Goal: Task Accomplishment & Management: Use online tool/utility

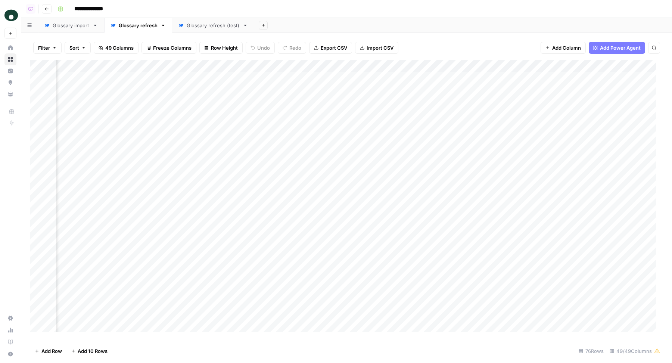
scroll to position [0, 3938]
click at [242, 68] on div "Add Column" at bounding box center [346, 199] width 633 height 279
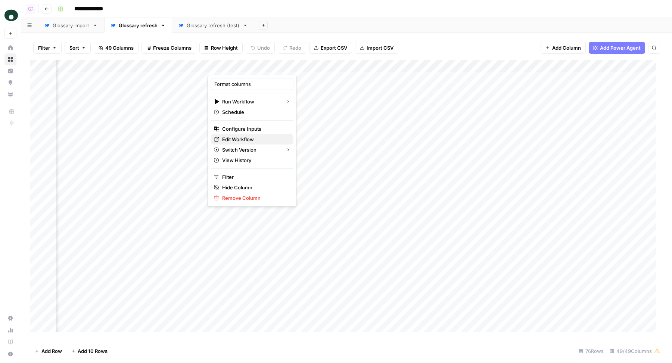
click at [239, 139] on span "Edit Workflow" at bounding box center [254, 139] width 65 height 7
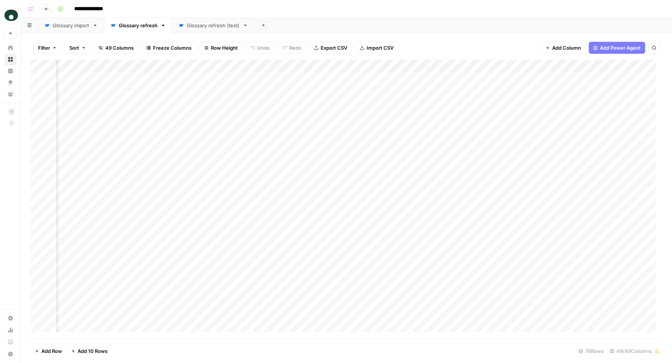
scroll to position [0, 4084]
click at [128, 77] on div "Add Column" at bounding box center [346, 199] width 633 height 279
click at [395, 78] on div "Add Column" at bounding box center [346, 199] width 633 height 279
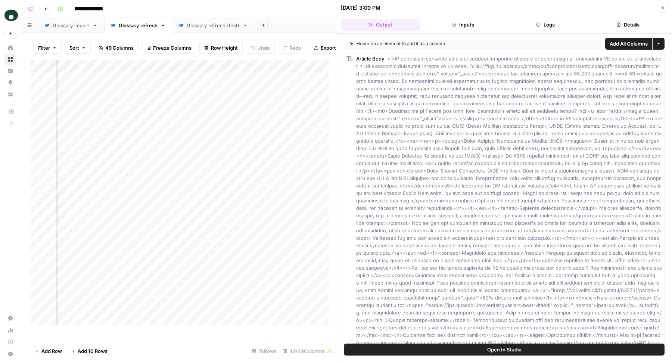
scroll to position [490, 0]
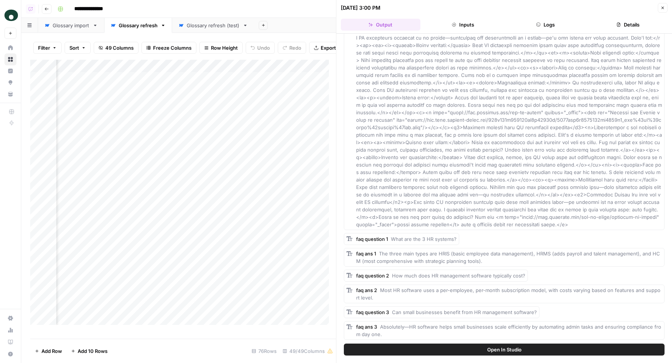
click at [663, 8] on icon "button" at bounding box center [663, 8] width 4 height 4
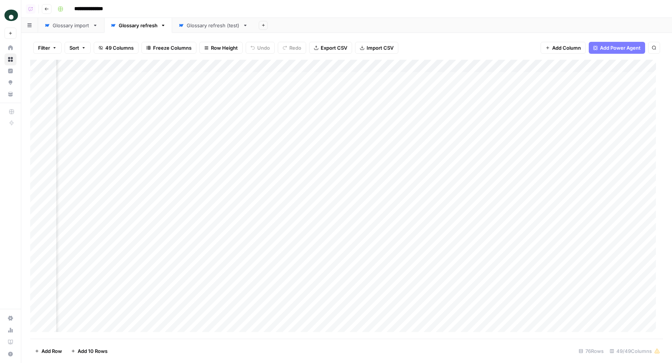
click at [393, 78] on div "Add Column" at bounding box center [346, 199] width 633 height 279
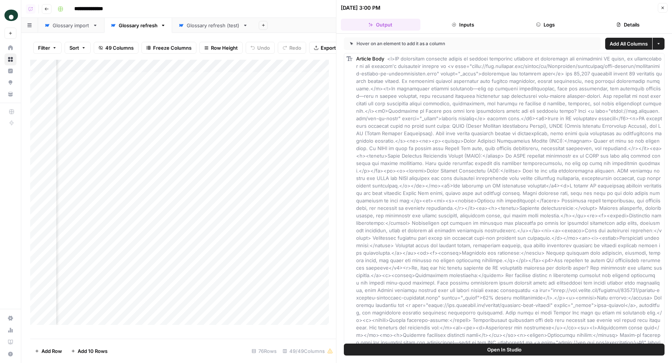
click at [660, 8] on button "Close" at bounding box center [663, 8] width 10 height 10
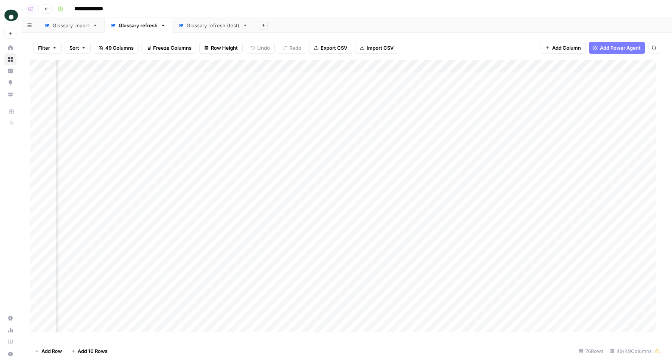
click at [365, 67] on div "Add Column" at bounding box center [346, 199] width 633 height 279
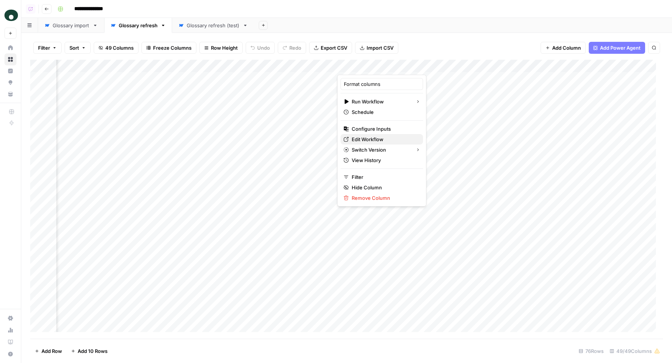
click at [355, 137] on span "Edit Workflow" at bounding box center [384, 139] width 65 height 7
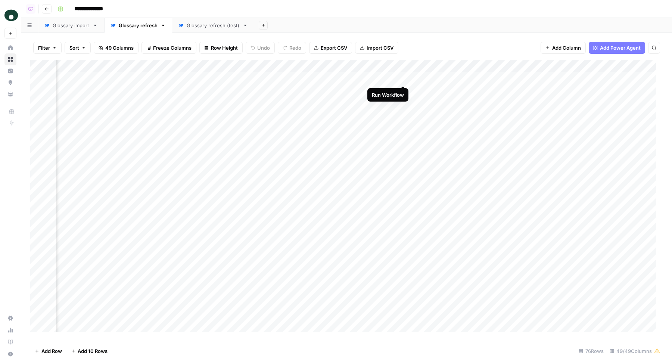
click at [403, 78] on div "Add Column" at bounding box center [346, 199] width 633 height 279
drag, startPoint x: 634, startPoint y: 65, endPoint x: 582, endPoint y: 65, distance: 51.9
click at [582, 65] on div "Add Column" at bounding box center [346, 199] width 633 height 279
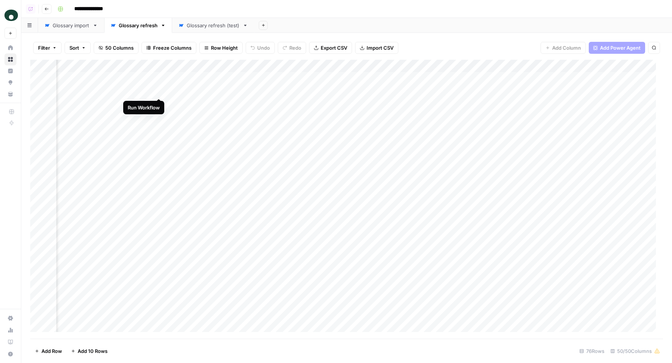
click at [160, 90] on div "Add Column" at bounding box center [346, 199] width 633 height 279
click at [159, 103] on div "Add Column" at bounding box center [346, 199] width 633 height 279
click at [157, 117] on div "Add Column" at bounding box center [346, 199] width 633 height 279
click at [158, 128] on div "Add Column" at bounding box center [346, 199] width 633 height 279
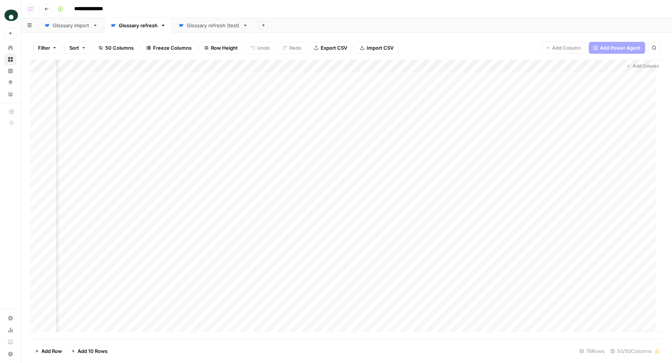
click at [566, 64] on div "Add Column" at bounding box center [346, 199] width 633 height 279
click at [575, 115] on button "Edit" at bounding box center [592, 112] width 83 height 10
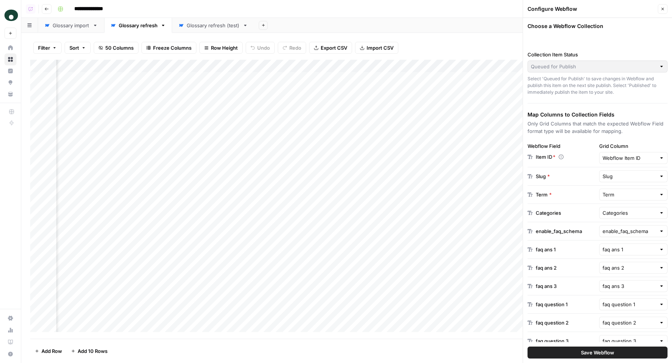
scroll to position [29, 0]
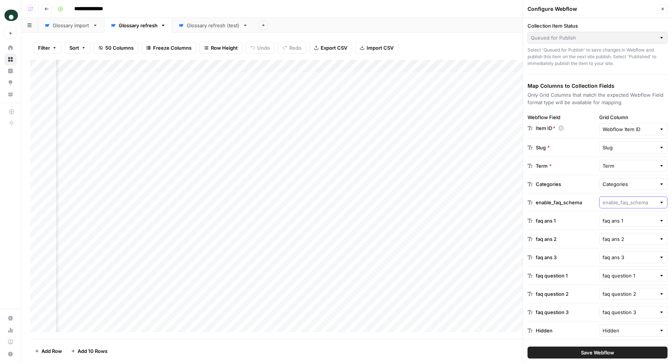
click at [620, 199] on input "text" at bounding box center [630, 202] width 54 height 7
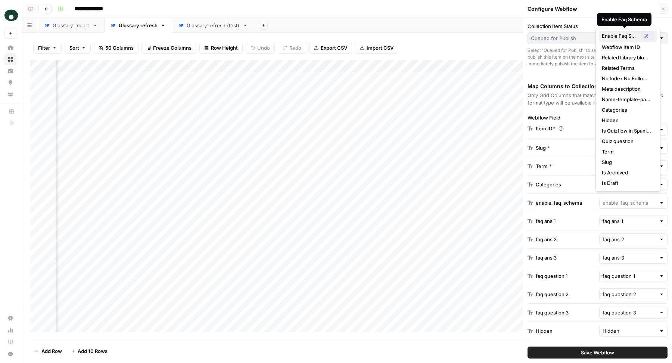
click at [618, 36] on span "Enable Faq Schema" at bounding box center [620, 35] width 37 height 7
type input "Enable Faq Schema"
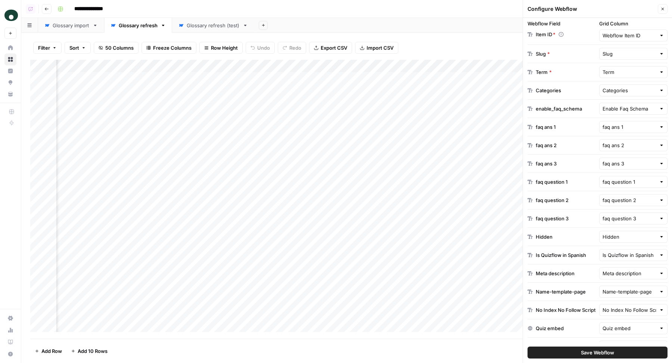
scroll to position [337, 0]
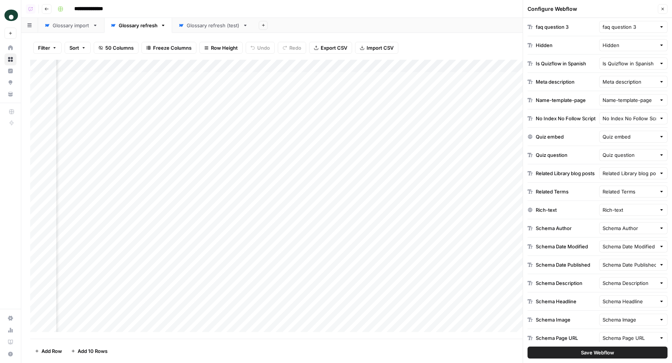
click at [613, 356] on button "Save Webflow" at bounding box center [598, 353] width 140 height 12
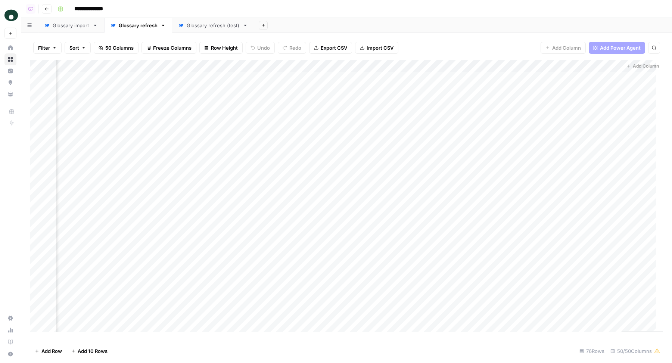
click at [500, 64] on div "Add Column" at bounding box center [346, 199] width 633 height 279
click at [498, 48] on div "Filter Sort 50 Columns Freeze Columns Row Height Undo Redo Export CSV Import CS…" at bounding box center [346, 48] width 633 height 24
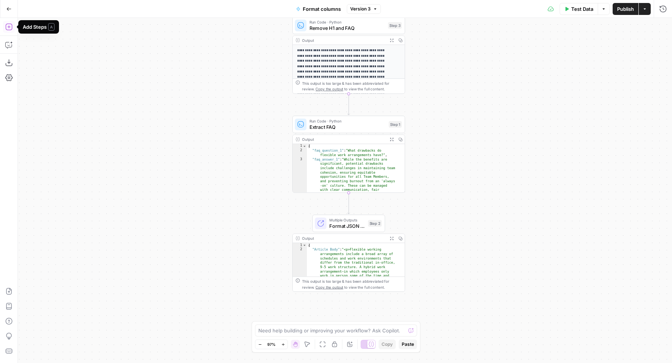
click at [7, 25] on icon "button" at bounding box center [8, 26] width 7 height 7
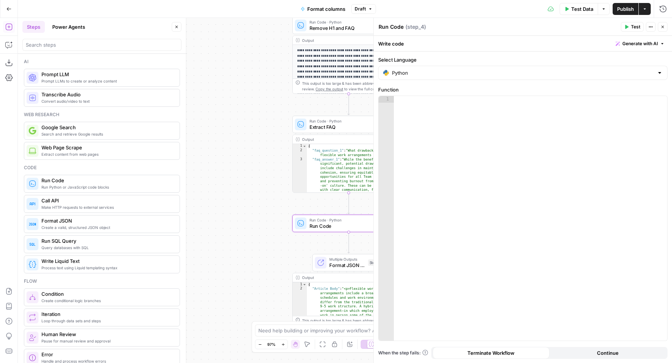
click at [665, 29] on button "Close" at bounding box center [663, 27] width 10 height 10
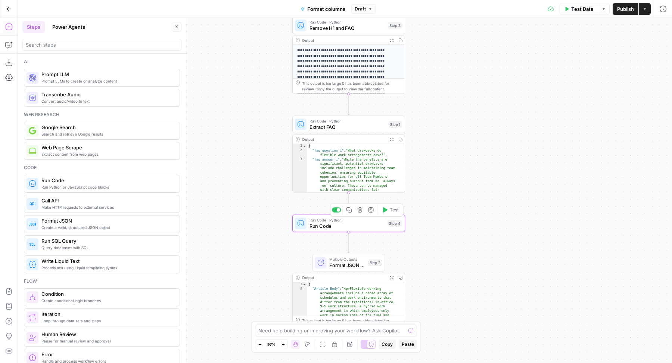
click at [359, 210] on icon "button" at bounding box center [360, 209] width 5 height 5
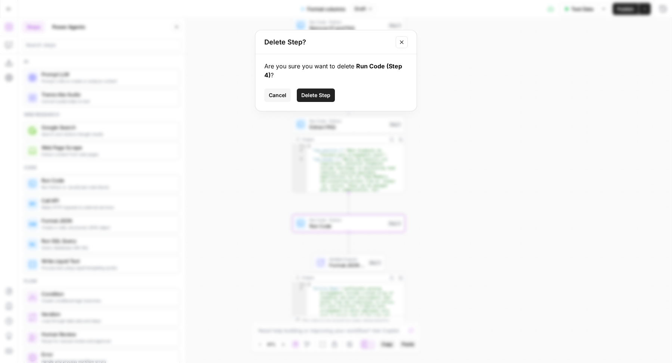
click at [322, 93] on span "Delete Step" at bounding box center [315, 95] width 29 height 7
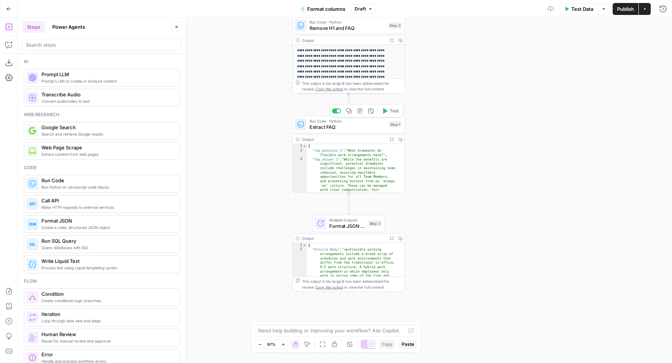
click at [324, 123] on span "Extract FAQ" at bounding box center [348, 126] width 77 height 7
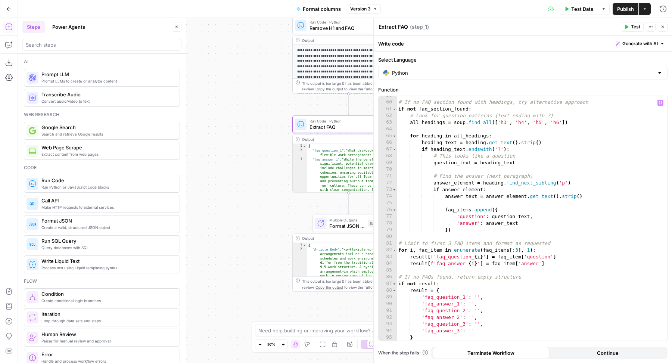
scroll to position [420, 0]
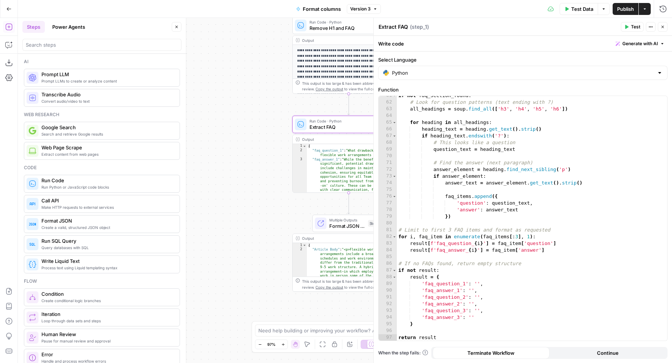
click at [629, 41] on span "Generate with AI" at bounding box center [640, 43] width 35 height 7
click at [437, 296] on div "if not faq_section_found : # Look for question patterns (text ending with ?) al…" at bounding box center [529, 221] width 264 height 259
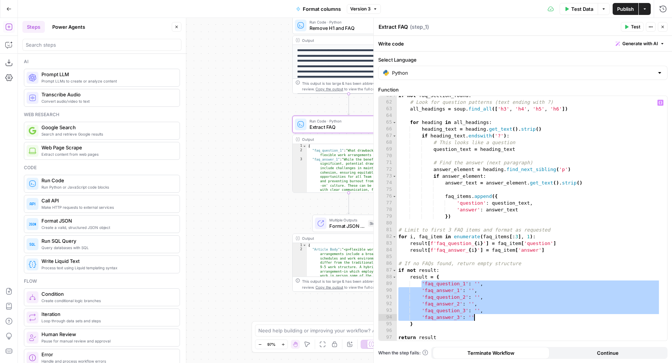
drag, startPoint x: 422, startPoint y: 284, endPoint x: 480, endPoint y: 315, distance: 66.3
click at [480, 315] on div "if not faq_section_found : # Look for question patterns (text ending with ?) al…" at bounding box center [529, 221] width 264 height 259
type textarea "**********"
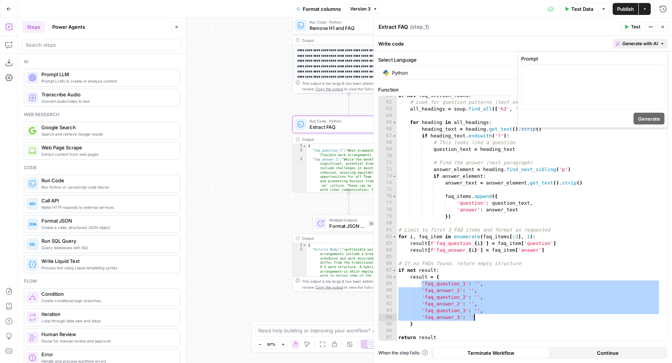
click at [643, 44] on span "Generate with AI" at bounding box center [640, 43] width 35 height 7
click at [625, 72] on p at bounding box center [593, 71] width 134 height 7
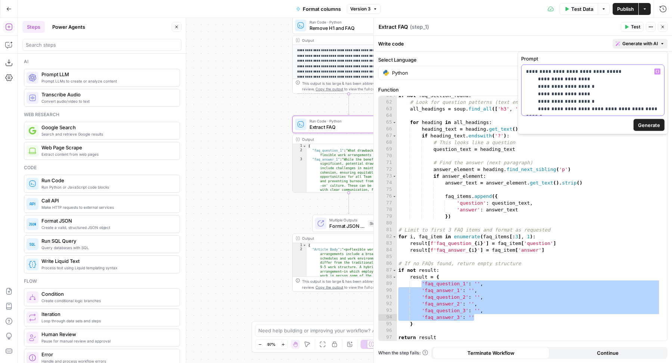
click at [580, 109] on p "**********" at bounding box center [593, 90] width 134 height 45
click at [526, 71] on p "**********" at bounding box center [593, 90] width 134 height 45
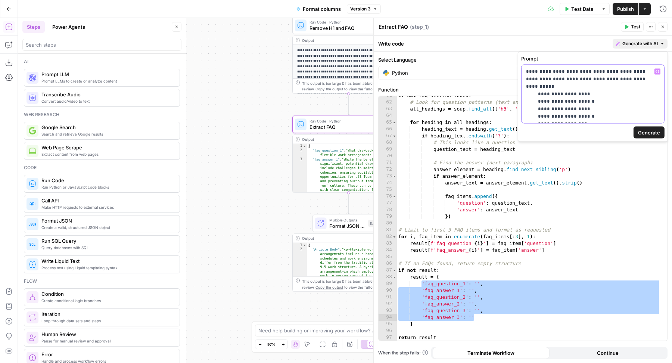
click at [577, 80] on p "**********" at bounding box center [593, 94] width 134 height 52
click at [590, 124] on p "**********" at bounding box center [593, 98] width 134 height 60
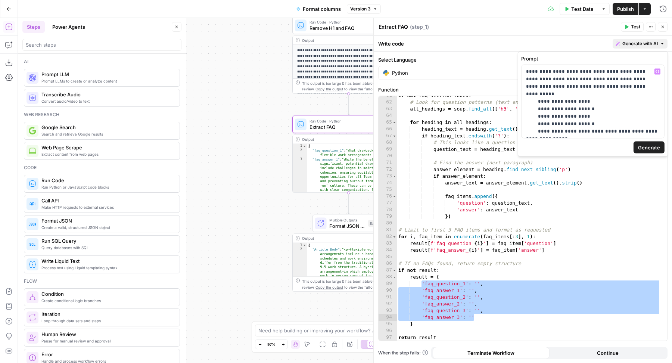
click at [662, 146] on button "Generate" at bounding box center [649, 148] width 31 height 12
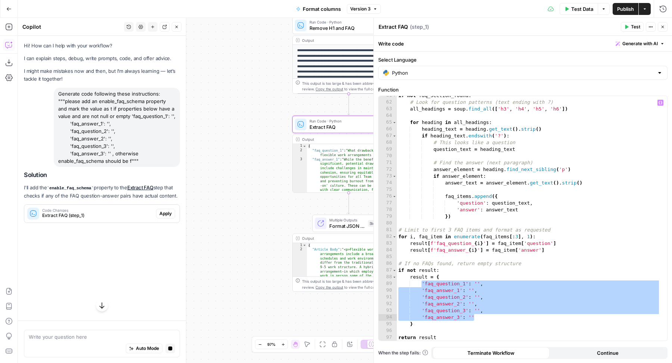
scroll to position [0, 0]
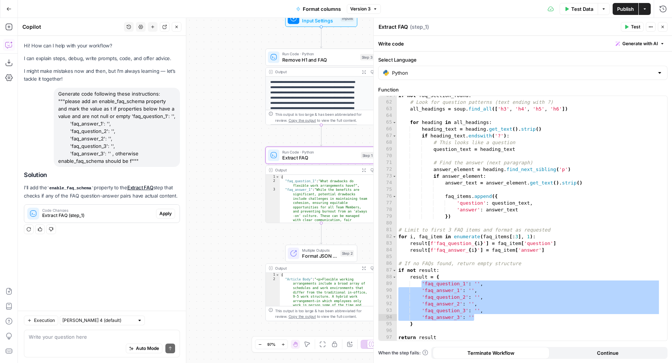
click at [165, 212] on span "Apply" at bounding box center [166, 213] width 12 height 7
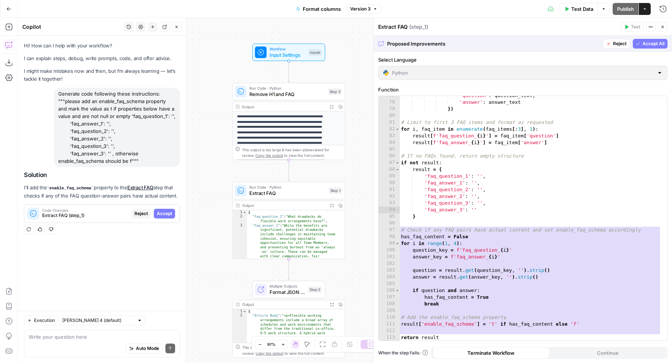
scroll to position [528, 0]
click at [655, 46] on span "Accept All" at bounding box center [654, 43] width 22 height 7
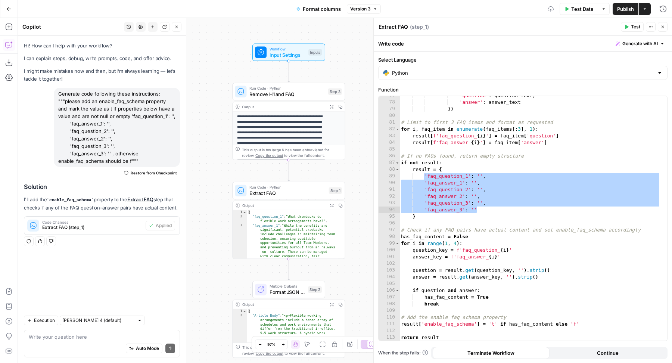
click at [631, 24] on button "Test" at bounding box center [632, 27] width 23 height 10
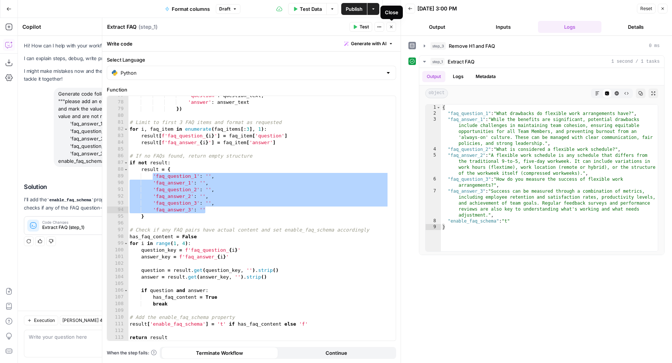
click at [393, 25] on icon "button" at bounding box center [391, 27] width 4 height 4
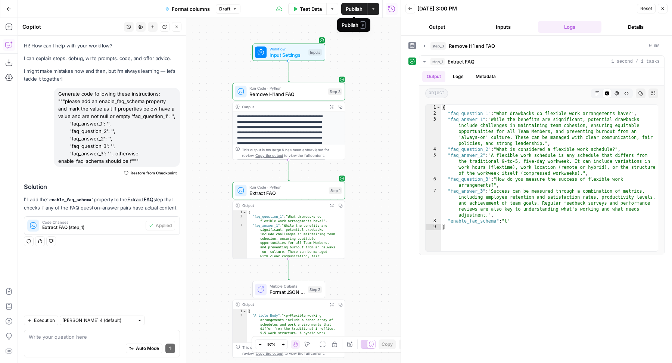
click at [357, 7] on span "Publish" at bounding box center [354, 8] width 17 height 7
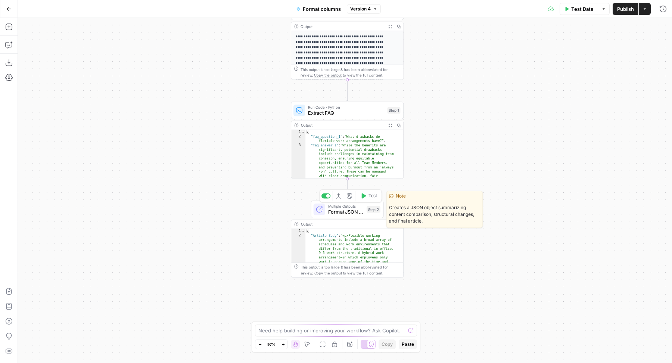
click at [332, 207] on span "Multiple Outputs" at bounding box center [345, 206] width 35 height 6
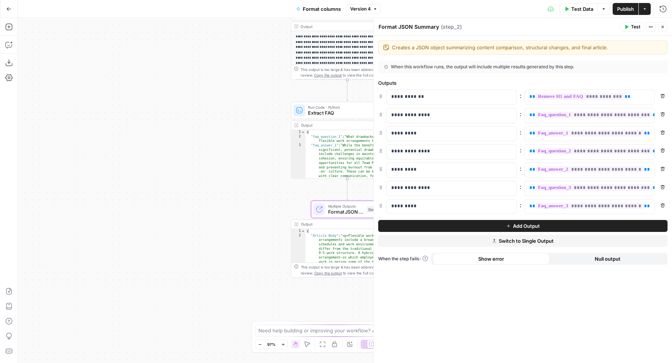
click at [433, 226] on button "Add Output" at bounding box center [523, 226] width 290 height 12
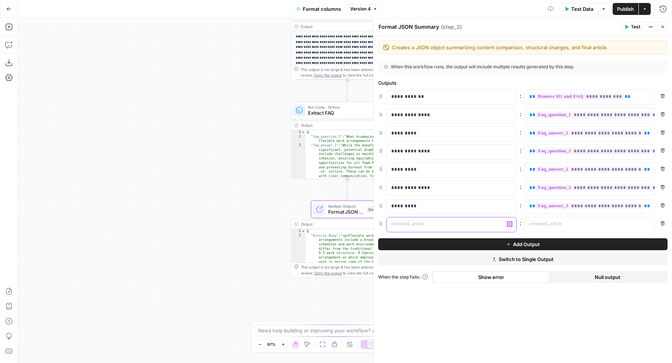
click at [429, 226] on div at bounding box center [446, 224] width 118 height 15
click at [525, 222] on div at bounding box center [584, 224] width 118 height 15
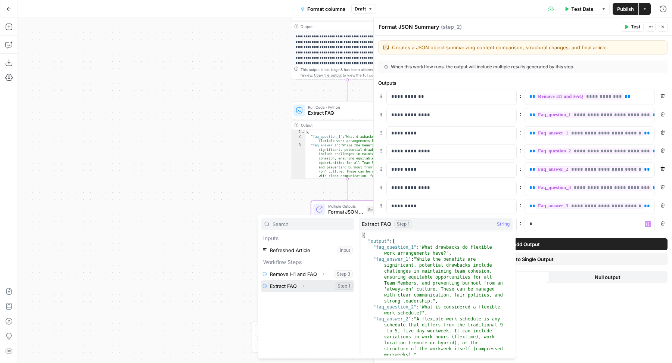
click at [304, 285] on icon "button" at bounding box center [303, 286] width 1 height 3
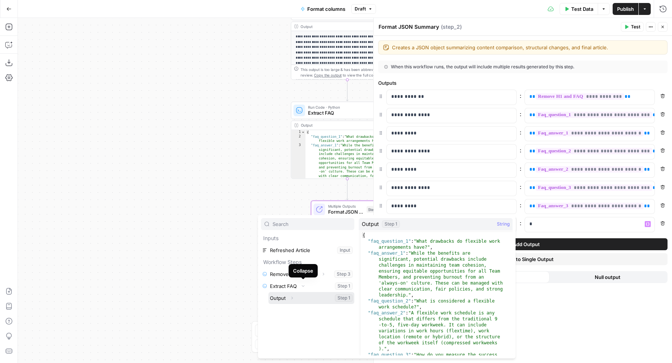
click at [294, 299] on icon "button" at bounding box center [292, 298] width 4 height 4
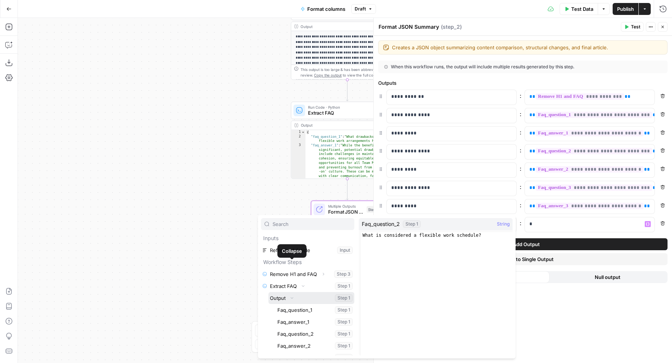
scroll to position [32, 0]
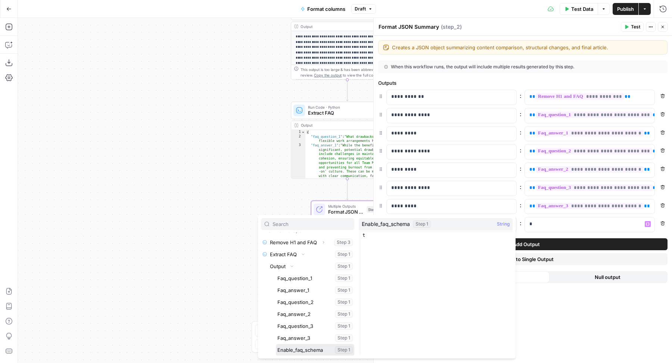
click at [308, 355] on button "Select variable Enable_faq_schema" at bounding box center [315, 350] width 78 height 12
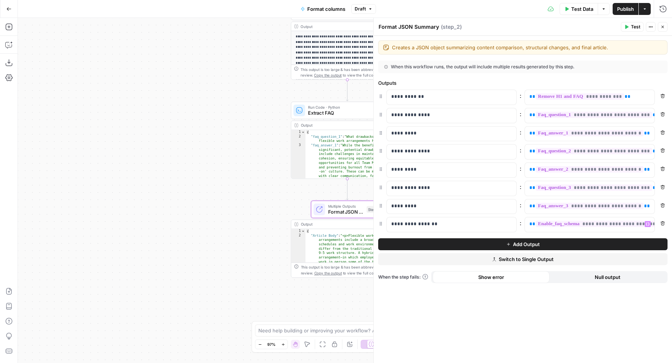
click at [665, 31] on button "Close" at bounding box center [663, 27] width 10 height 10
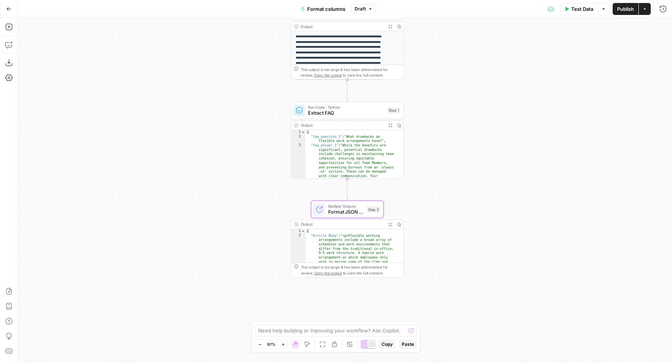
click at [620, 7] on span "Publish" at bounding box center [626, 8] width 17 height 7
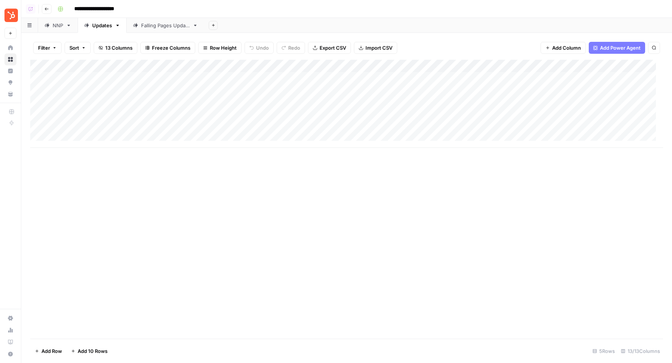
click at [262, 67] on div "Add Column" at bounding box center [346, 104] width 633 height 88
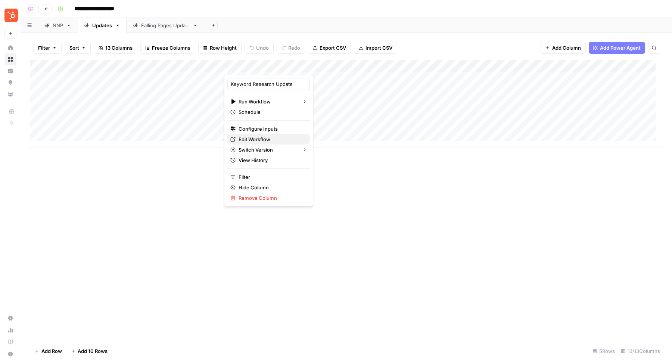
click at [257, 139] on span "Edit Workflow" at bounding box center [271, 139] width 65 height 7
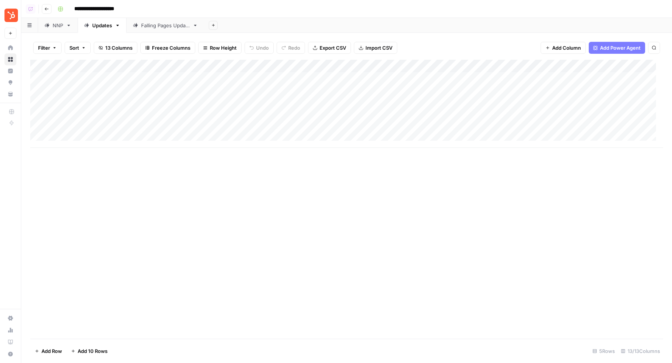
click at [58, 25] on div "NNP" at bounding box center [58, 25] width 10 height 7
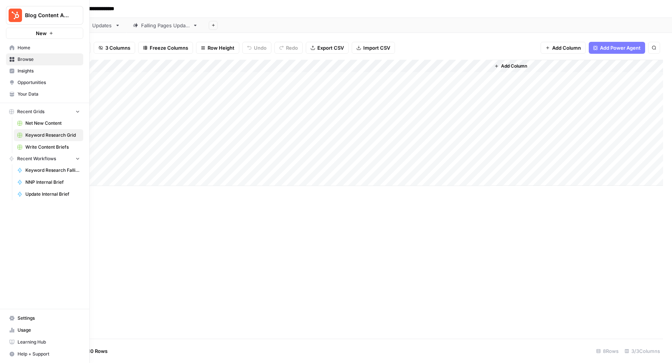
click at [13, 45] on icon at bounding box center [11, 47] width 5 height 5
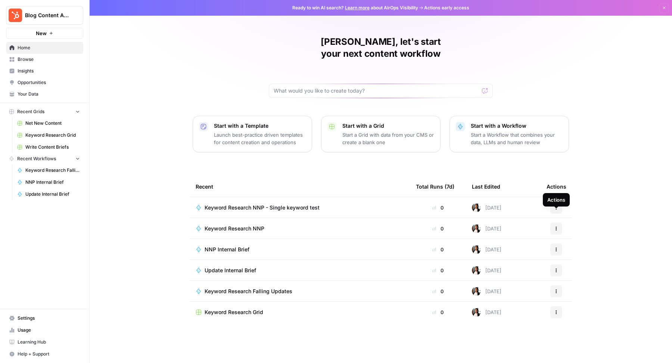
click at [557, 226] on icon "button" at bounding box center [556, 228] width 4 height 4
click at [574, 279] on span "Duplicate" at bounding box center [595, 281] width 60 height 7
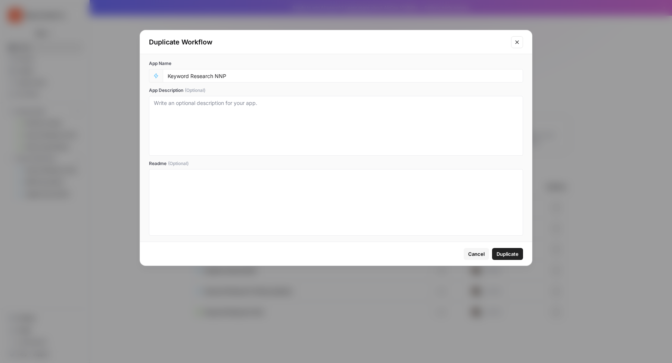
click at [260, 80] on div "Keyword Research NNP" at bounding box center [343, 75] width 361 height 13
click at [259, 80] on div "Keyword Research NNP" at bounding box center [343, 75] width 361 height 13
click at [259, 77] on input "Keyword Research NNP" at bounding box center [343, 75] width 351 height 7
type input "Keyword Research NNP - pre clustering test"
click at [507, 250] on span "Duplicate" at bounding box center [508, 253] width 22 height 7
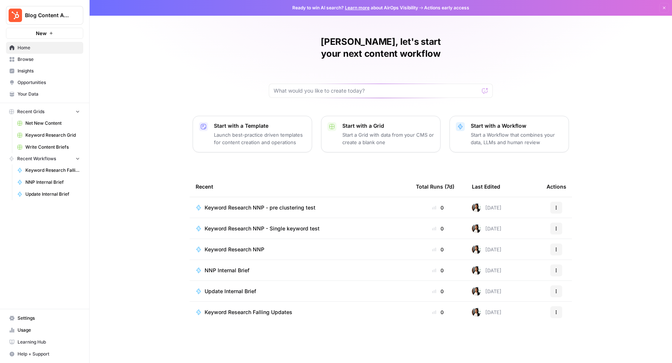
click at [312, 204] on span "Keyword Research NNP - pre clustering test" at bounding box center [260, 207] width 111 height 7
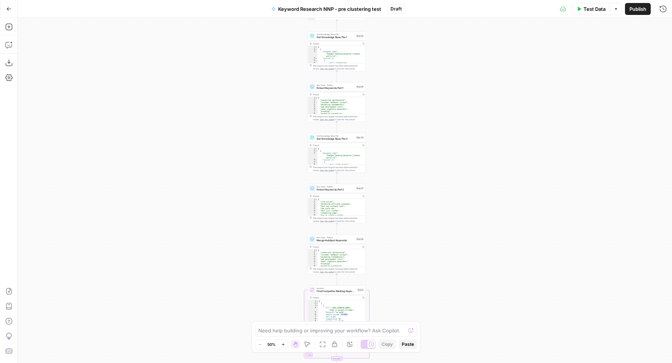
click at [371, 343] on icon at bounding box center [372, 344] width 6 height 6
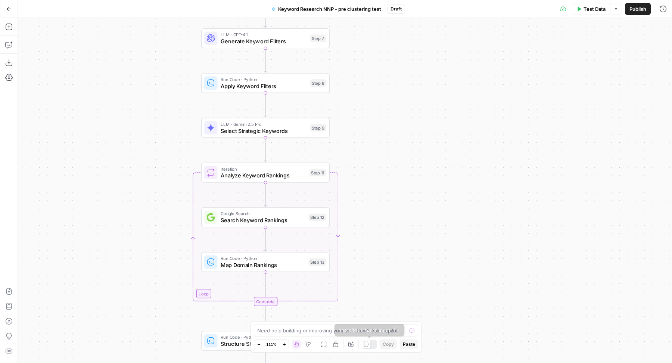
click at [372, 344] on div at bounding box center [369, 344] width 15 height 9
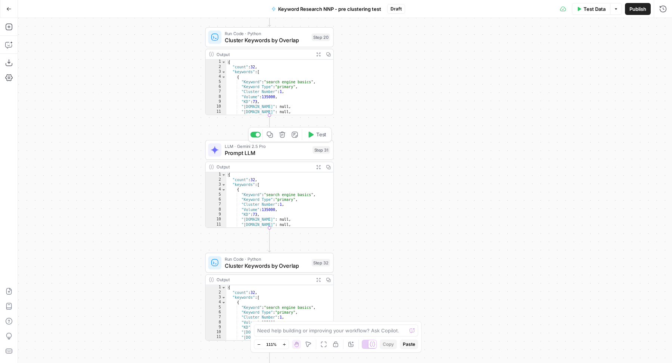
click at [269, 136] on icon "button" at bounding box center [270, 135] width 7 height 7
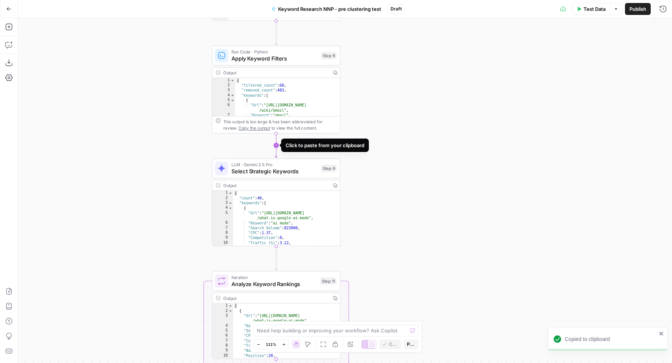
click at [276, 146] on icon "Edge from step_8 to step_9" at bounding box center [276, 145] width 3 height 24
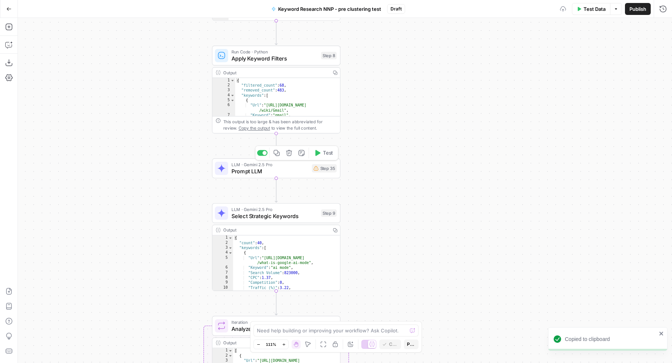
click at [256, 170] on span "Prompt LLM" at bounding box center [270, 171] width 77 height 8
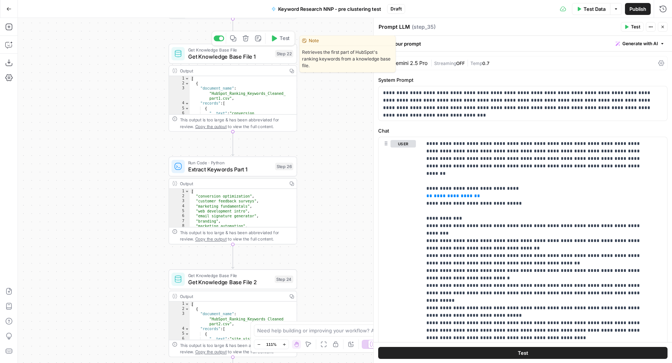
click at [221, 38] on div at bounding box center [221, 38] width 4 height 4
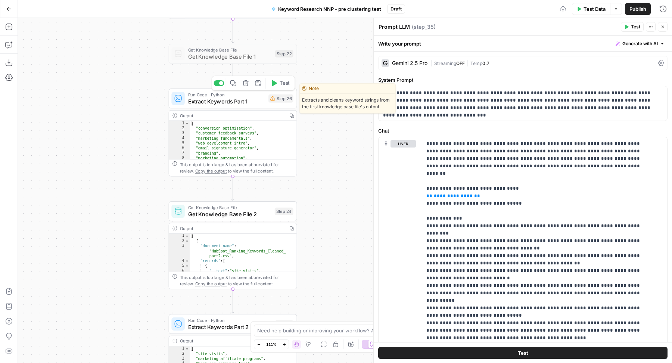
click at [219, 83] on div at bounding box center [219, 83] width 10 height 6
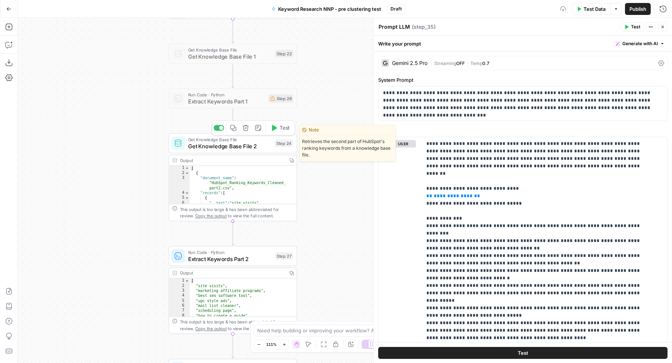
click at [223, 129] on div at bounding box center [221, 128] width 4 height 4
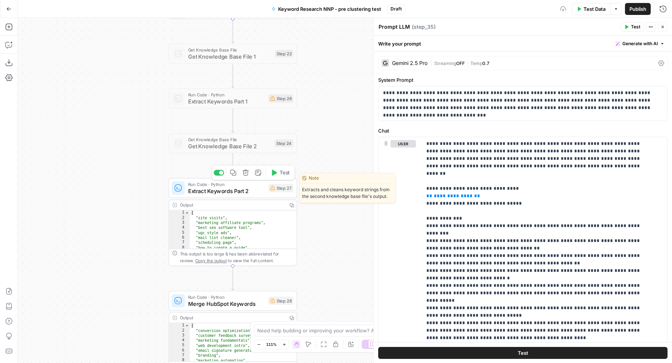
click at [219, 173] on div at bounding box center [219, 173] width 10 height 6
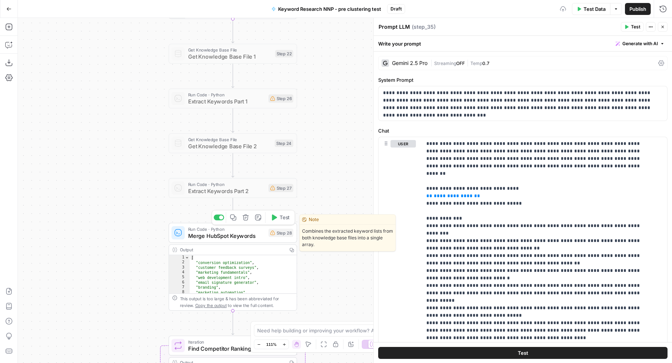
click at [220, 219] on div at bounding box center [221, 218] width 4 height 4
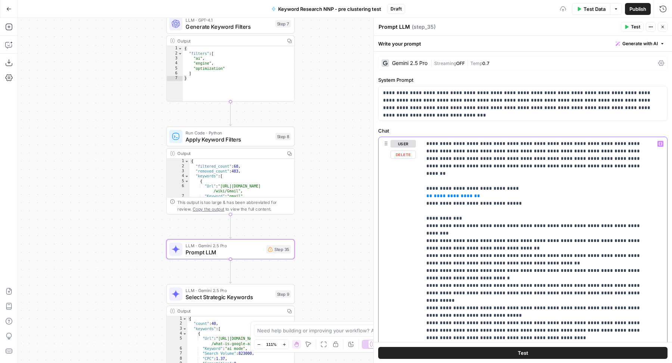
click at [449, 194] on span "**********" at bounding box center [453, 196] width 39 height 5
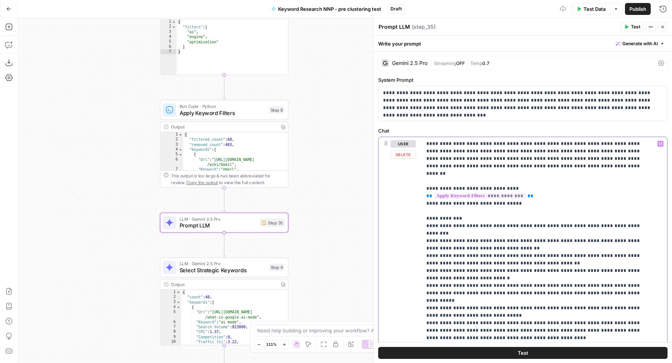
click at [476, 230] on p "**********" at bounding box center [538, 315] width 223 height 351
drag, startPoint x: 405, startPoint y: 101, endPoint x: 477, endPoint y: 100, distance: 72.1
click at [477, 100] on p "**********" at bounding box center [519, 100] width 273 height 22
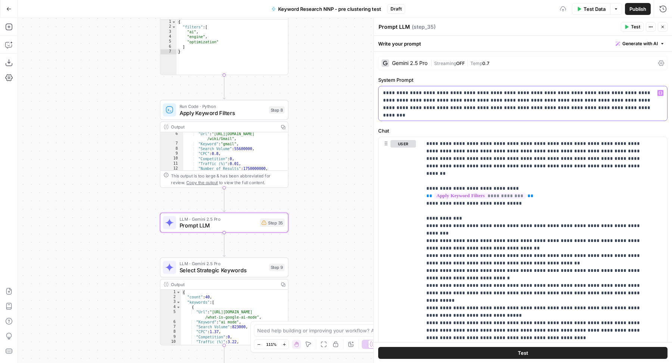
scroll to position [22, 0]
click at [624, 44] on span "Generate with AI" at bounding box center [640, 43] width 35 height 7
click at [619, 79] on span "Refine" at bounding box center [621, 77] width 59 height 7
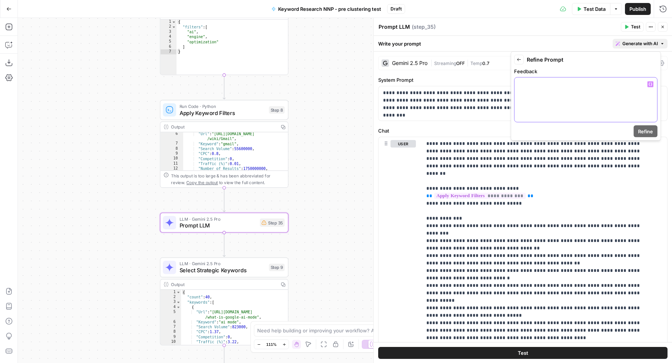
click at [590, 100] on div at bounding box center [586, 100] width 143 height 44
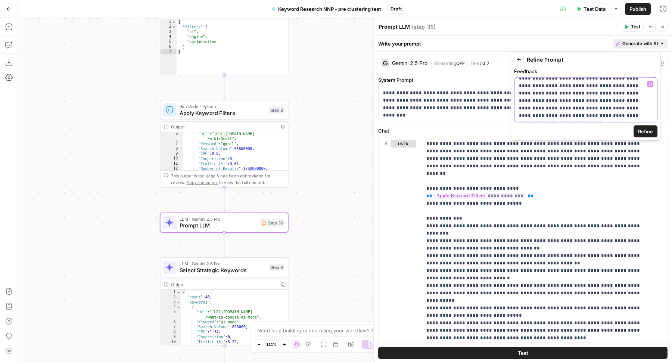
scroll to position [0, 0]
click at [603, 99] on p "**********" at bounding box center [582, 107] width 127 height 52
click at [575, 100] on p "**********" at bounding box center [582, 107] width 127 height 52
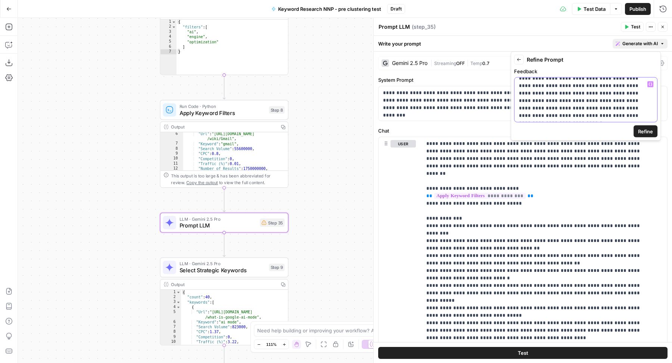
click at [613, 116] on p "**********" at bounding box center [582, 93] width 127 height 52
click at [651, 130] on span "Refine" at bounding box center [645, 130] width 15 height 7
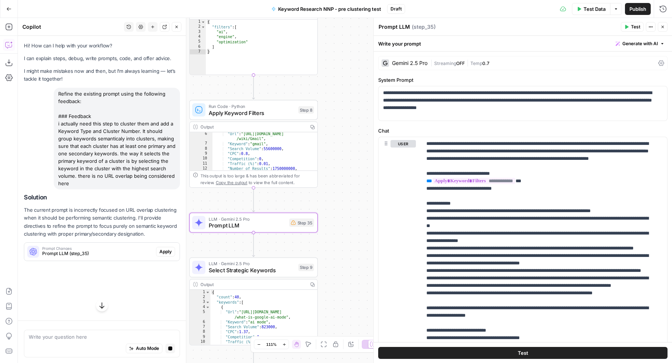
scroll to position [0, 0]
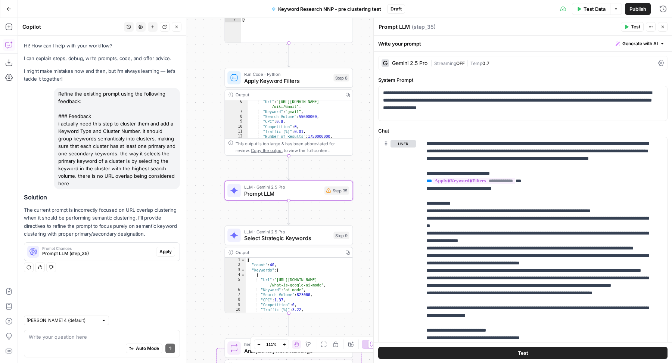
click at [166, 249] on span "Apply" at bounding box center [166, 251] width 12 height 7
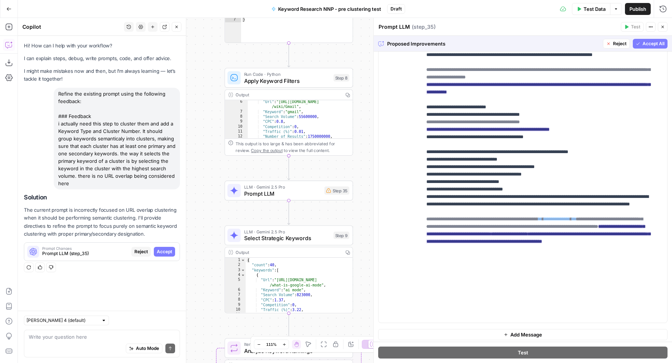
scroll to position [137, 0]
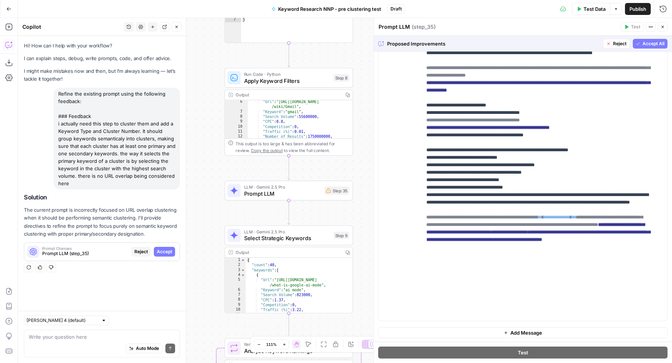
click at [657, 44] on span "Accept All" at bounding box center [654, 43] width 22 height 7
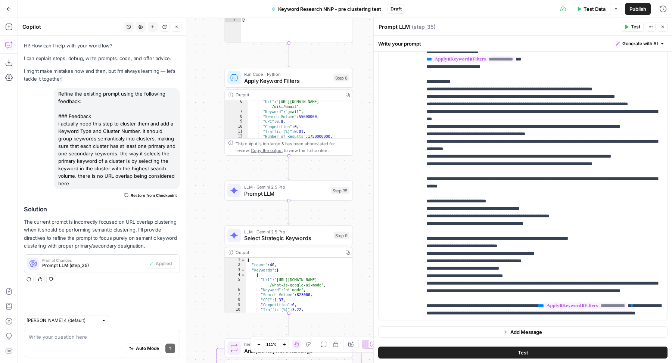
scroll to position [0, 0]
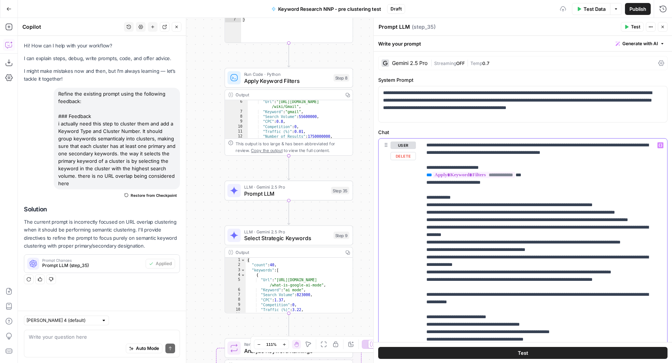
drag, startPoint x: 500, startPoint y: 165, endPoint x: 423, endPoint y: 165, distance: 77.0
click at [423, 165] on div "**********" at bounding box center [544, 291] width 245 height 304
copy p "**********"
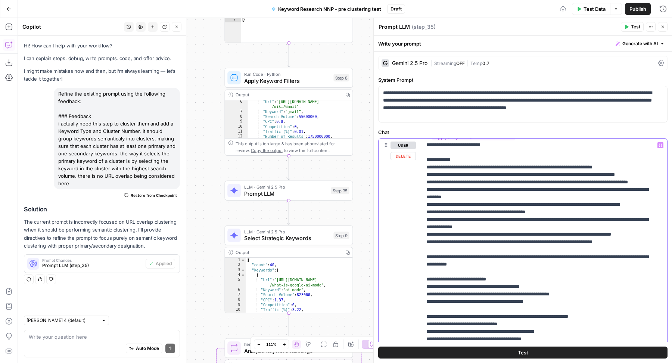
scroll to position [122, 0]
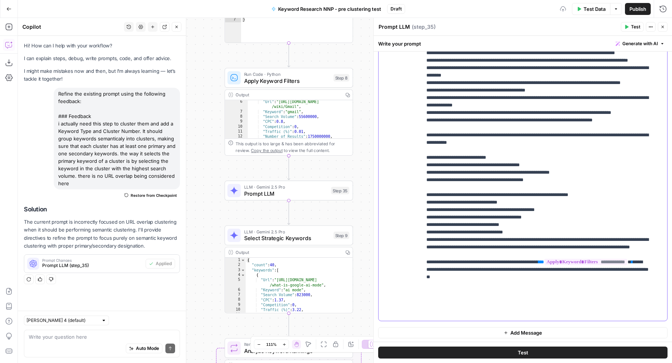
drag, startPoint x: 569, startPoint y: 298, endPoint x: 522, endPoint y: 307, distance: 47.8
click at [522, 307] on p "**********" at bounding box center [538, 150] width 223 height 336
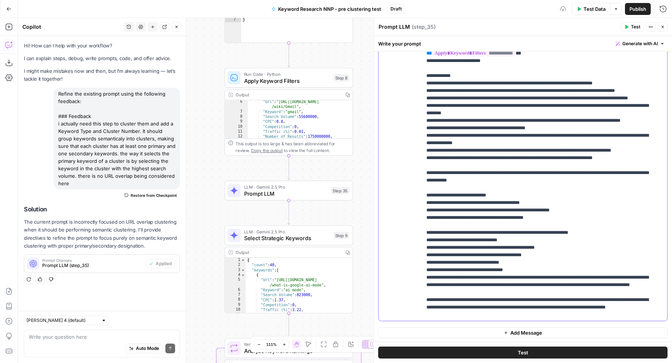
scroll to position [0, 0]
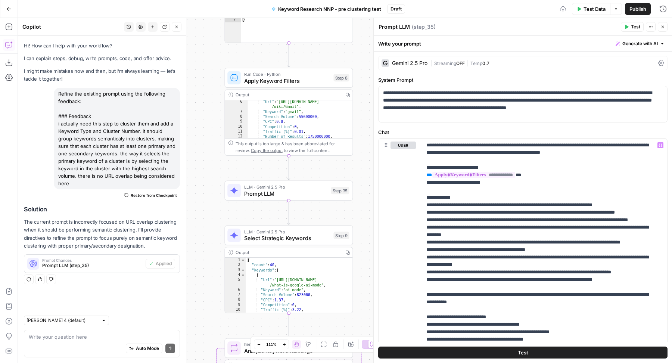
click at [632, 28] on span "Test" at bounding box center [635, 27] width 9 height 7
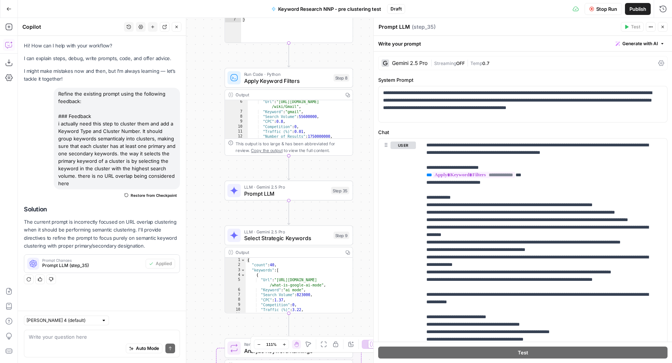
click at [177, 27] on icon "button" at bounding box center [176, 27] width 4 height 4
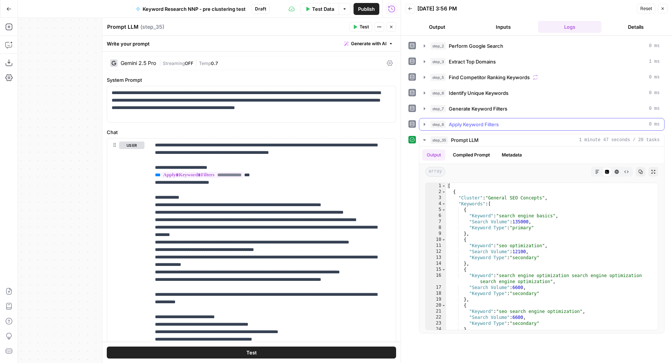
click at [488, 123] on span "Apply Keyword Filters" at bounding box center [474, 124] width 50 height 7
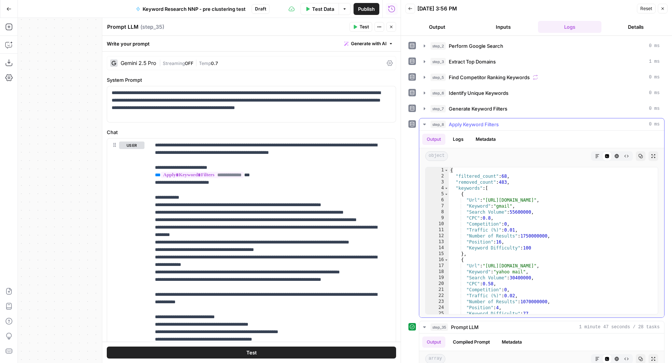
click at [488, 123] on span "Apply Keyword Filters" at bounding box center [474, 124] width 50 height 7
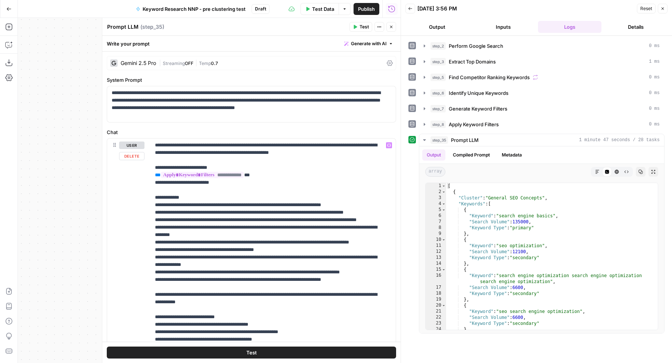
scroll to position [38, 0]
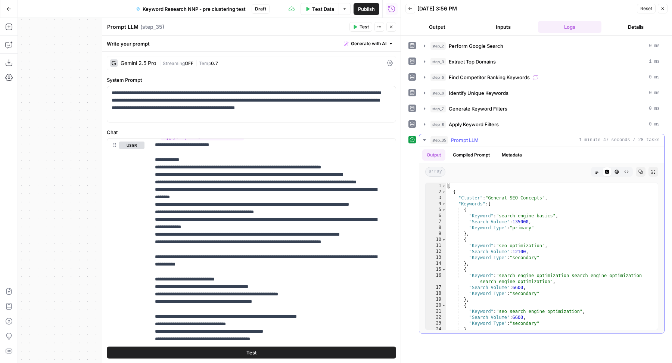
click at [507, 220] on div "[ { "Cluster" : "General SEO Concepts" , "Keywords" : [ { "Keyword" : "search e…" at bounding box center [548, 262] width 205 height 159
type textarea "**********"
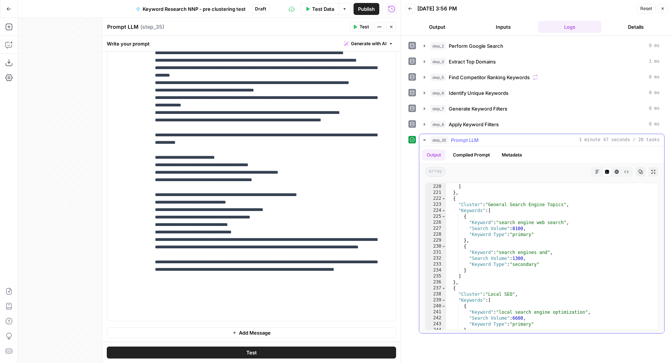
scroll to position [1314, 0]
click at [370, 47] on button "Generate with AI" at bounding box center [368, 44] width 55 height 10
click at [663, 9] on icon "button" at bounding box center [663, 8] width 4 height 4
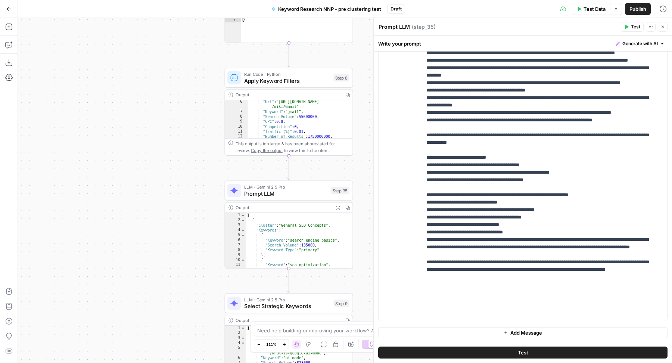
click at [640, 44] on span "Generate with AI" at bounding box center [640, 43] width 35 height 7
click at [624, 82] on div "Improve your existing prompt" at bounding box center [623, 84] width 62 height 7
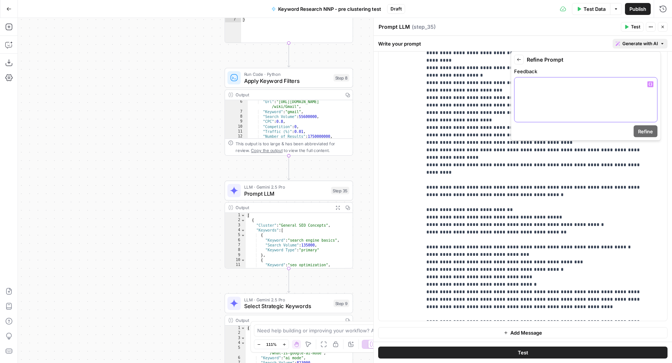
click at [602, 95] on div at bounding box center [586, 100] width 143 height 44
click at [648, 131] on span "Refine" at bounding box center [645, 131] width 15 height 7
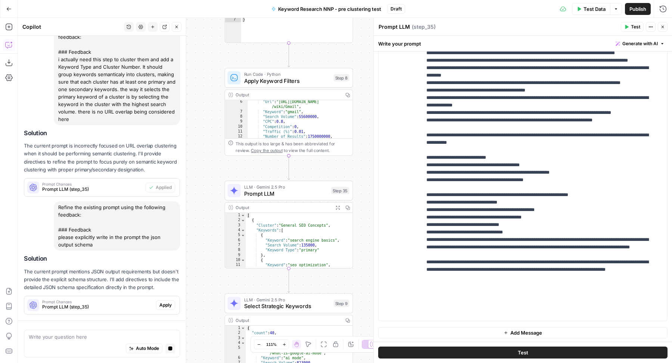
scroll to position [71, 0]
click at [160, 306] on span "Apply" at bounding box center [166, 305] width 12 height 7
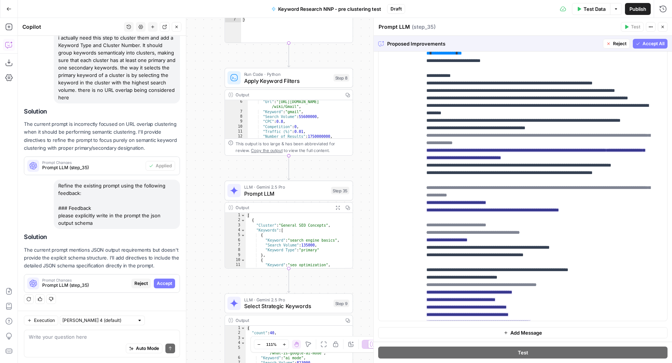
scroll to position [0, 0]
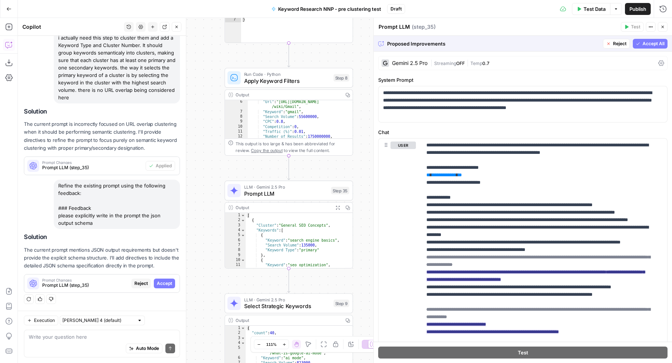
click at [614, 46] on span "Reject" at bounding box center [619, 43] width 13 height 7
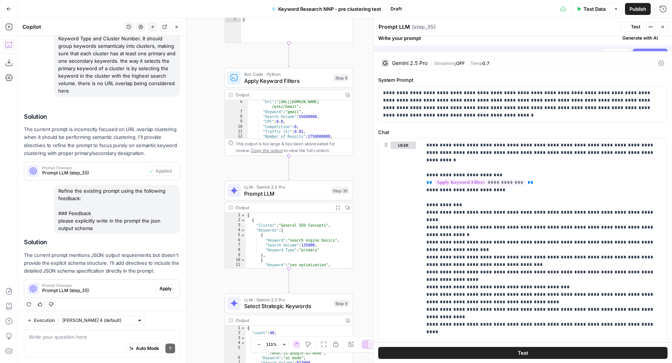
scroll to position [105, 0]
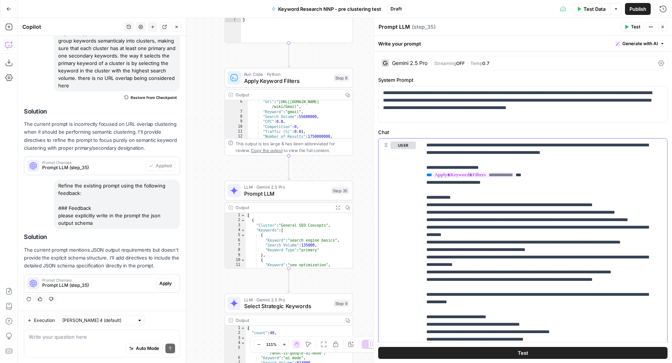
click at [527, 233] on p "**********" at bounding box center [538, 310] width 223 height 336
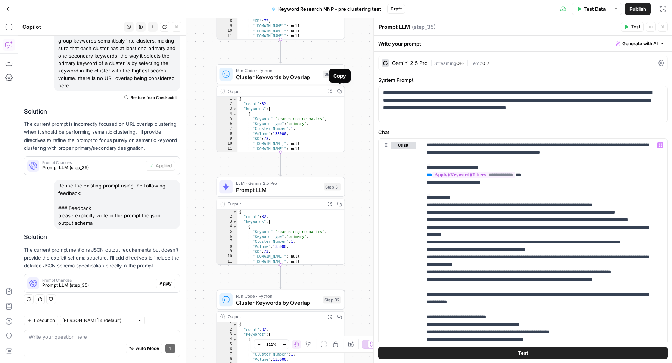
click at [341, 89] on icon "button" at bounding box center [339, 91] width 4 height 4
click at [502, 239] on p "**********" at bounding box center [538, 310] width 223 height 336
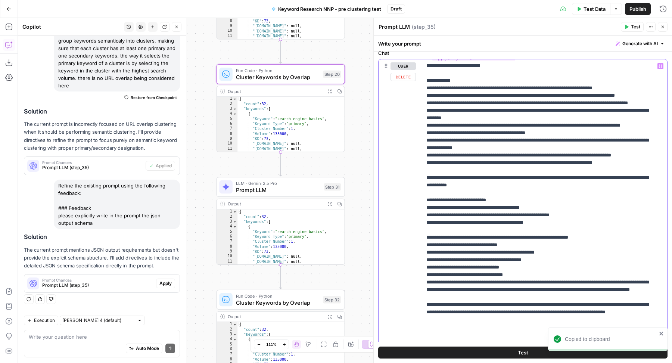
scroll to position [122, 0]
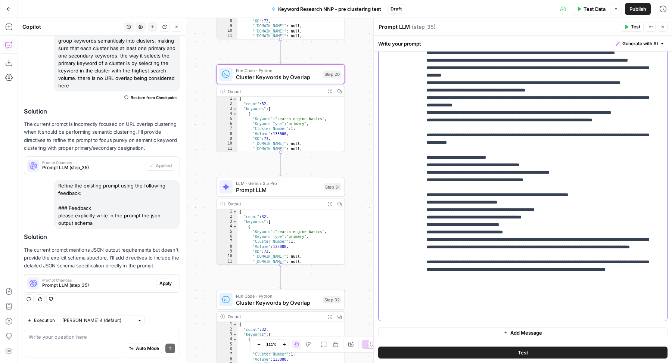
click at [542, 285] on p "**********" at bounding box center [538, 150] width 223 height 336
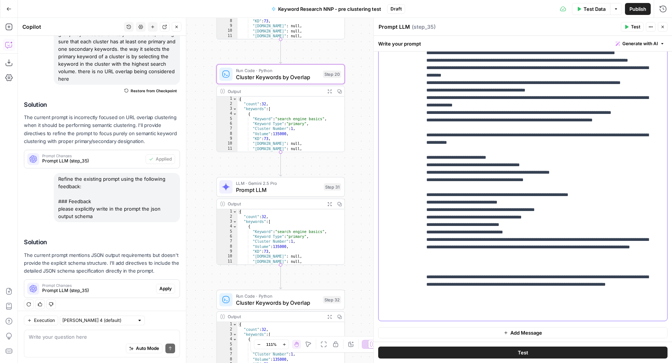
scroll to position [116, 0]
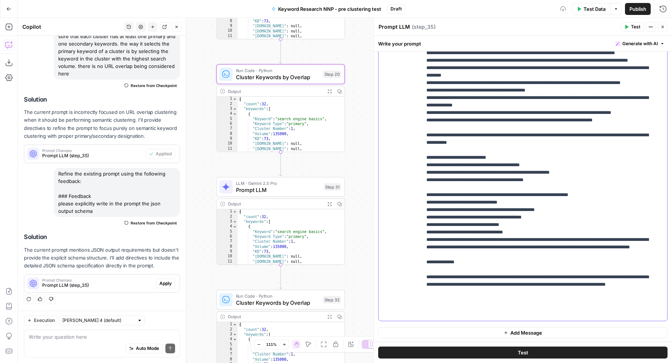
click at [437, 301] on p "**********" at bounding box center [538, 157] width 223 height 351
click at [498, 297] on p "**********" at bounding box center [538, 157] width 223 height 351
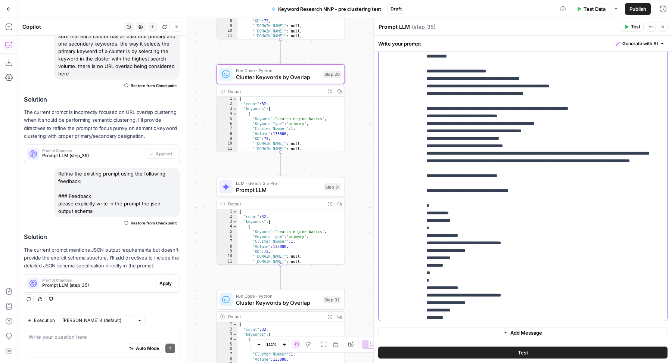
scroll to position [144, 0]
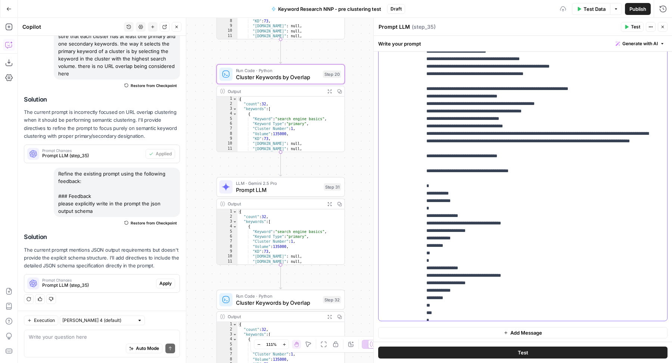
drag, startPoint x: 422, startPoint y: 217, endPoint x: 422, endPoint y: 205, distance: 12.0
click at [422, 205] on div "**********" at bounding box center [541, 169] width 239 height 304
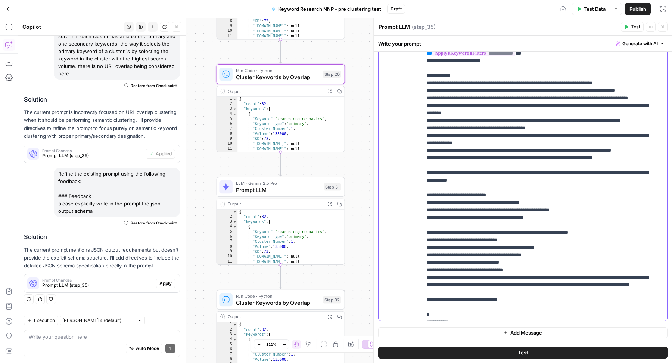
scroll to position [0, 0]
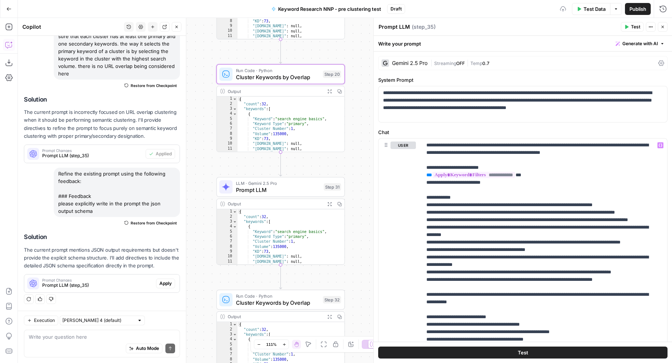
click at [635, 22] on div "Test Actions Close" at bounding box center [644, 27] width 47 height 10
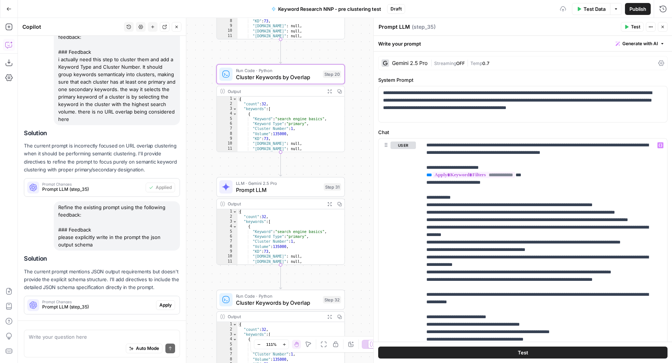
scroll to position [116, 0]
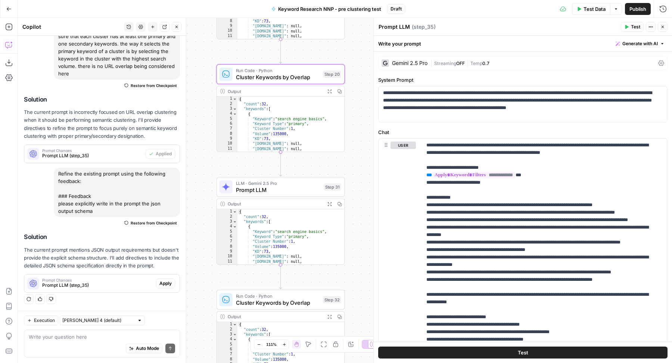
click at [177, 25] on icon "button" at bounding box center [176, 27] width 4 height 4
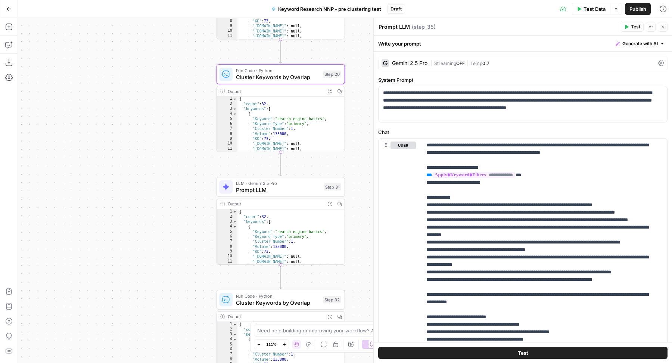
click at [629, 29] on icon "button" at bounding box center [627, 27] width 4 height 4
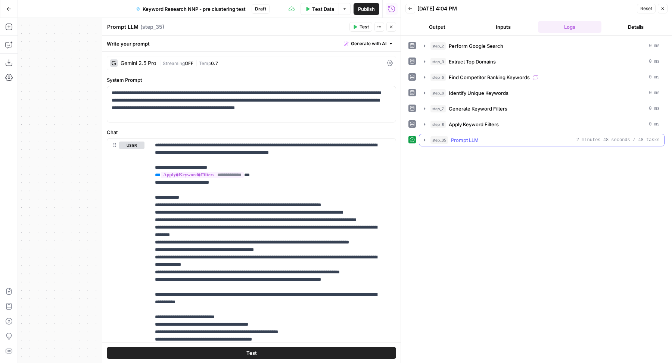
click at [621, 137] on span "2 minutes 48 seconds / 48 tasks" at bounding box center [618, 140] width 83 height 7
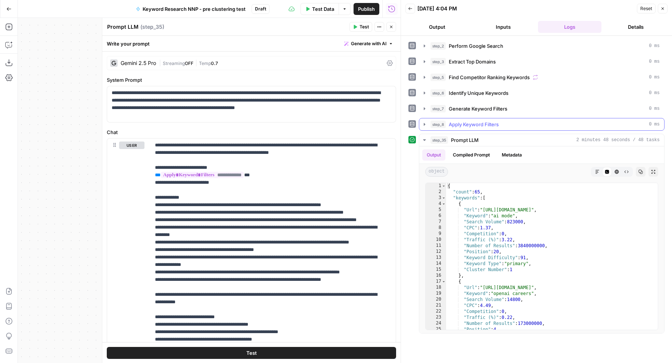
click at [505, 121] on div "step_8 Apply Keyword Filters 0 ms" at bounding box center [545, 124] width 229 height 7
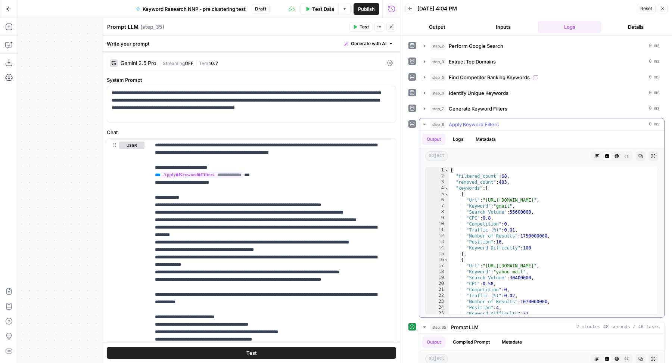
click at [505, 121] on div "step_8 Apply Keyword Filters 0 ms" at bounding box center [545, 124] width 229 height 7
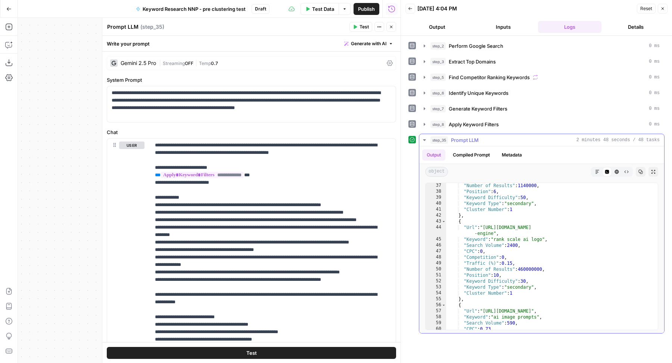
scroll to position [246, 0]
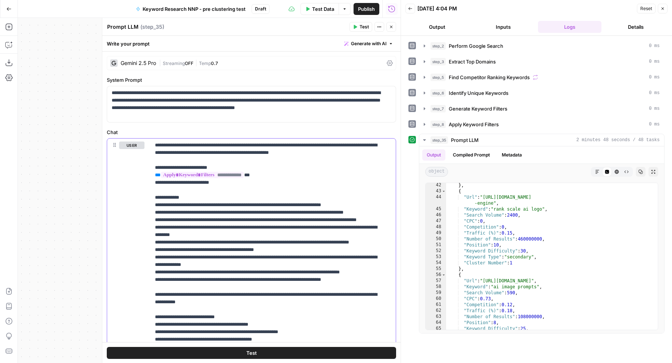
click at [521, 267] on div "} , { "Url" : "https://foundationinc.co/lab/scale-ai-content-conversion -engine…" at bounding box center [548, 261] width 205 height 159
type textarea "**"
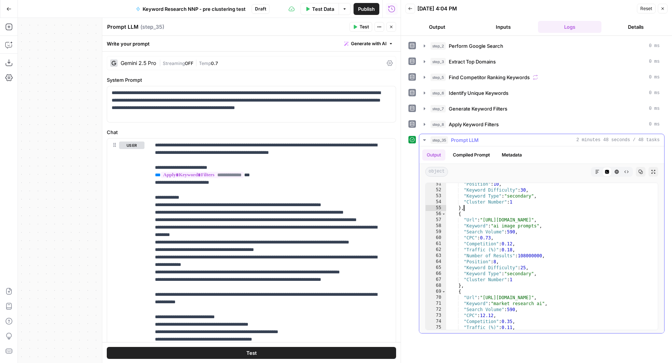
scroll to position [371, 0]
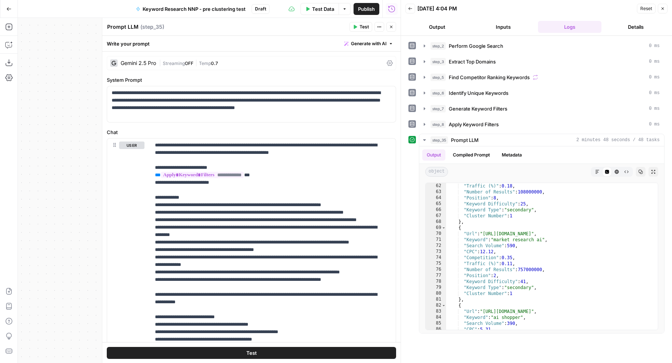
click at [391, 30] on button "Close" at bounding box center [392, 27] width 10 height 10
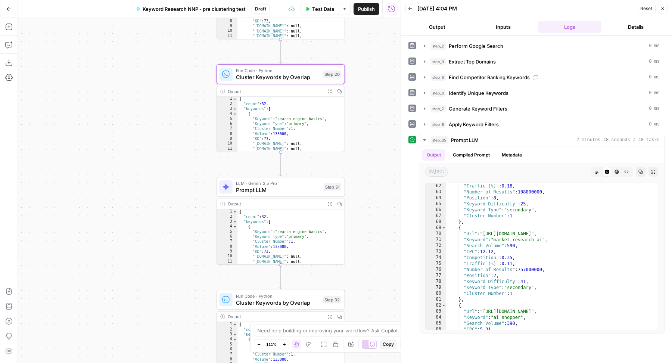
click at [666, 11] on button "Close" at bounding box center [663, 9] width 10 height 10
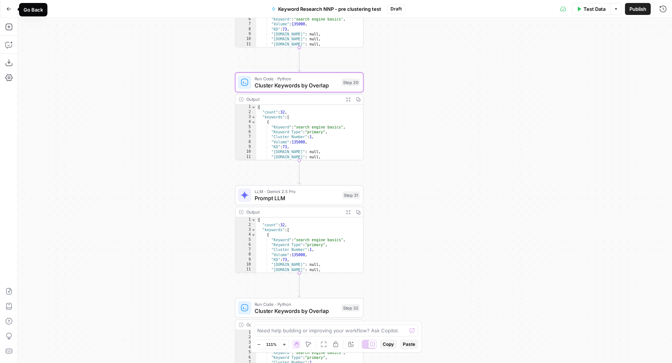
click at [10, 9] on icon "button" at bounding box center [9, 8] width 4 height 3
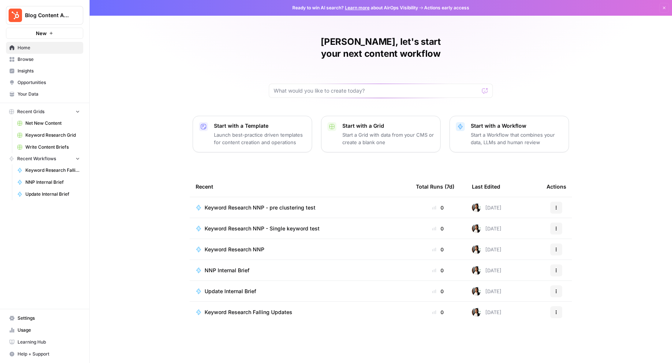
click at [262, 204] on span "Keyword Research NNP - pre clustering test" at bounding box center [260, 207] width 111 height 7
click at [281, 204] on span "Keyword Research NNP - pre clustering test" at bounding box center [260, 207] width 111 height 7
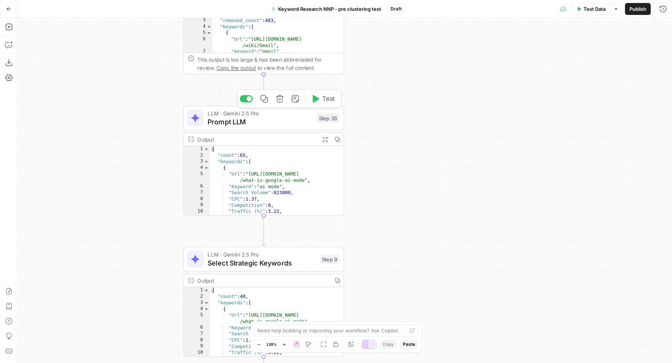
click at [245, 123] on span "Prompt LLM" at bounding box center [260, 122] width 105 height 10
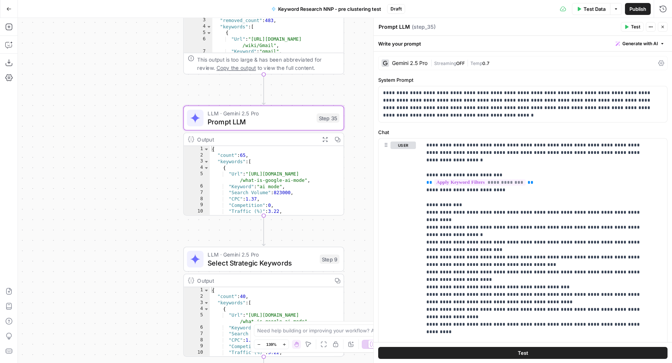
click at [665, 28] on icon "button" at bounding box center [663, 27] width 4 height 4
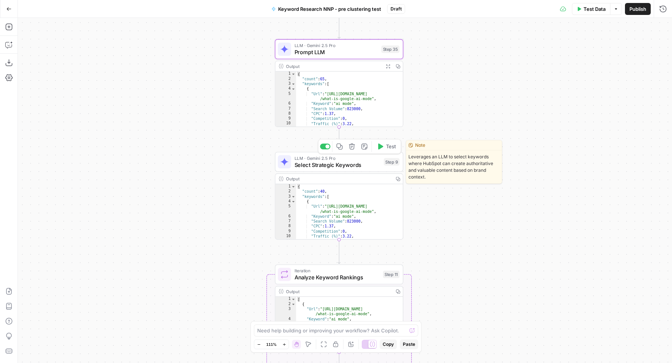
click at [302, 163] on span "Select Strategic Keywords" at bounding box center [338, 165] width 86 height 8
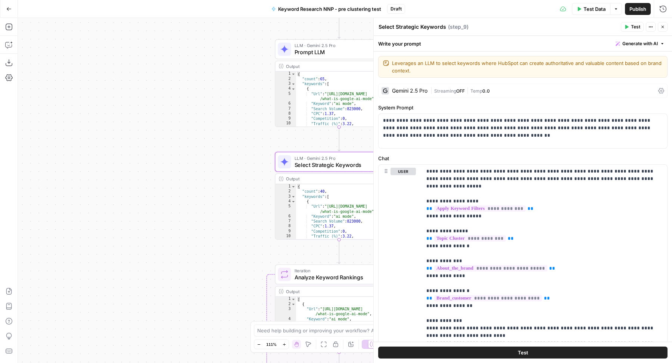
click at [661, 27] on icon "button" at bounding box center [663, 27] width 4 height 4
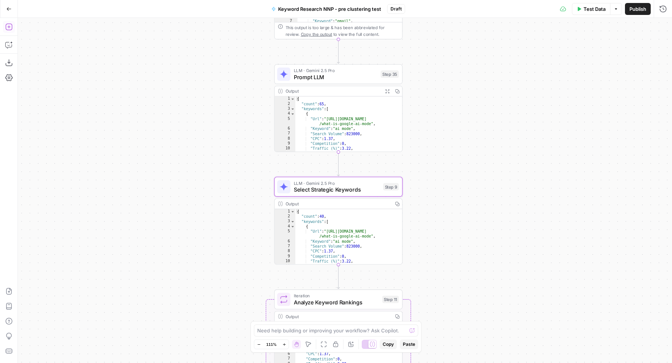
click at [11, 26] on icon "button" at bounding box center [8, 26] width 7 height 7
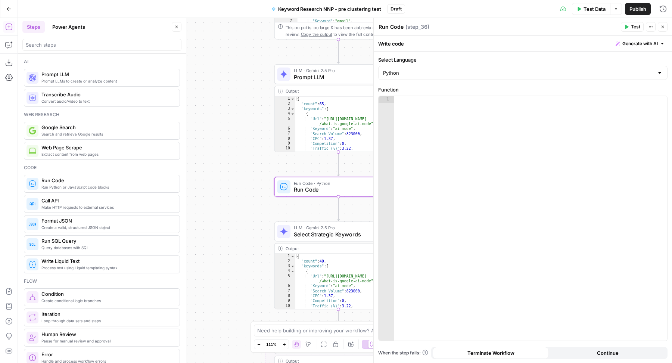
click at [174, 24] on button "Close" at bounding box center [177, 27] width 10 height 10
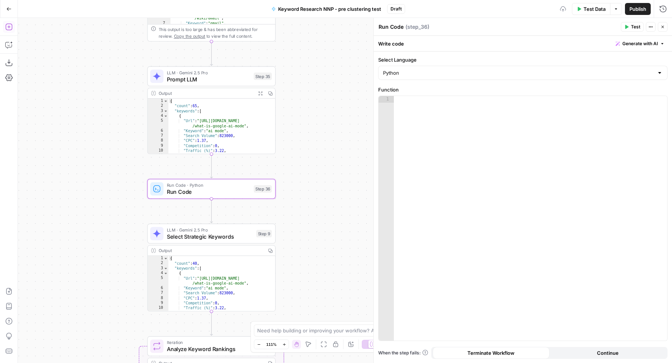
click at [629, 40] on span "Generate with AI" at bounding box center [640, 43] width 35 height 7
click at [589, 81] on div at bounding box center [593, 87] width 143 height 44
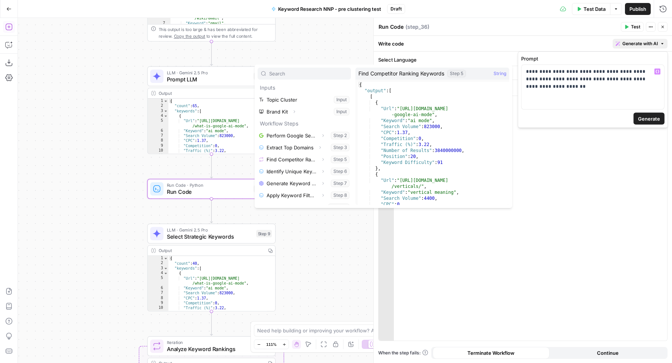
scroll to position [8, 0]
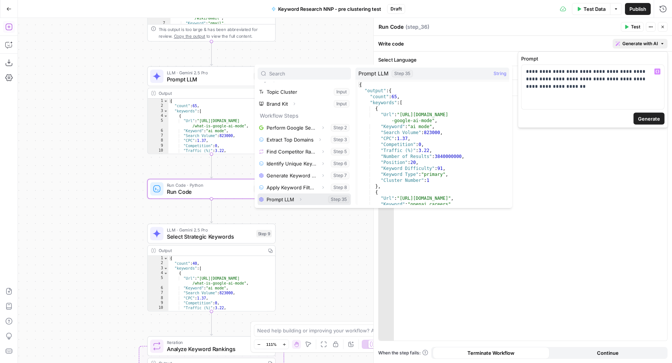
click at [300, 198] on icon "button" at bounding box center [300, 199] width 1 height 3
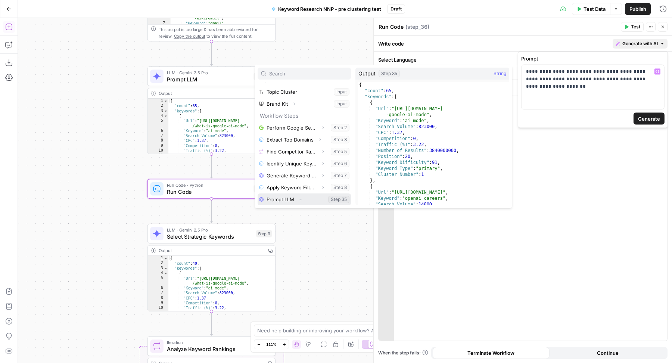
scroll to position [20, 0]
click at [305, 200] on button "Select variable Output" at bounding box center [308, 200] width 86 height 12
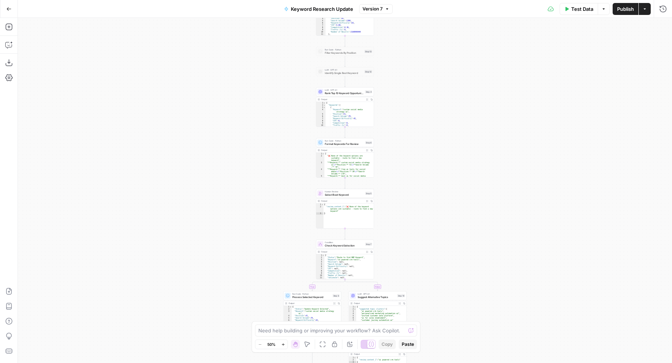
click at [8, 7] on icon "button" at bounding box center [9, 8] width 4 height 3
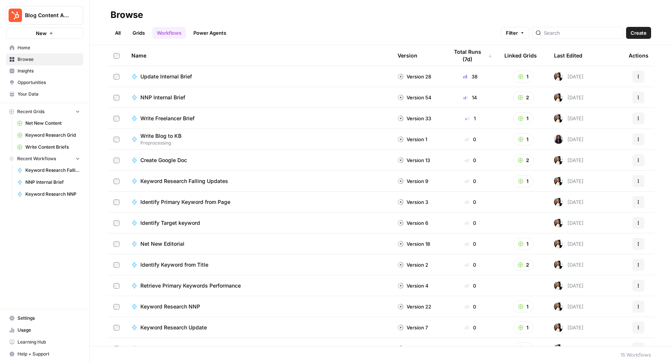
scroll to position [33, 0]
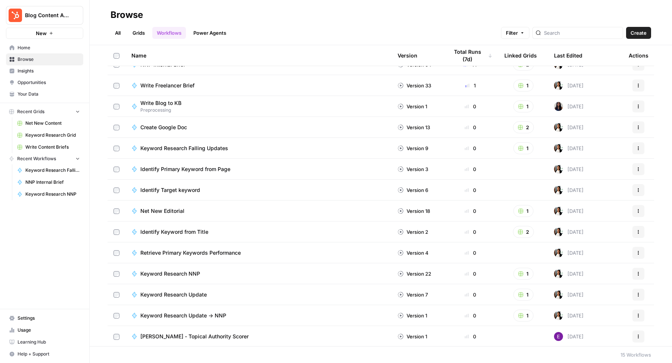
click at [637, 274] on icon "button" at bounding box center [639, 274] width 4 height 4
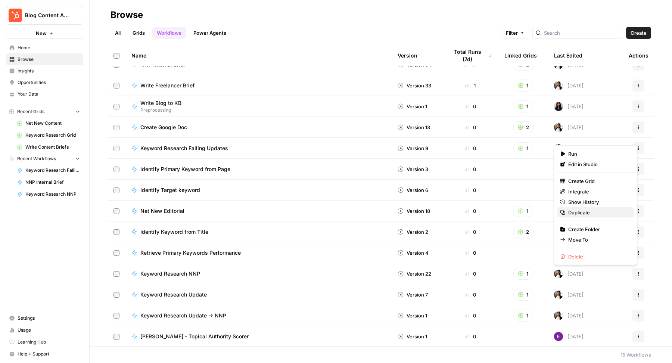
click at [573, 207] on button "Duplicate" at bounding box center [595, 212] width 77 height 10
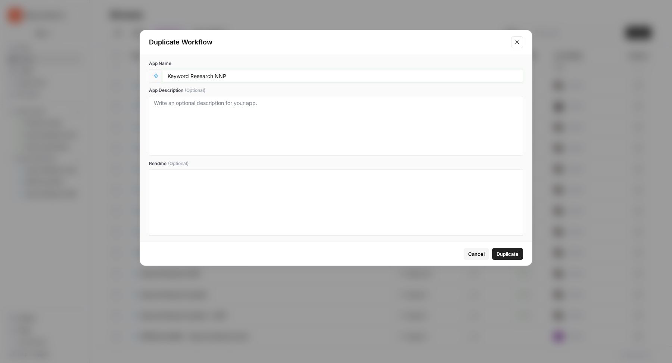
click at [282, 75] on input "Keyword Research NNP" at bounding box center [343, 75] width 351 height 7
type input "Keyword Research NNP - test"
click at [516, 257] on button "Duplicate" at bounding box center [507, 254] width 31 height 12
click at [508, 252] on span "Duplicate" at bounding box center [508, 253] width 22 height 7
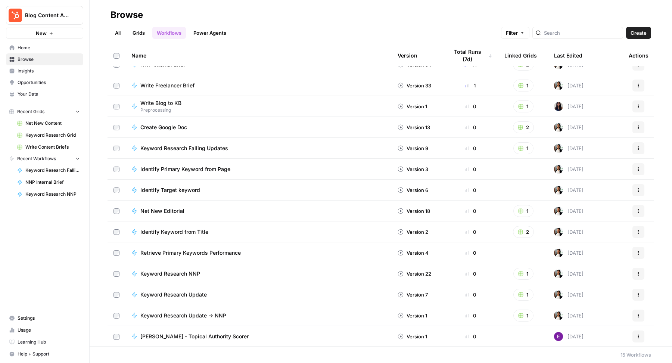
scroll to position [0, 0]
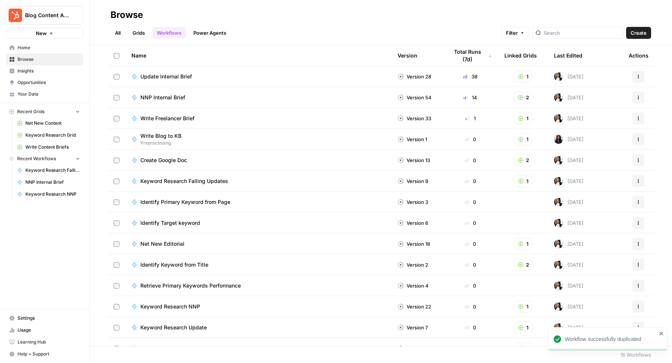
click at [38, 48] on span "Home" at bounding box center [49, 47] width 62 height 7
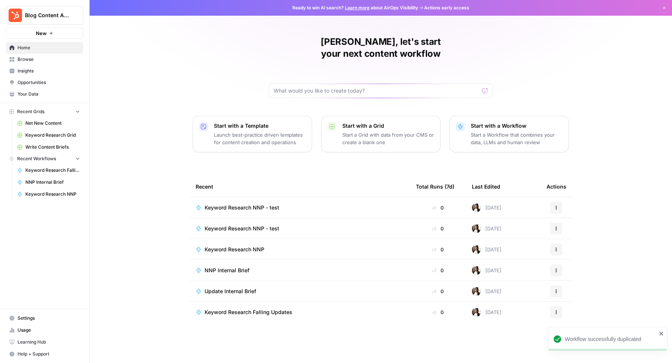
click at [133, 70] on div "[PERSON_NAME], let's start your next content workflow Start with a Template Lau…" at bounding box center [381, 181] width 583 height 363
click at [557, 202] on button "Actions" at bounding box center [557, 208] width 12 height 12
click at [569, 226] on span "Delete" at bounding box center [595, 229] width 60 height 7
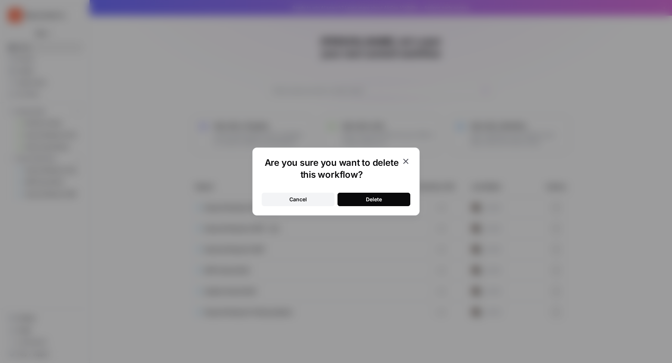
click at [387, 198] on button "Delete" at bounding box center [374, 199] width 73 height 13
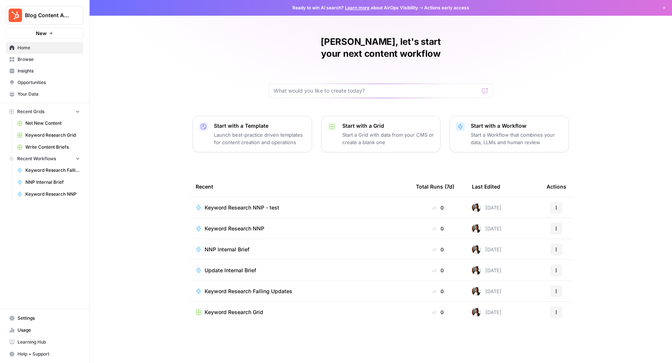
click at [241, 204] on span "Keyword Research NNP - test" at bounding box center [242, 207] width 75 height 7
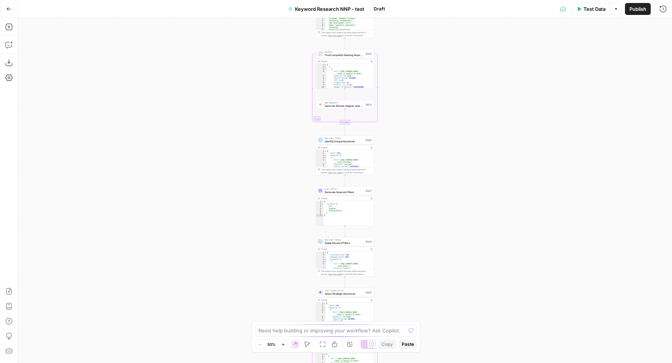
click at [635, 13] on button "Publish" at bounding box center [638, 9] width 26 height 12
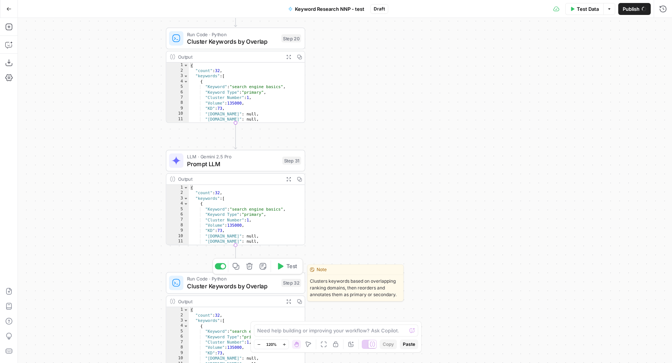
click at [235, 286] on span "Cluster Keywords by Overlap" at bounding box center [232, 286] width 91 height 9
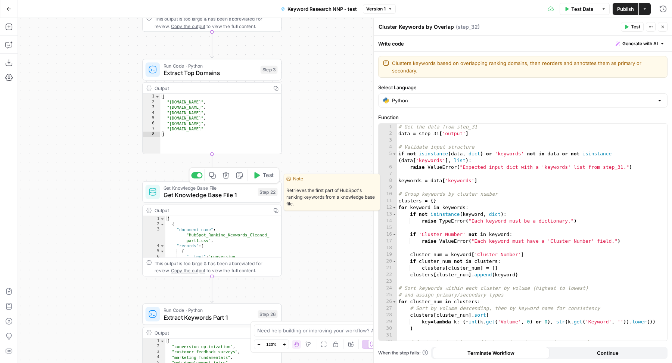
click at [197, 175] on div at bounding box center [196, 175] width 11 height 6
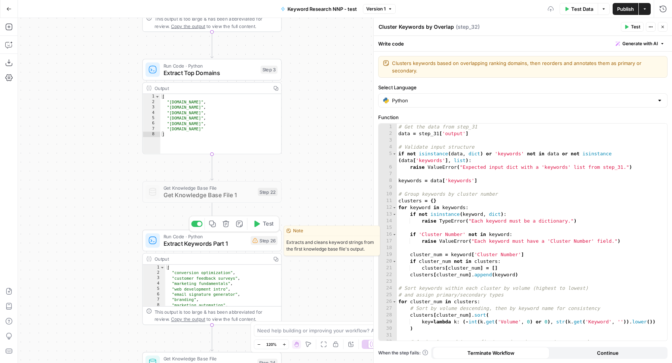
click at [196, 225] on div at bounding box center [196, 224] width 11 height 6
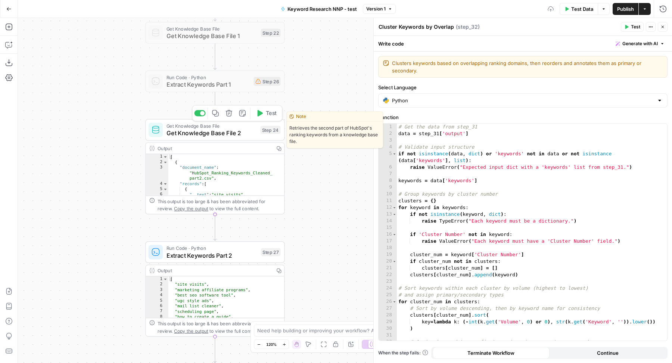
click at [203, 114] on div at bounding box center [202, 113] width 4 height 4
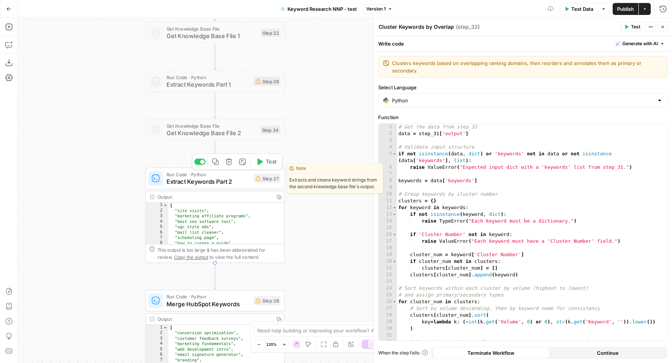
click at [200, 163] on div at bounding box center [199, 162] width 11 height 6
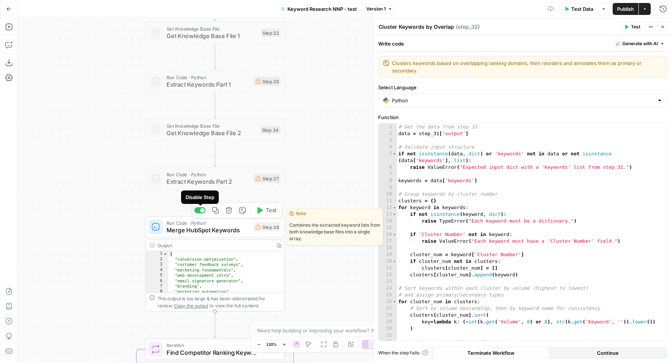
click at [203, 208] on div at bounding box center [202, 210] width 4 height 4
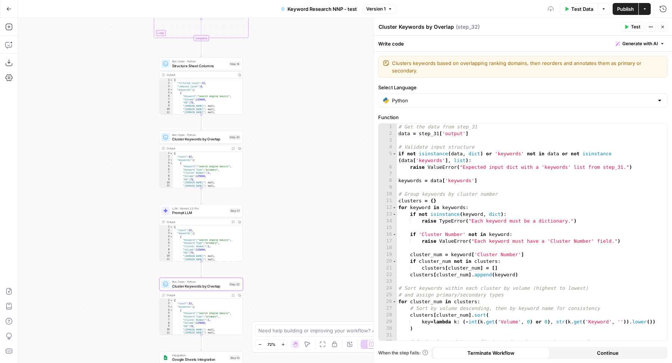
type textarea "**********"
click at [525, 234] on div "# Get the data from step_31 data = step_31 [ 'output' ] # Validate input struct…" at bounding box center [529, 239] width 264 height 231
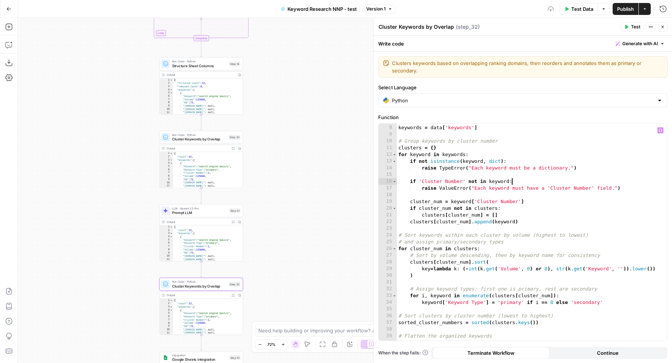
scroll to position [125, 0]
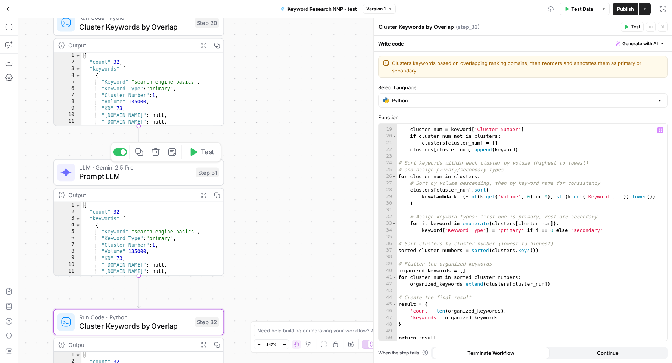
click at [149, 176] on span "Prompt LLM" at bounding box center [135, 176] width 112 height 11
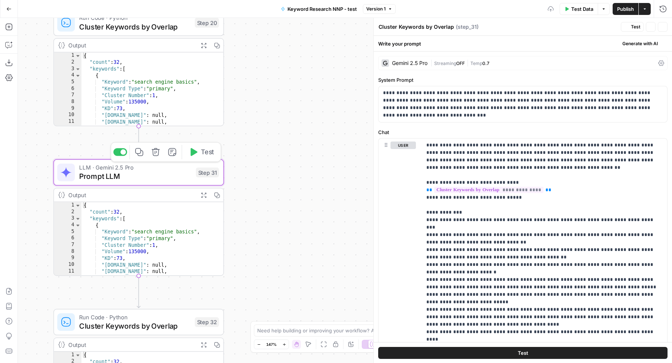
type textarea "Prompt LLM"
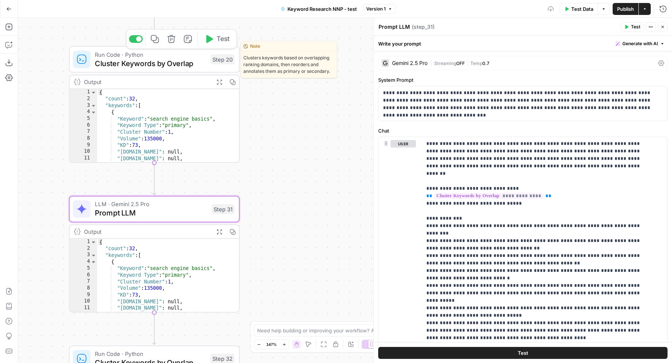
click at [175, 66] on span "Cluster Keywords by Overlap" at bounding box center [150, 63] width 111 height 11
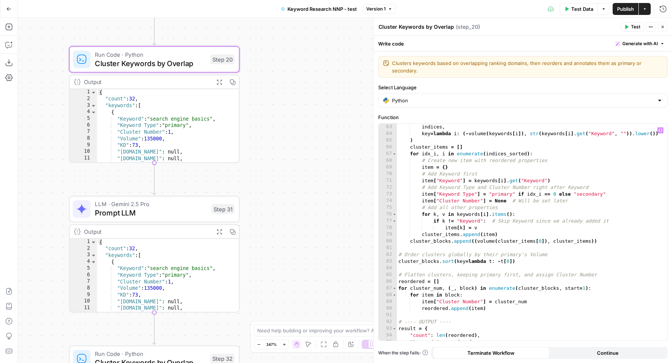
scroll to position [448, 0]
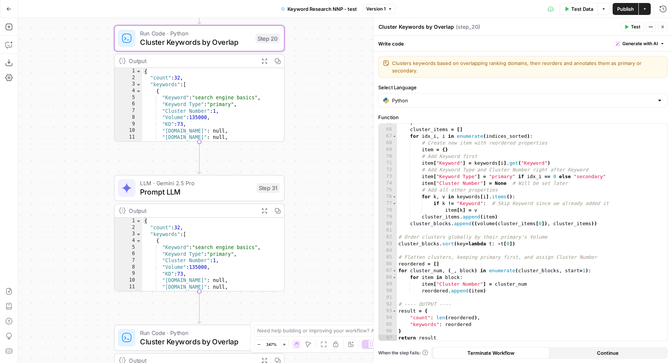
click at [193, 192] on span "Prompt LLM" at bounding box center [196, 191] width 112 height 11
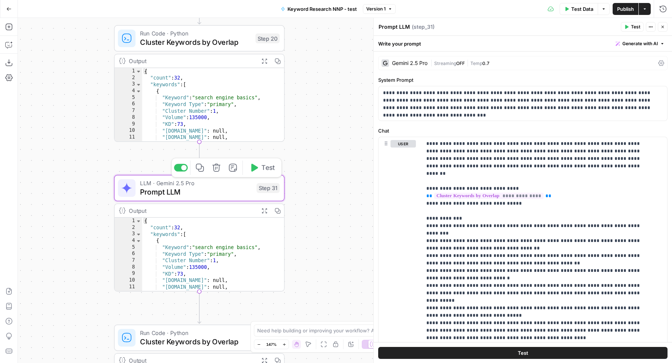
click at [395, 28] on textarea "Prompt LLM" at bounding box center [394, 26] width 31 height 7
type textarea "Group semantically"
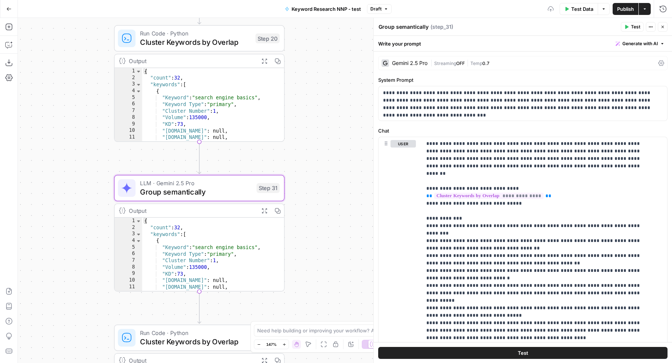
click at [498, 22] on div "Group semantically Group semantically ( step_31 ) Test Actions Close" at bounding box center [523, 27] width 290 height 10
click at [664, 27] on icon "button" at bounding box center [663, 27] width 4 height 4
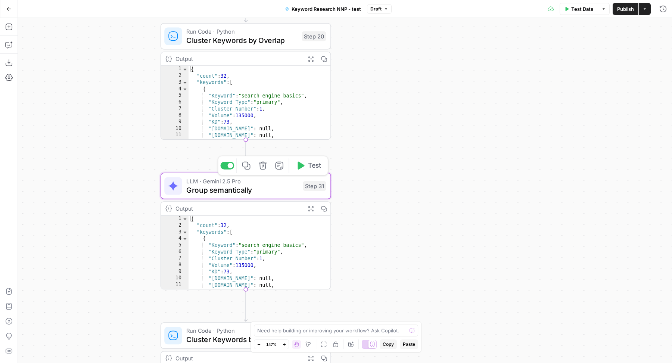
click at [244, 165] on icon "button" at bounding box center [246, 165] width 9 height 9
click at [247, 155] on icon "Edge from step_20 to step_31" at bounding box center [245, 155] width 3 height 33
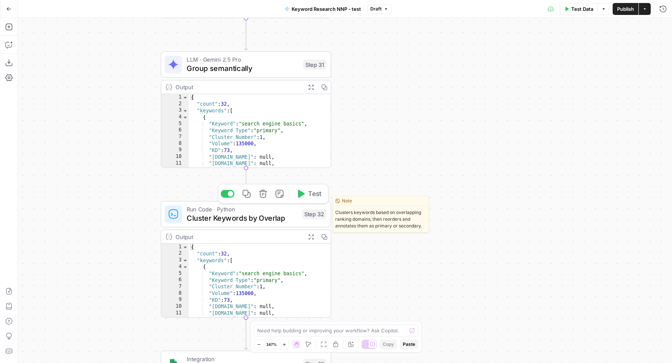
click at [192, 224] on div "Run Code · Python Cluster Keywords by Overlap Step 32 Copy step Delete step Edi…" at bounding box center [246, 214] width 171 height 27
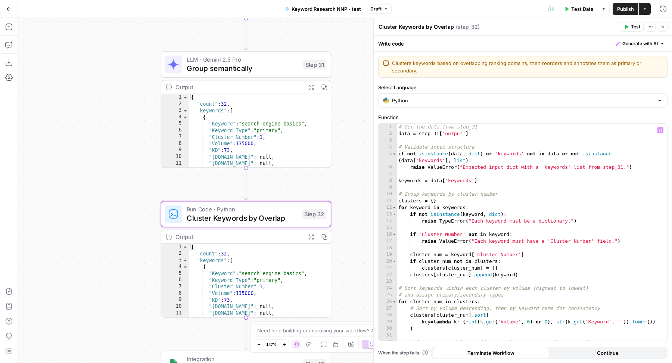
click at [505, 201] on div "# Get the data from step_31 data = step_31 [ 'output' ] # Validate input struct…" at bounding box center [529, 239] width 264 height 231
type textarea "**********"
click at [663, 27] on icon "button" at bounding box center [663, 27] width 3 height 3
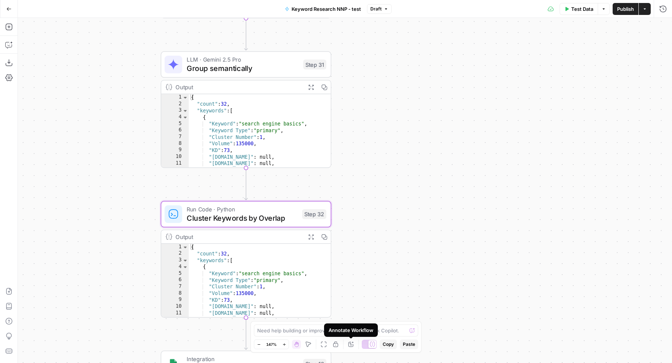
click at [349, 343] on icon "button" at bounding box center [351, 344] width 5 height 5
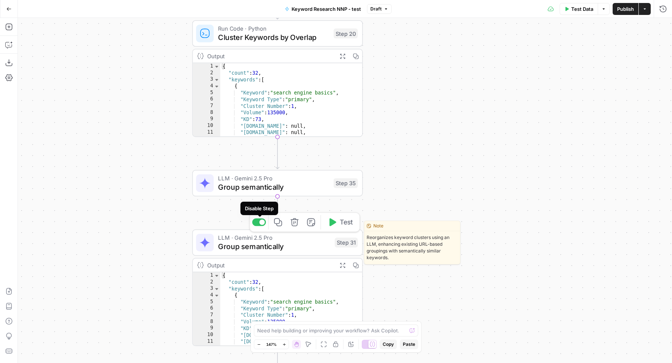
click at [261, 220] on div at bounding box center [263, 223] width 6 height 6
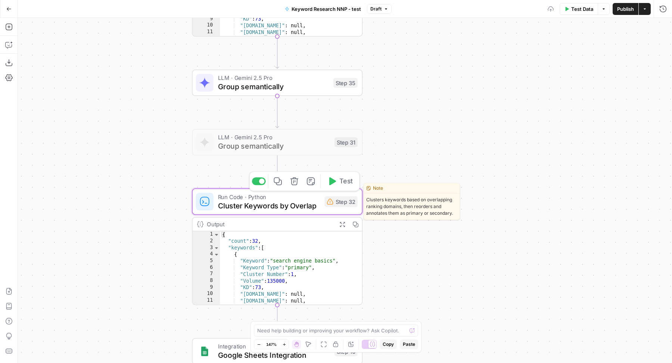
click at [241, 201] on span "Cluster Keywords by Overlap" at bounding box center [269, 205] width 102 height 11
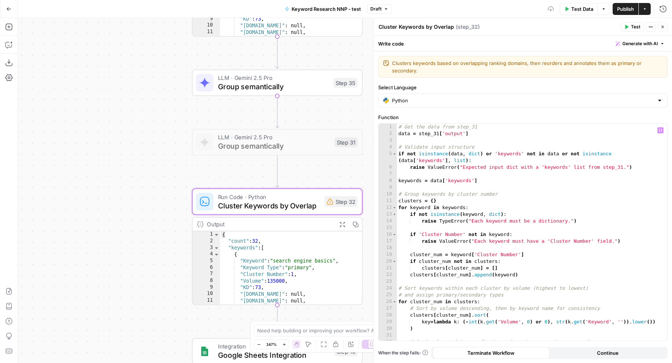
type textarea "**********"
click at [547, 260] on div "# Get the data from step_31 data = step_31 [ 'output' ] # Validate input struct…" at bounding box center [529, 239] width 264 height 231
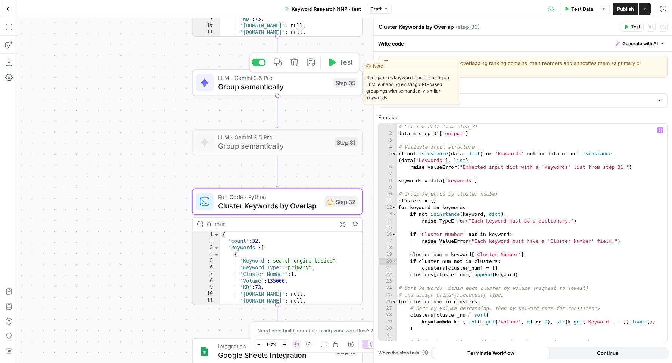
click at [313, 84] on span "Group semantically" at bounding box center [273, 86] width 111 height 11
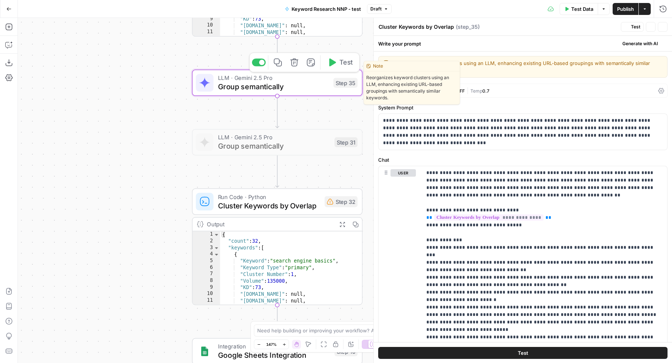
type textarea "Group semantically"
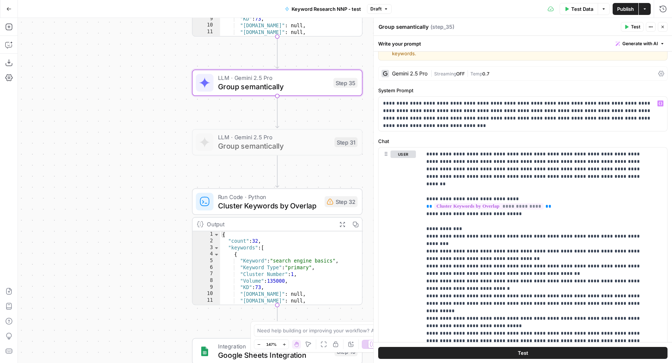
scroll to position [18, 0]
click at [516, 137] on label "Chat" at bounding box center [523, 140] width 290 height 7
drag, startPoint x: 524, startPoint y: 153, endPoint x: 553, endPoint y: 177, distance: 38.2
click at [553, 177] on p "**********" at bounding box center [538, 325] width 223 height 351
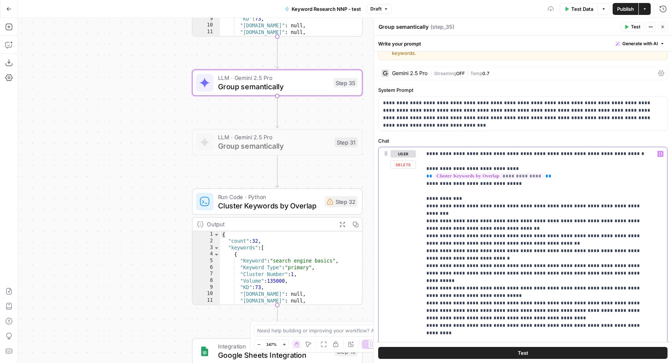
click at [596, 152] on p "**********" at bounding box center [538, 314] width 223 height 329
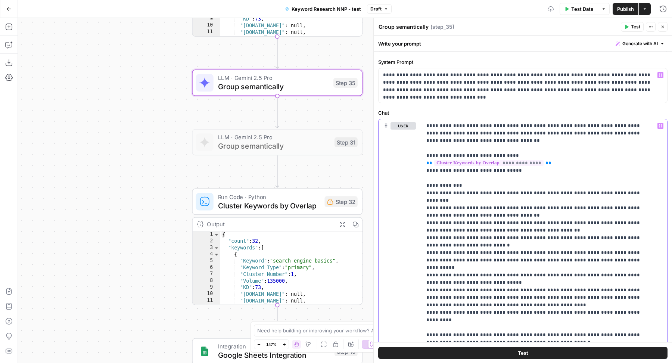
scroll to position [64, 0]
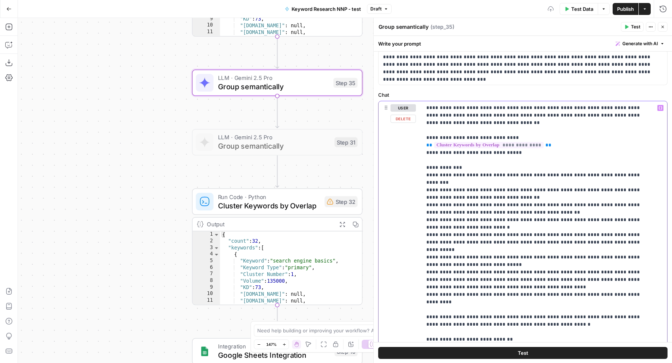
click at [494, 201] on p "**********" at bounding box center [538, 276] width 223 height 344
drag, startPoint x: 449, startPoint y: 182, endPoint x: 494, endPoint y: 189, distance: 45.3
click at [494, 189] on p "**********" at bounding box center [538, 276] width 223 height 344
click at [449, 183] on p "**********" at bounding box center [538, 276] width 223 height 344
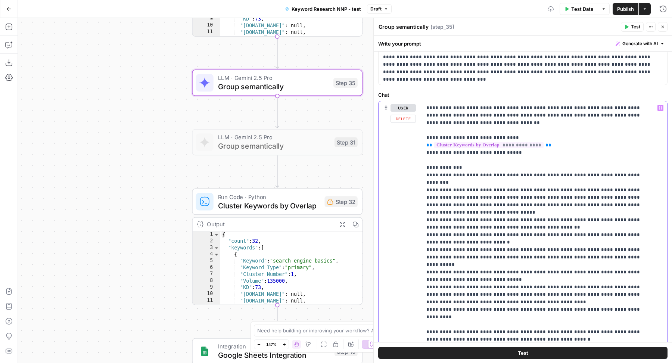
click at [640, 197] on p "**********" at bounding box center [538, 279] width 223 height 351
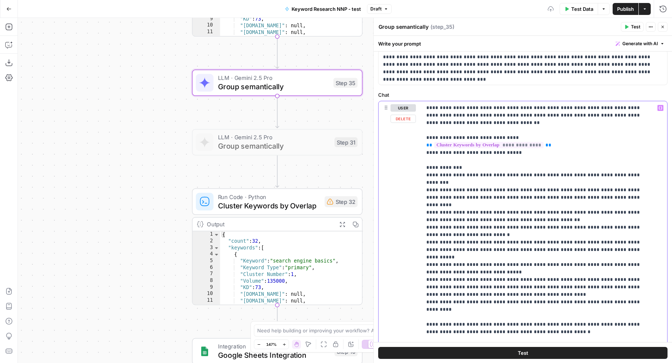
click at [593, 201] on p "**********" at bounding box center [538, 276] width 223 height 344
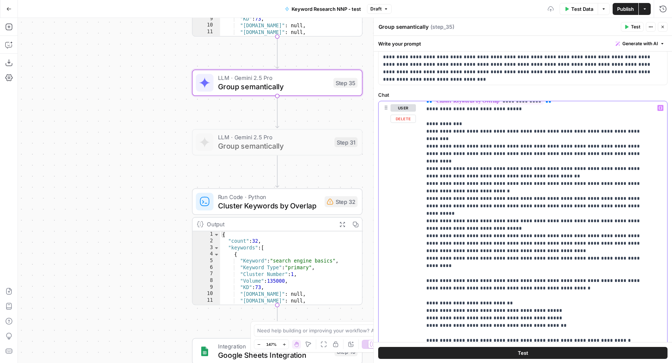
scroll to position [45, 0]
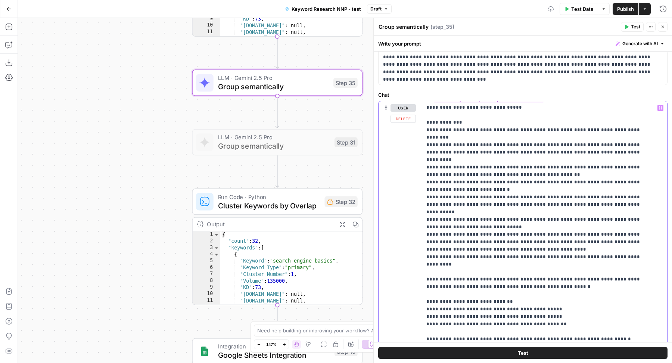
click at [557, 194] on p "**********" at bounding box center [538, 231] width 223 height 344
click at [485, 217] on p "**********" at bounding box center [538, 231] width 223 height 344
click at [512, 223] on p "**********" at bounding box center [538, 231] width 223 height 344
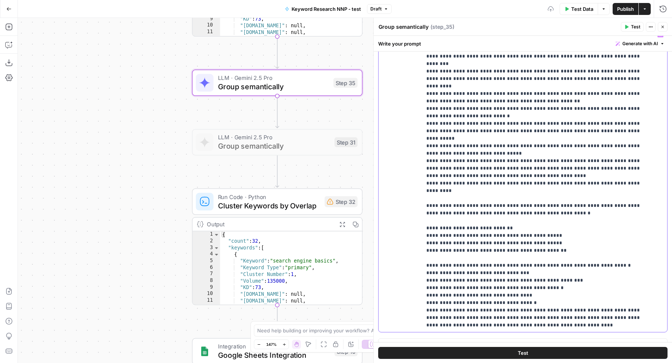
scroll to position [148, 0]
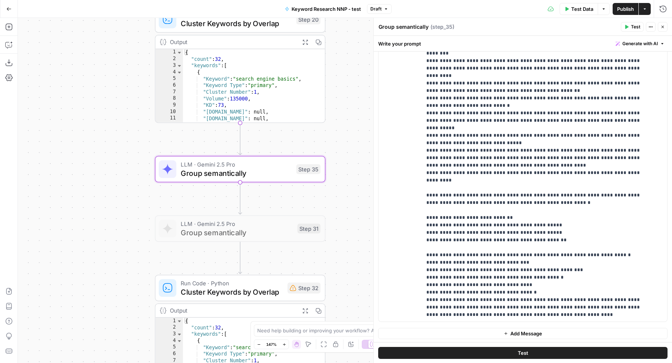
click at [634, 31] on button "Test" at bounding box center [632, 27] width 23 height 10
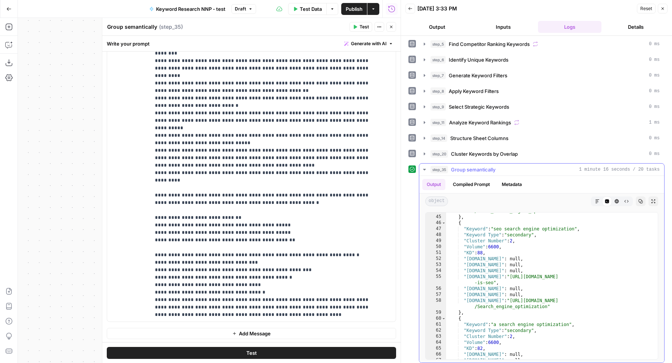
scroll to position [279, 0]
click at [306, 154] on p "**********" at bounding box center [266, 147] width 223 height 344
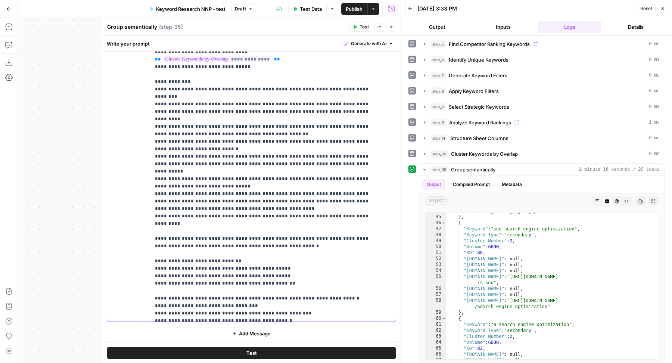
scroll to position [1, 0]
click at [337, 106] on p "**********" at bounding box center [266, 191] width 223 height 344
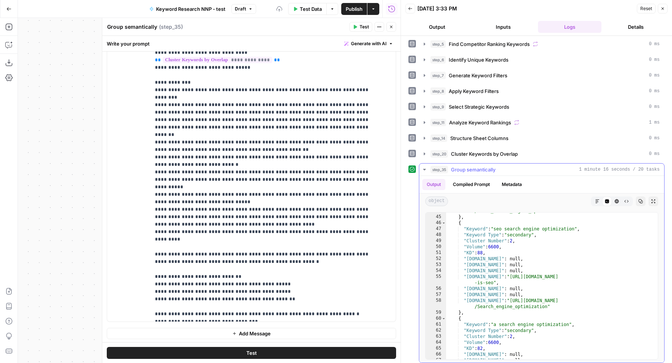
click at [562, 238] on div ""en.wikipedia.org" : "https://en.wikipedia.org/wiki /Local_search_engine_optimi…" at bounding box center [548, 284] width 205 height 165
type textarea "**********"
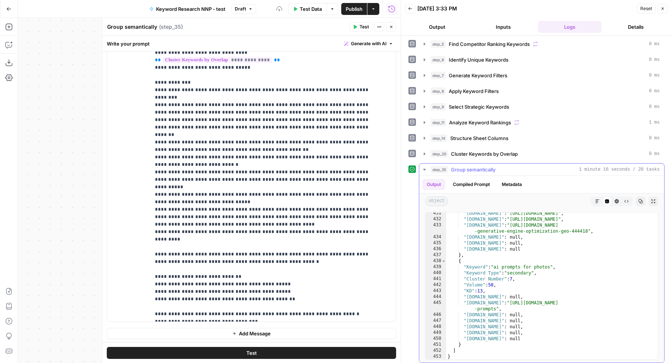
scroll to position [2764, 0]
click at [290, 120] on p "**********" at bounding box center [266, 198] width 223 height 359
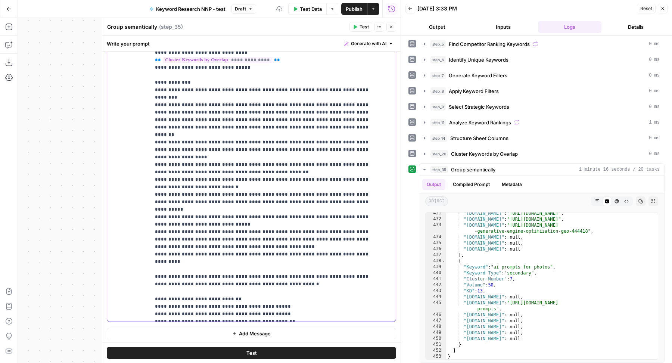
click at [312, 124] on p "**********" at bounding box center [266, 206] width 223 height 374
click at [182, 184] on p "**********" at bounding box center [266, 206] width 223 height 374
drag, startPoint x: 198, startPoint y: 162, endPoint x: 136, endPoint y: 139, distance: 66.3
click at [136, 139] on div "**********" at bounding box center [251, 169] width 289 height 304
click at [257, 164] on p "**********" at bounding box center [266, 206] width 223 height 374
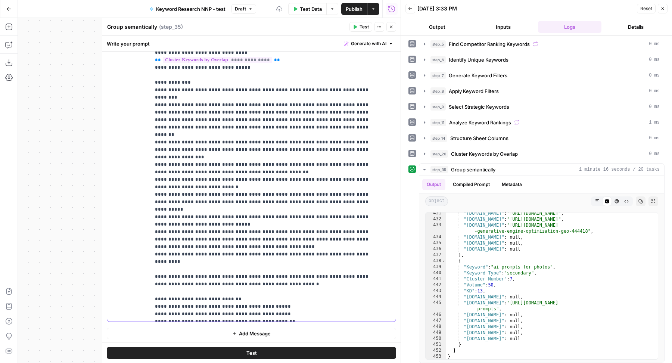
drag, startPoint x: 220, startPoint y: 149, endPoint x: 126, endPoint y: 142, distance: 93.7
click at [126, 142] on div "**********" at bounding box center [251, 169] width 289 height 304
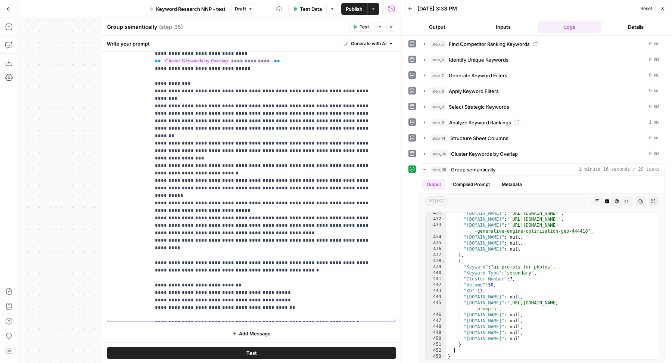
scroll to position [0, 0]
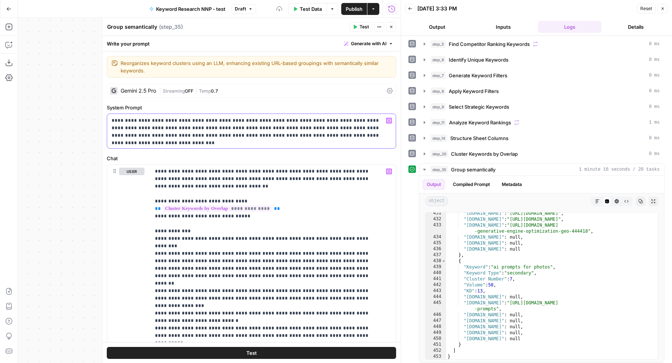
click at [269, 129] on p "**********" at bounding box center [248, 128] width 273 height 22
drag, startPoint x: 144, startPoint y: 135, endPoint x: 378, endPoint y: 135, distance: 234.2
click at [378, 135] on p "**********" at bounding box center [248, 128] width 273 height 22
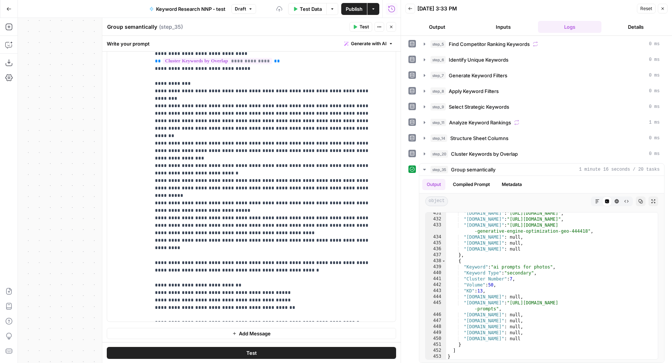
scroll to position [60, 0]
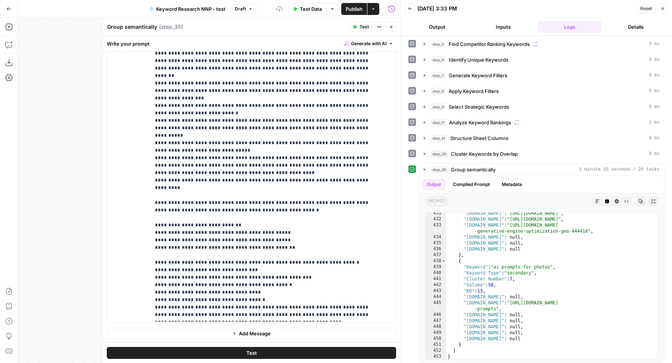
click at [357, 29] on icon "button" at bounding box center [355, 27] width 4 height 4
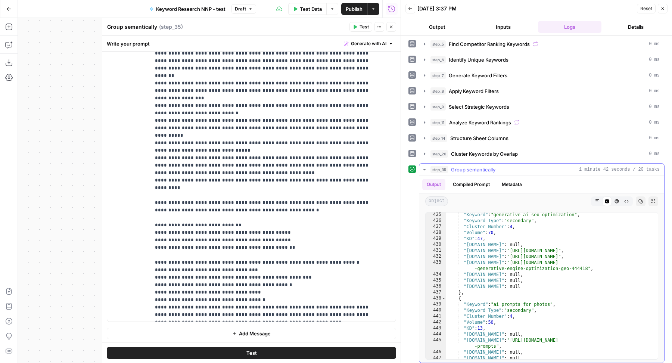
scroll to position [2764, 0]
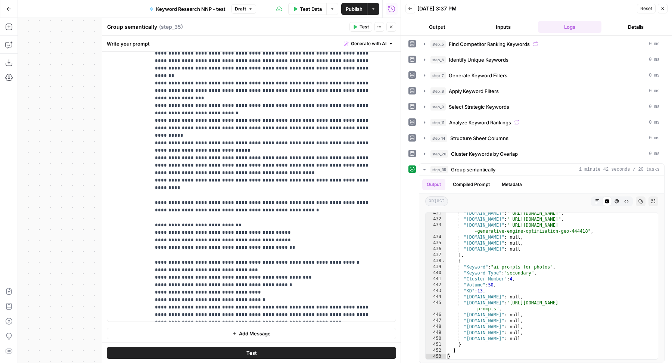
click at [391, 28] on icon "button" at bounding box center [391, 27] width 4 height 4
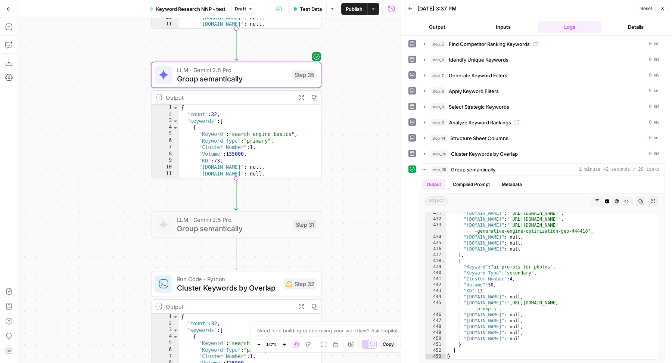
click at [217, 287] on span "Cluster Keywords by Overlap" at bounding box center [228, 287] width 102 height 11
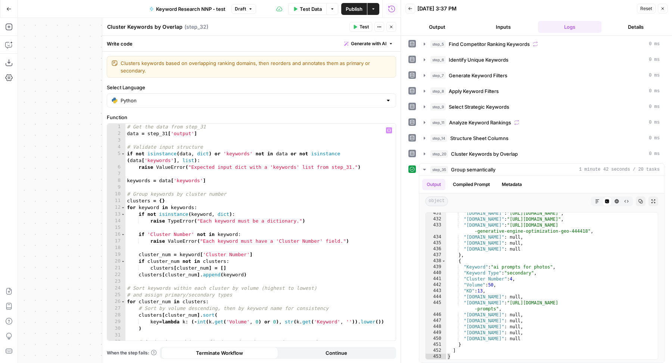
type textarea "**********"
click at [229, 145] on div "# Get the data from step_31 data = step_31 [ 'output' ] # Validate input struct…" at bounding box center [258, 239] width 264 height 231
type input "**"
click at [376, 131] on span "All" at bounding box center [372, 130] width 14 height 10
type textarea "**********"
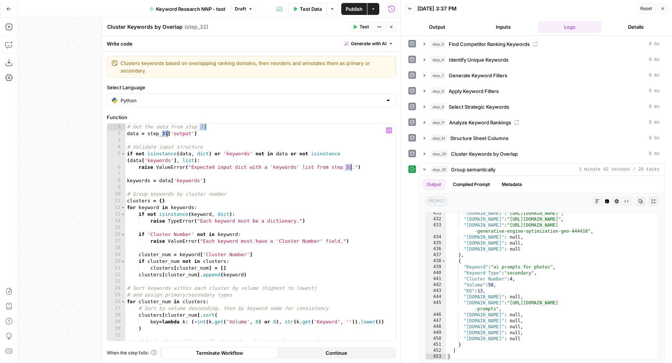
click at [328, 140] on div "# Get the data from step_31 data = step_31 [ 'output' ] # Validate input struct…" at bounding box center [258, 239] width 264 height 231
type input "**"
click at [264, 139] on span "+" at bounding box center [262, 139] width 7 height 7
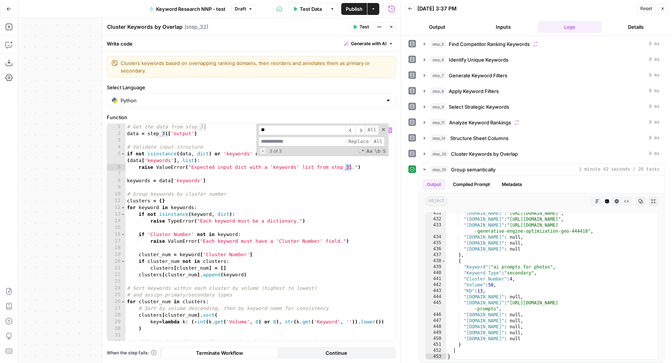
click at [264, 139] on input at bounding box center [302, 142] width 87 height 10
type input "**"
click at [377, 140] on span "All" at bounding box center [378, 142] width 14 height 10
click at [366, 27] on span "Test" at bounding box center [364, 27] width 9 height 7
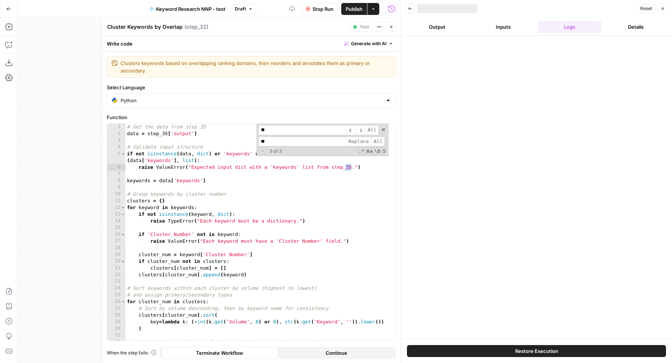
click at [502, 23] on button "Inputs" at bounding box center [504, 27] width 64 height 12
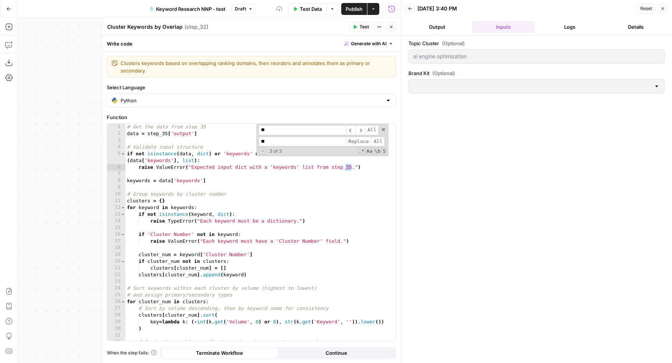
click at [544, 22] on button "Logs" at bounding box center [570, 27] width 64 height 12
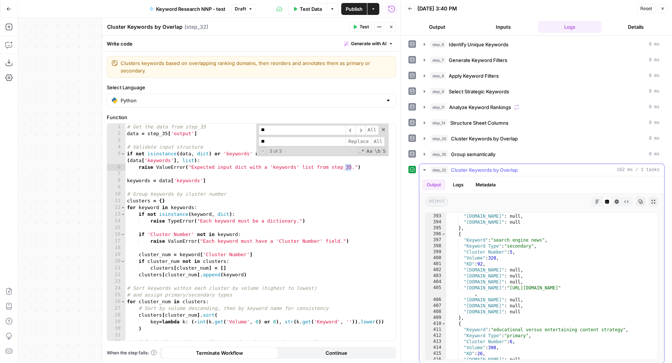
scroll to position [2534, 0]
click at [389, 26] on icon "button" at bounding box center [391, 27] width 4 height 4
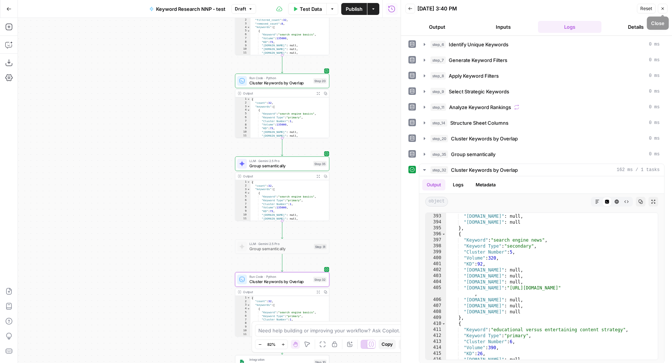
click at [666, 11] on button "Close" at bounding box center [663, 9] width 10 height 10
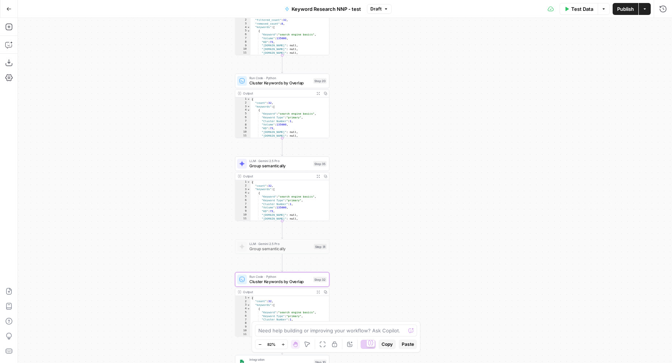
click at [309, 166] on span "Group semantically" at bounding box center [281, 166] width 62 height 6
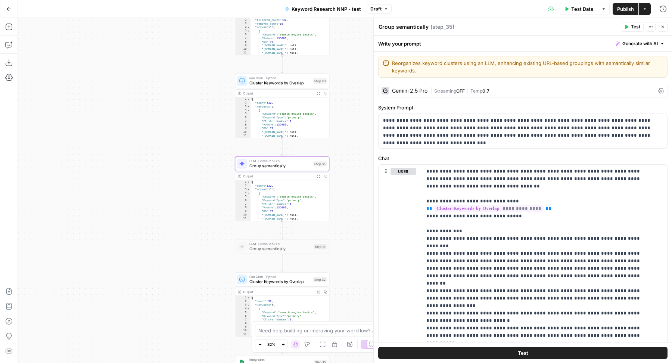
click at [406, 30] on textarea "Group semantically" at bounding box center [404, 26] width 50 height 7
type textarea "Group single keyword w larger clusters"
click at [665, 28] on icon "button" at bounding box center [663, 27] width 4 height 4
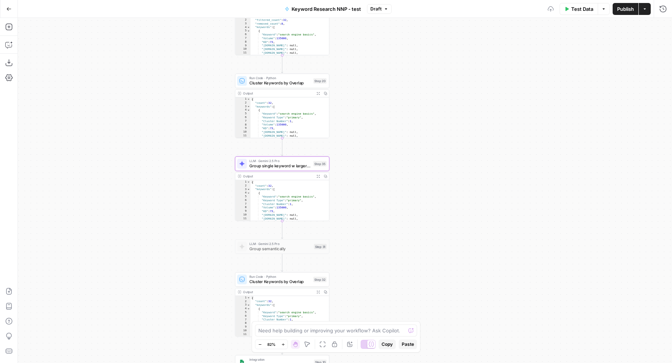
click at [622, 11] on span "Publish" at bounding box center [626, 8] width 17 height 7
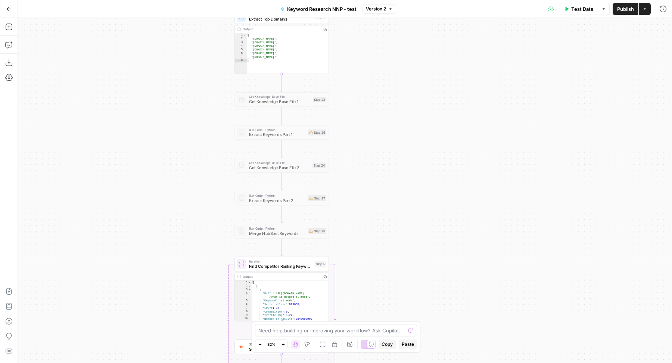
click at [368, 343] on div at bounding box center [372, 344] width 8 height 8
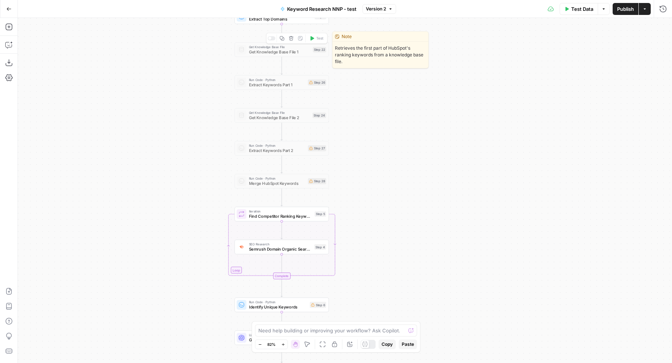
click at [272, 38] on div at bounding box center [272, 38] width 8 height 4
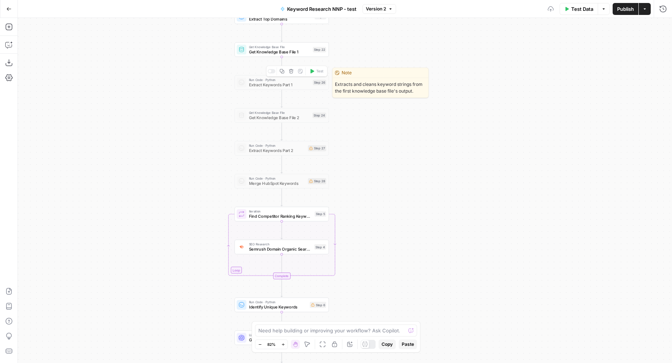
click at [272, 70] on div at bounding box center [272, 71] width 8 height 4
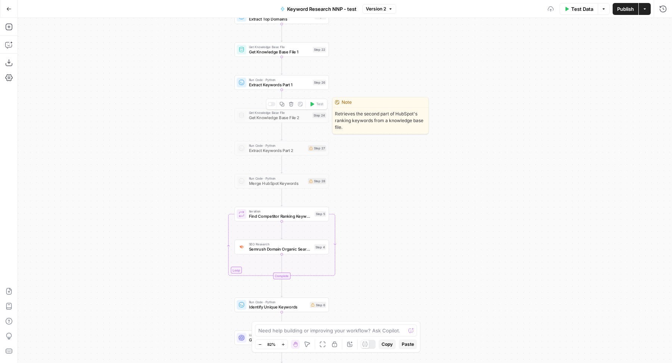
click at [273, 103] on div at bounding box center [272, 104] width 8 height 4
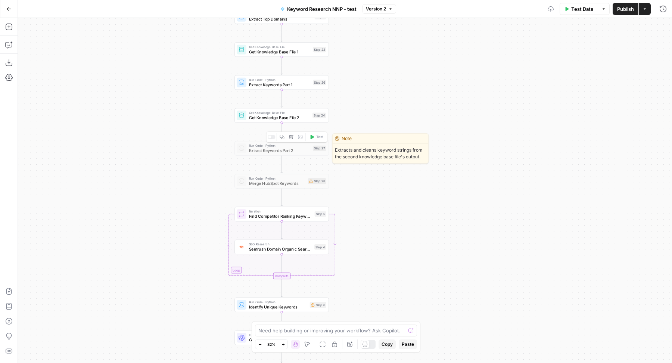
click at [273, 139] on div "Copy step Delete step Edit Note Test" at bounding box center [296, 137] width 61 height 11
click at [272, 137] on div at bounding box center [272, 137] width 8 height 4
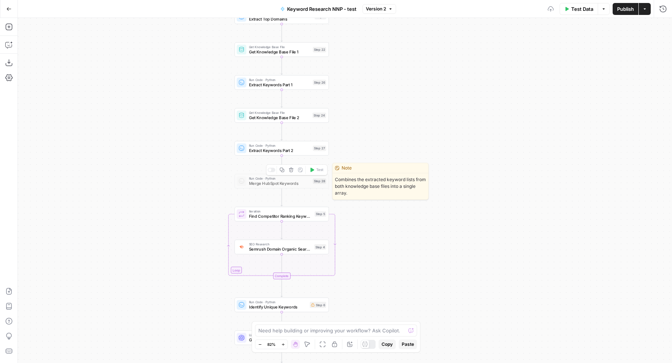
click at [272, 169] on div at bounding box center [272, 170] width 8 height 4
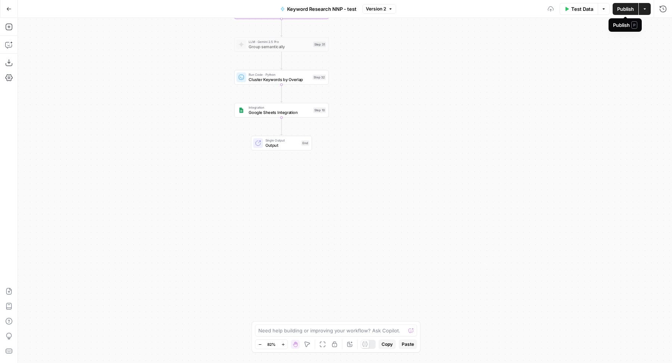
click at [622, 10] on span "Publish" at bounding box center [626, 8] width 17 height 7
click at [352, 10] on span "Keyword Research NNP - test" at bounding box center [321, 8] width 69 height 7
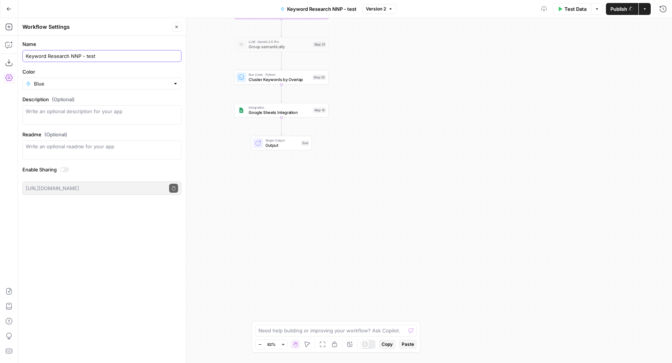
click at [89, 56] on input "Keyword Research NNP - test" at bounding box center [102, 55] width 152 height 7
type input "Keyword Research NNP - Single keyword test"
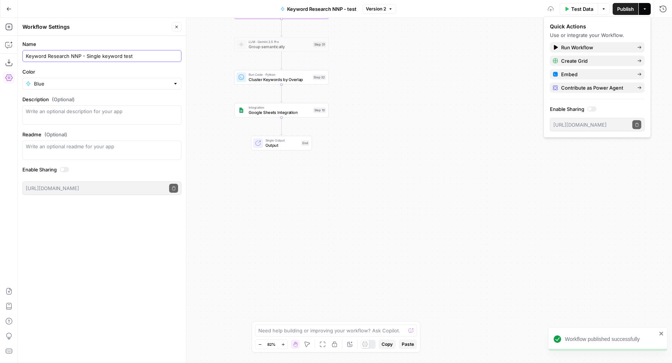
click at [168, 56] on input "Keyword Research NNP - Single keyword test" at bounding box center [102, 55] width 152 height 7
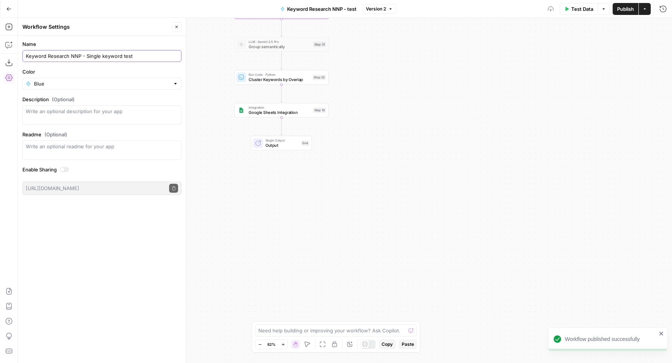
click at [168, 56] on input "Keyword Research NNP - Single keyword test" at bounding box center [102, 55] width 152 height 7
click at [178, 25] on icon "button" at bounding box center [176, 27] width 4 height 4
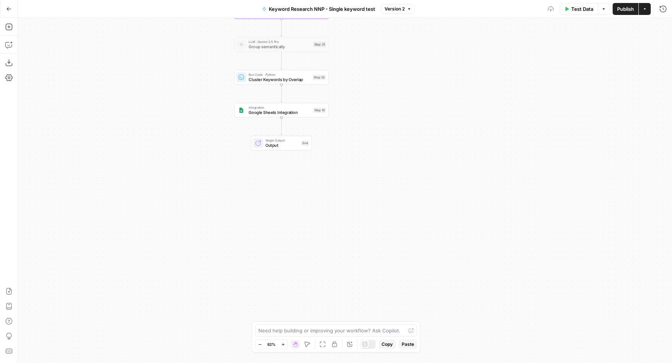
click at [303, 9] on span "Keyword Research NNP - Single keyword test" at bounding box center [322, 8] width 106 height 7
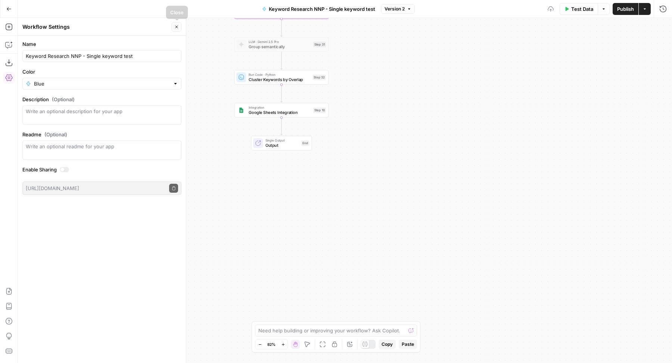
click at [174, 25] on button "Close" at bounding box center [177, 27] width 10 height 10
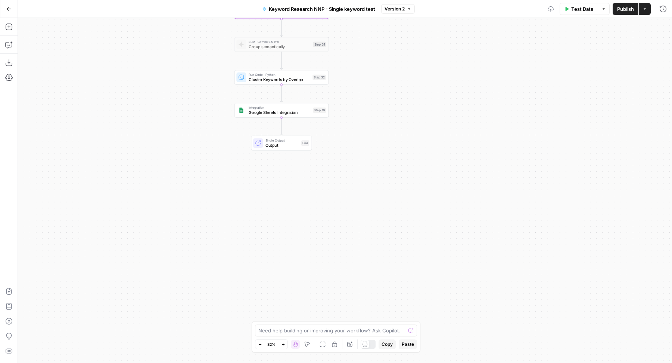
click at [401, 7] on span "Version 2" at bounding box center [395, 9] width 20 height 7
click at [427, 8] on div "Test Data Options Publish Actions Run History" at bounding box center [544, 9] width 258 height 18
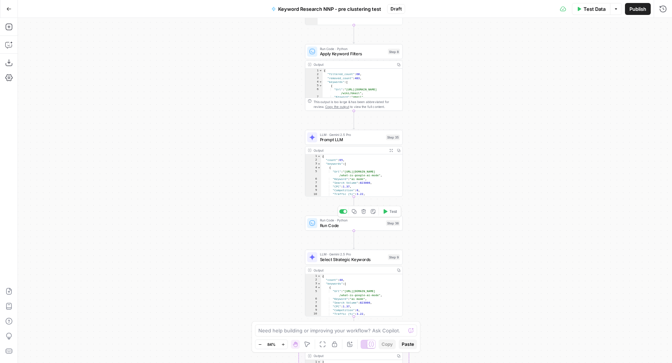
click at [330, 225] on span "Run Code" at bounding box center [352, 225] width 64 height 6
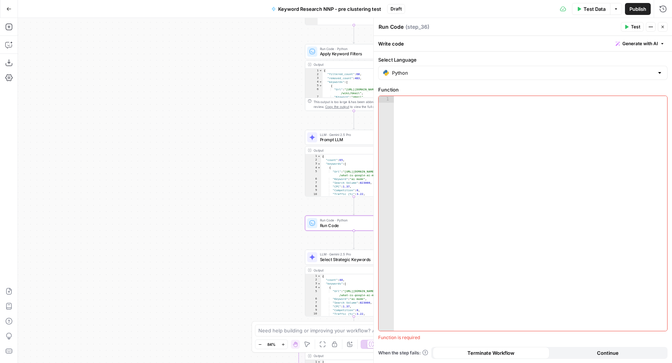
click at [623, 46] on span "Generate with AI" at bounding box center [640, 43] width 35 height 7
click at [619, 77] on div at bounding box center [593, 87] width 143 height 44
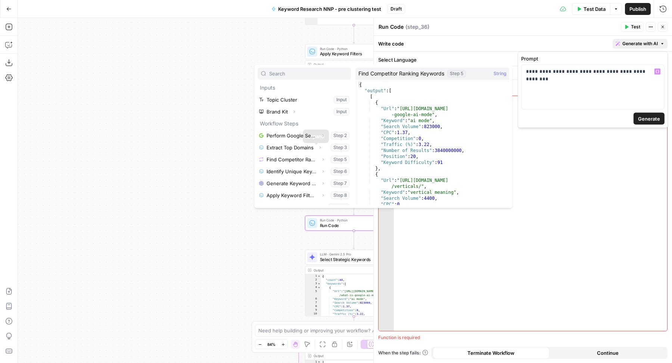
scroll to position [8, 0]
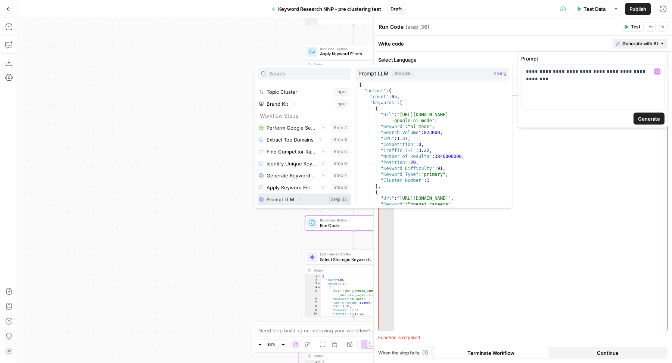
click at [299, 197] on icon "button" at bounding box center [300, 199] width 4 height 4
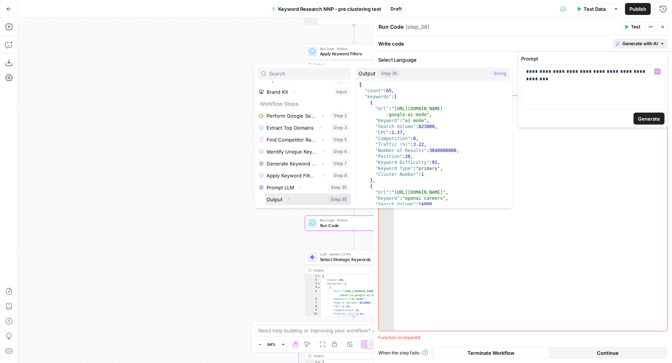
click at [299, 197] on button "Select variable Output" at bounding box center [308, 200] width 86 height 12
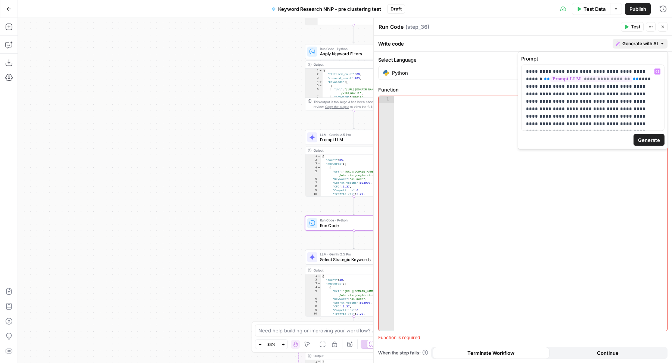
click at [650, 140] on span "Generate" at bounding box center [649, 139] width 22 height 7
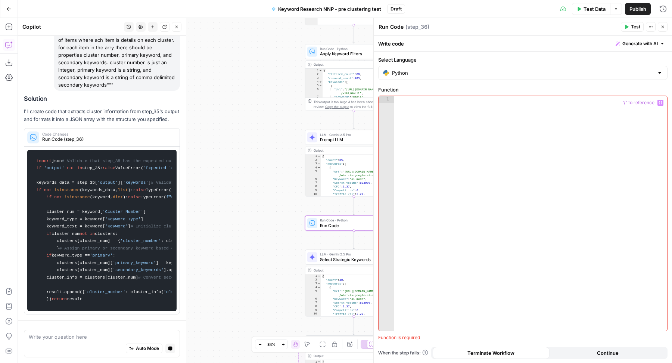
scroll to position [0, 0]
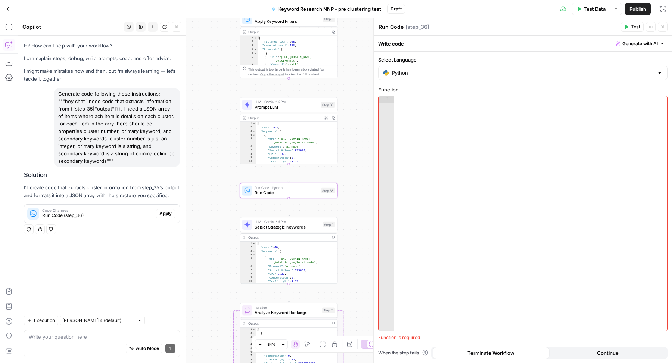
click at [170, 216] on span "Apply" at bounding box center [166, 213] width 12 height 7
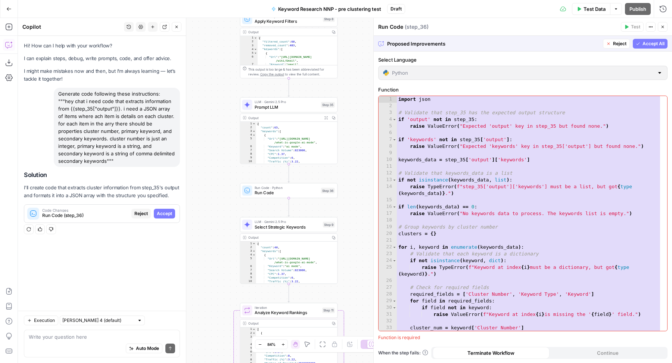
click at [656, 45] on span "Accept All" at bounding box center [654, 43] width 22 height 7
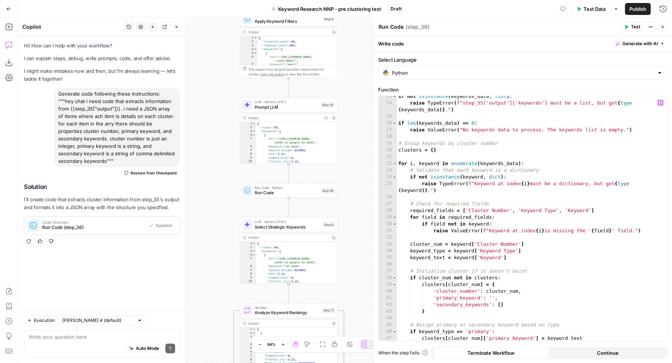
scroll to position [212, 0]
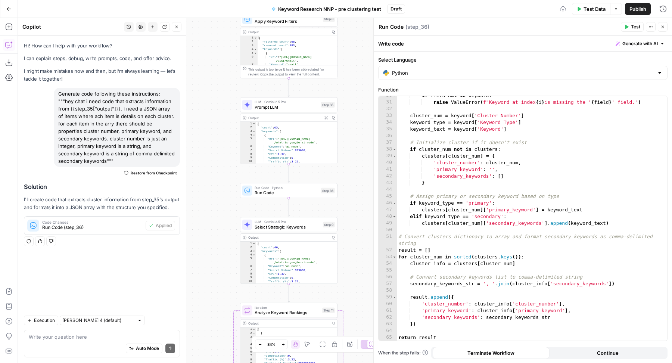
click at [631, 27] on button "Test" at bounding box center [632, 27] width 23 height 10
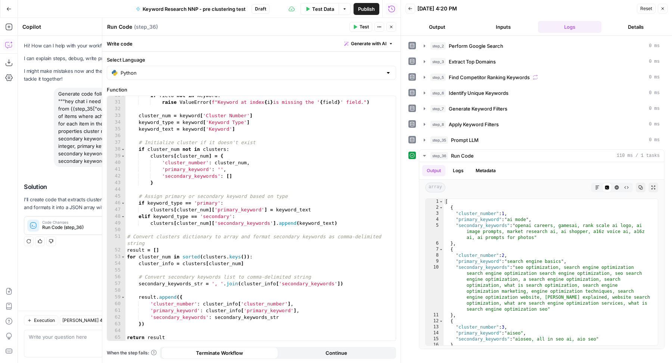
click at [391, 25] on icon "button" at bounding box center [391, 27] width 4 height 4
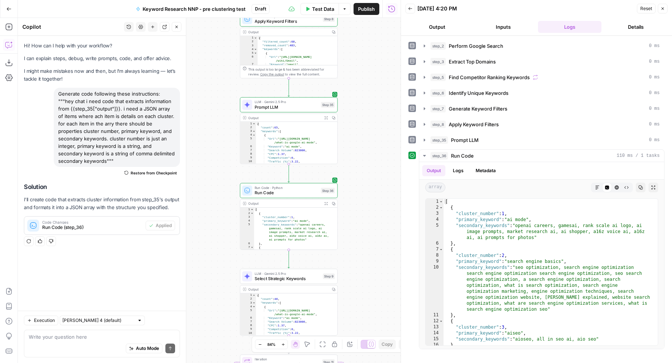
click at [176, 27] on icon "button" at bounding box center [177, 27] width 3 height 3
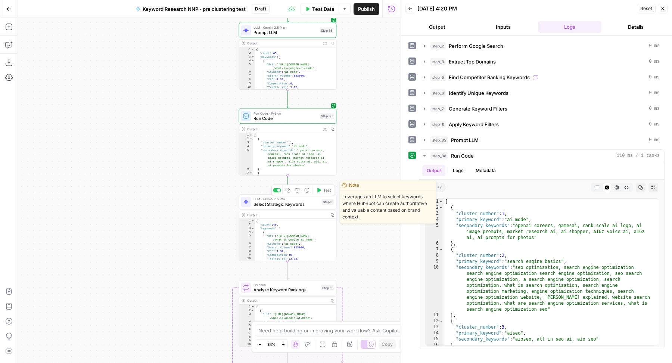
click at [266, 201] on span "Select Strategic Keywords" at bounding box center [287, 204] width 66 height 6
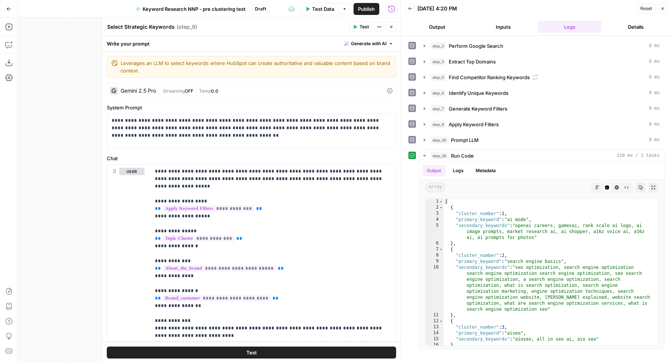
scroll to position [126, 0]
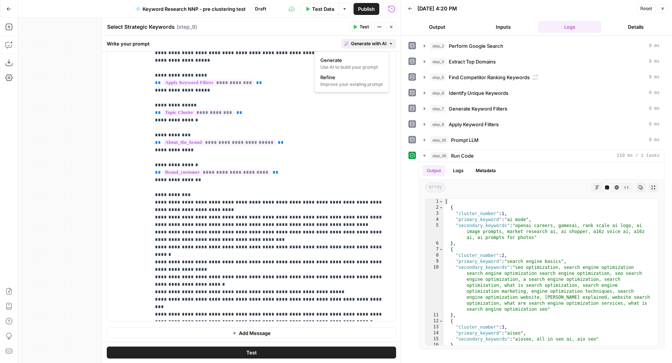
click at [353, 47] on button "Generate with AI" at bounding box center [368, 44] width 55 height 10
click at [355, 84] on div "Improve your existing prompt" at bounding box center [352, 84] width 62 height 7
click at [355, 84] on p at bounding box center [315, 84] width 134 height 7
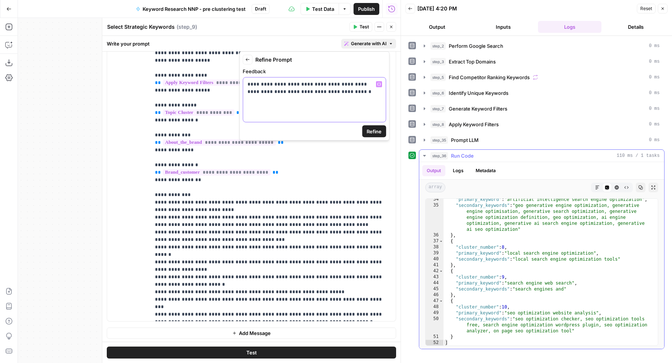
scroll to position [277, 0]
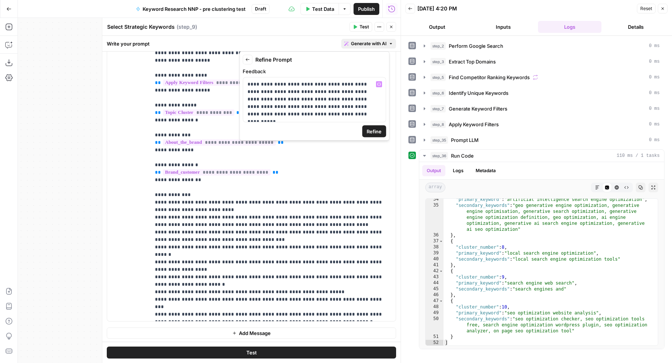
click at [384, 128] on button "Refine" at bounding box center [374, 132] width 24 height 12
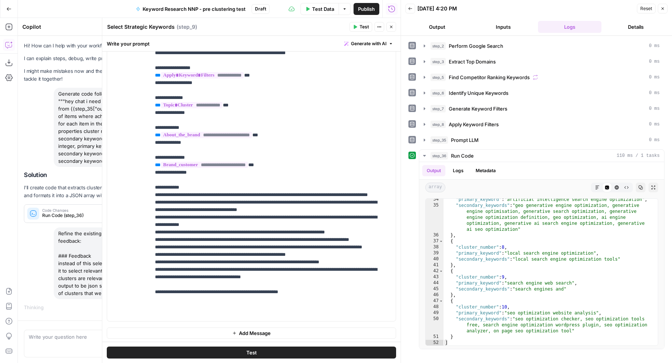
click at [665, 9] on span "Close" at bounding box center [665, 9] width 0 height 0
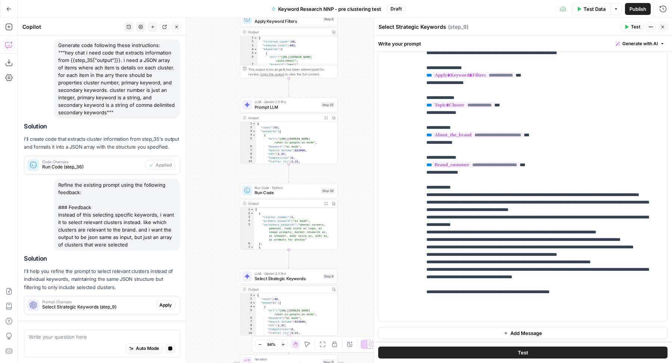
scroll to position [55, 0]
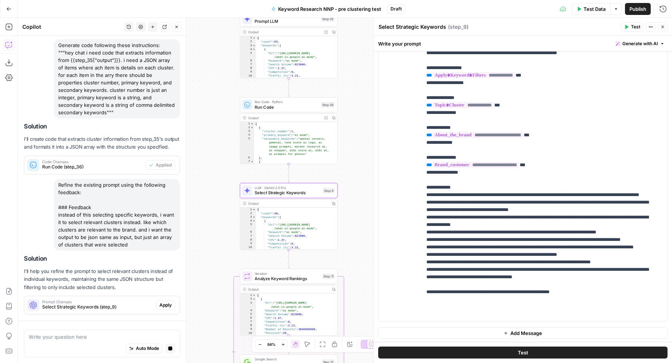
click at [160, 303] on span "Apply" at bounding box center [166, 305] width 12 height 7
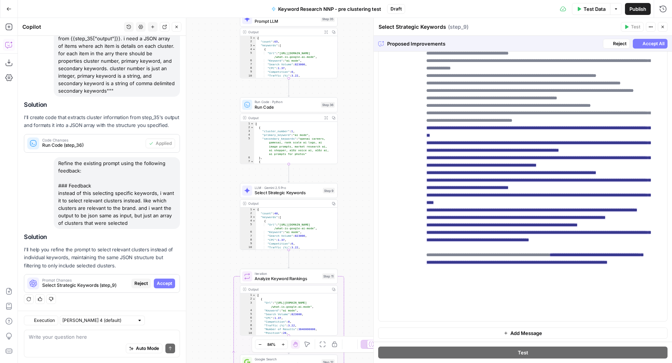
scroll to position [77, 0]
click at [643, 41] on span "Accept All" at bounding box center [654, 43] width 22 height 7
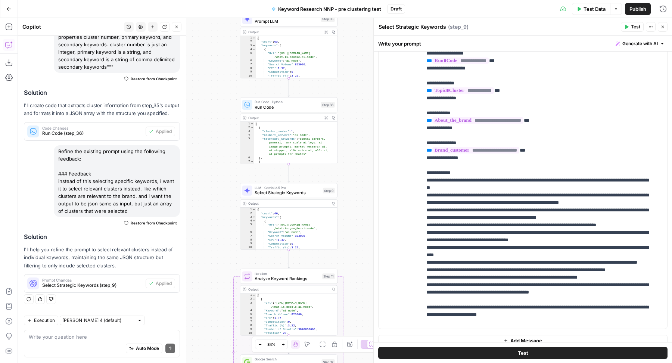
scroll to position [148, 0]
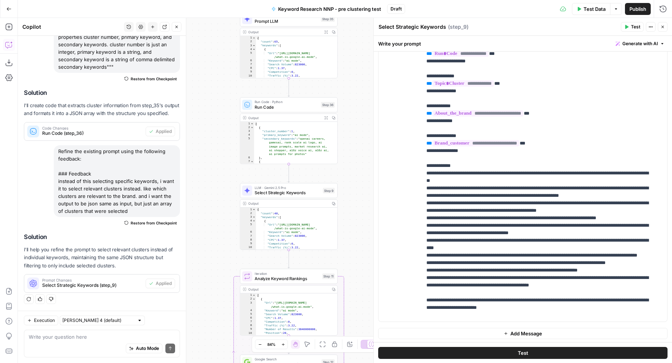
click at [635, 27] on span "Test" at bounding box center [635, 27] width 9 height 7
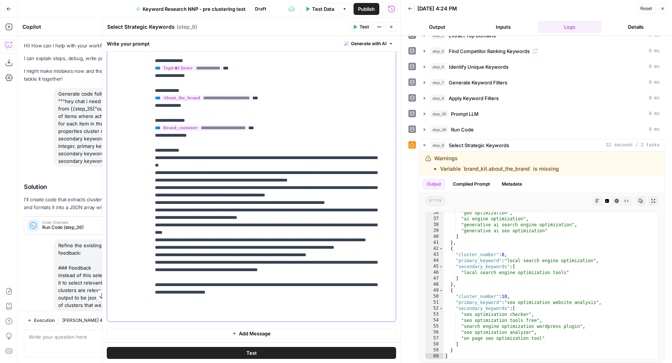
click at [354, 293] on p "**********" at bounding box center [266, 162] width 223 height 314
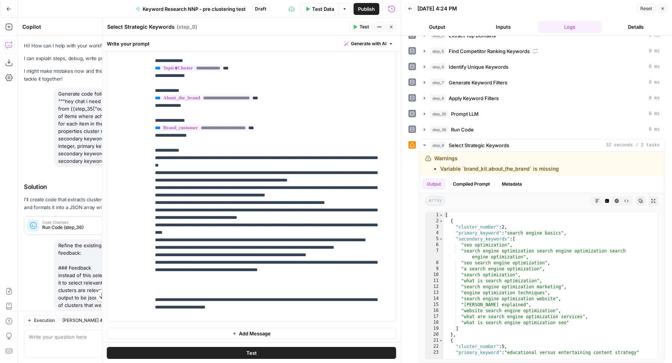
click at [392, 25] on icon "button" at bounding box center [391, 27] width 4 height 4
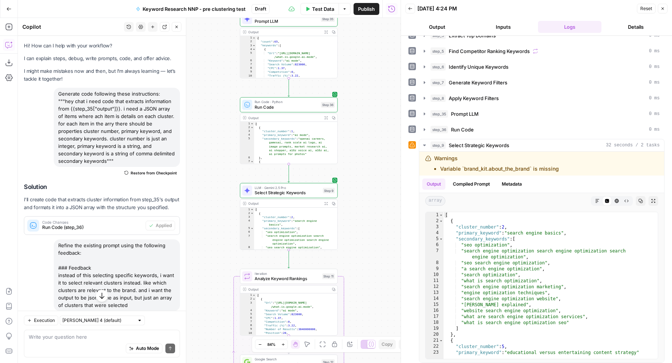
click at [178, 28] on icon "button" at bounding box center [176, 27] width 4 height 4
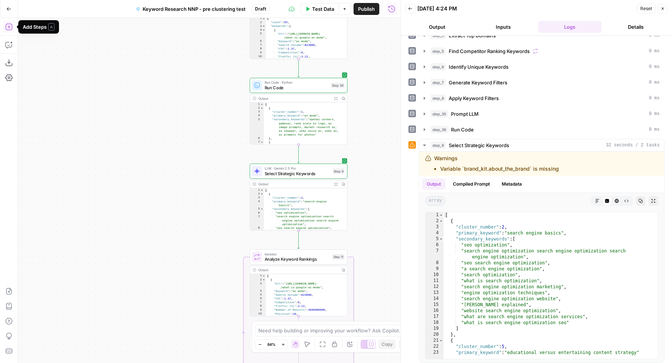
click at [10, 27] on icon "button" at bounding box center [8, 26] width 7 height 7
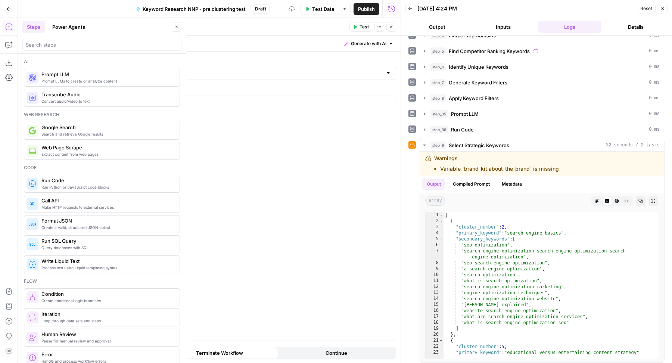
click at [174, 25] on button "Close" at bounding box center [177, 27] width 10 height 10
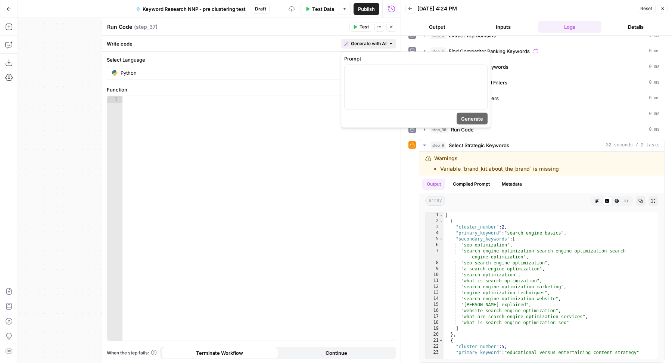
click at [372, 45] on span "Generate with AI" at bounding box center [368, 43] width 35 height 7
click at [373, 92] on div at bounding box center [416, 87] width 143 height 44
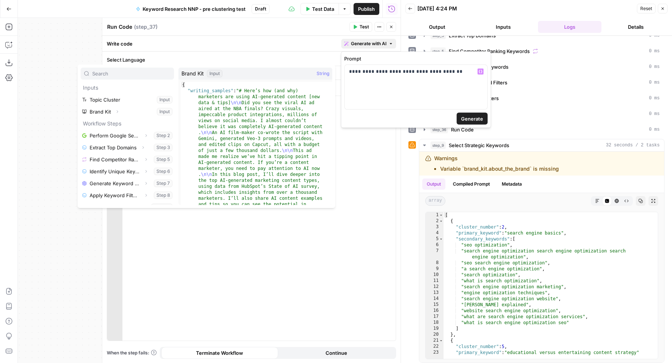
scroll to position [32, 0]
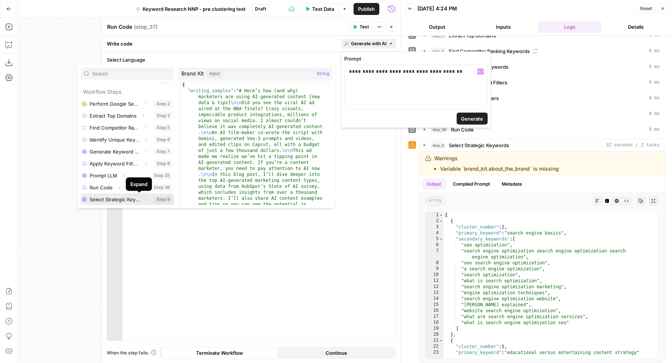
click at [142, 197] on button "Expand" at bounding box center [146, 200] width 10 height 10
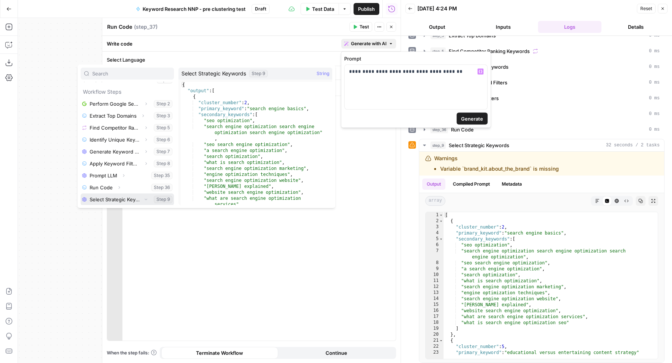
scroll to position [43, 0]
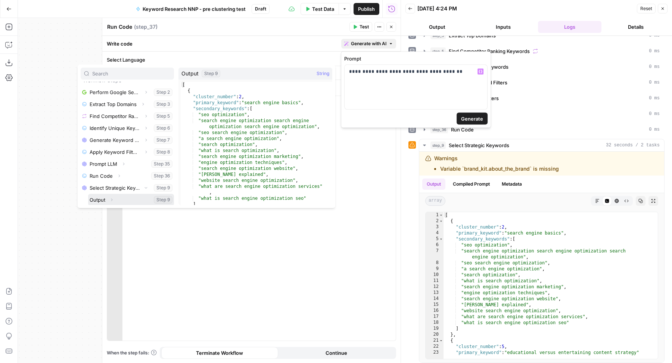
click at [124, 198] on button "Select variable Output" at bounding box center [131, 200] width 86 height 12
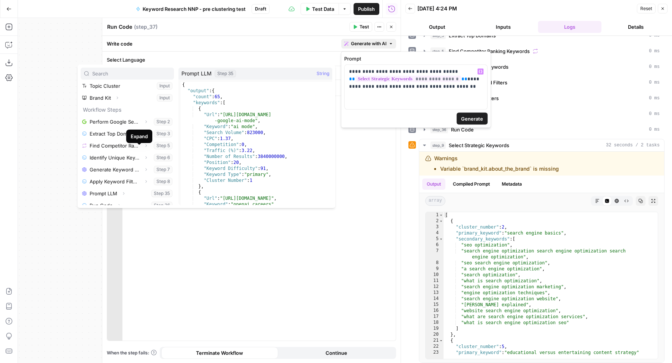
scroll to position [32, 0]
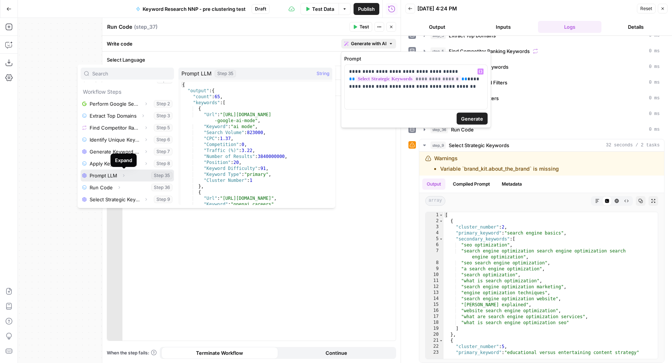
click at [125, 175] on icon "button" at bounding box center [123, 175] width 4 height 4
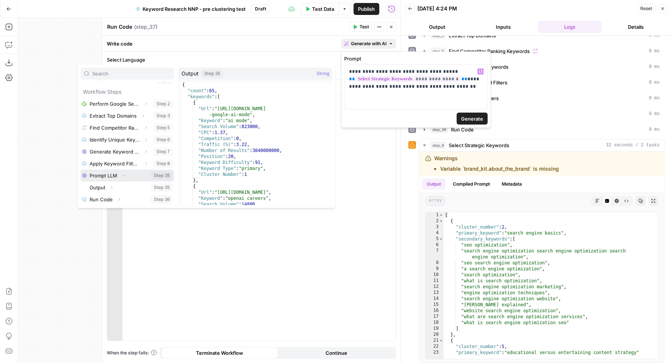
scroll to position [43, 0]
click at [125, 175] on button "Select variable Output" at bounding box center [131, 176] width 86 height 12
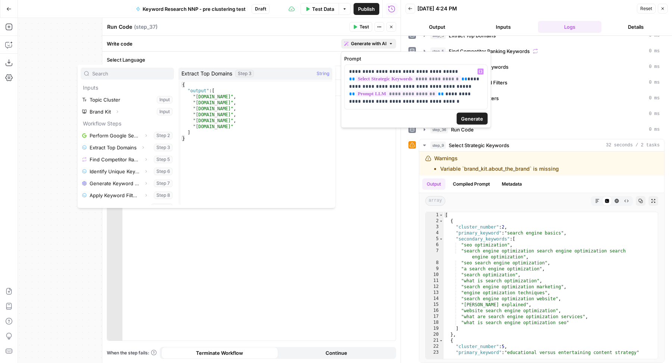
scroll to position [32, 0]
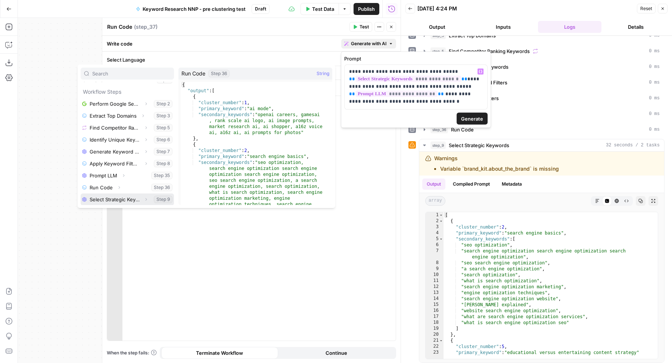
click at [144, 198] on icon "button" at bounding box center [146, 199] width 4 height 4
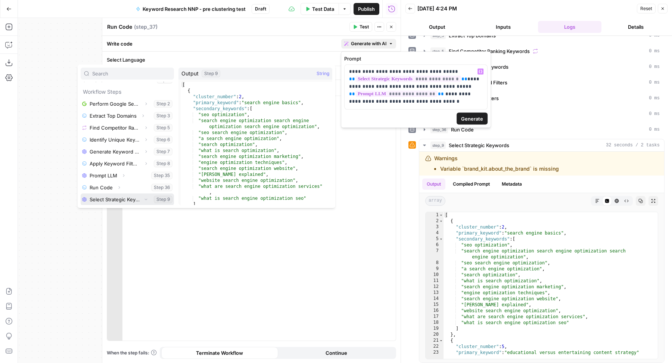
scroll to position [43, 0]
click at [129, 198] on button "Select variable Output" at bounding box center [131, 200] width 86 height 12
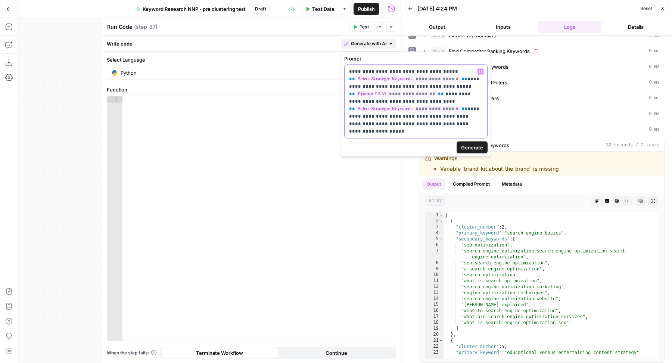
click at [386, 124] on p "**********" at bounding box center [416, 101] width 134 height 67
click at [473, 140] on span "Generate" at bounding box center [472, 139] width 22 height 7
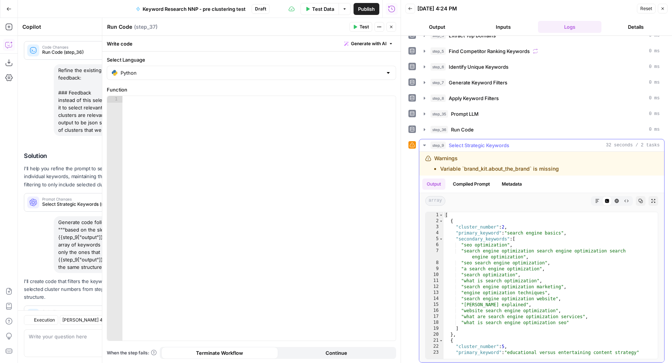
scroll to position [220, 0]
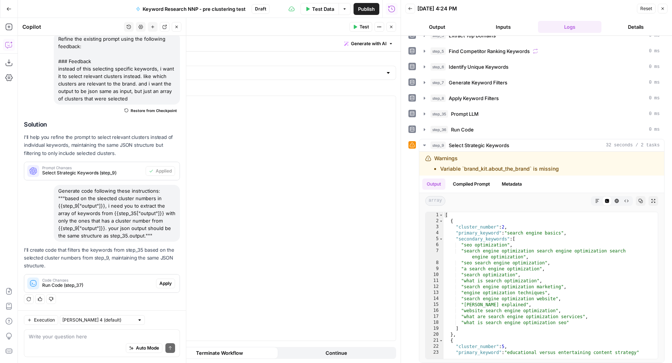
click at [160, 281] on span "Apply" at bounding box center [166, 283] width 12 height 7
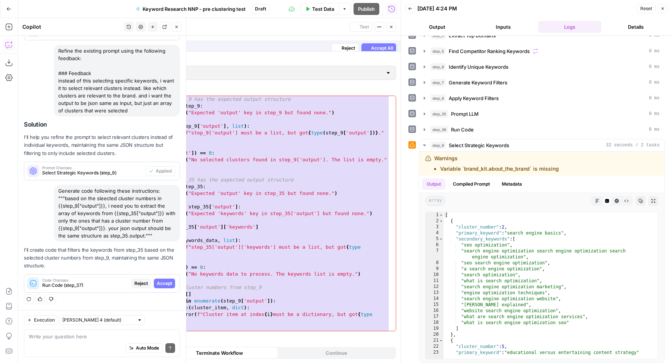
scroll to position [197, 0]
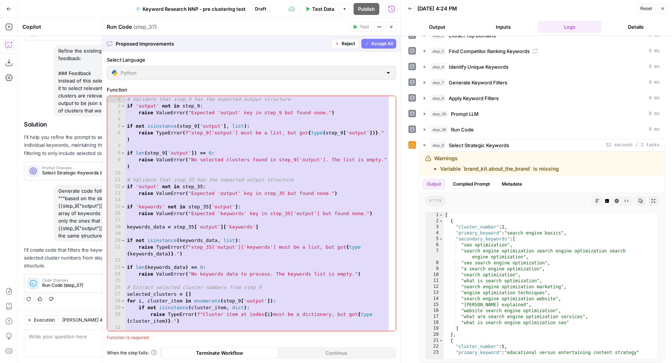
click at [387, 41] on span "Accept All" at bounding box center [382, 43] width 22 height 7
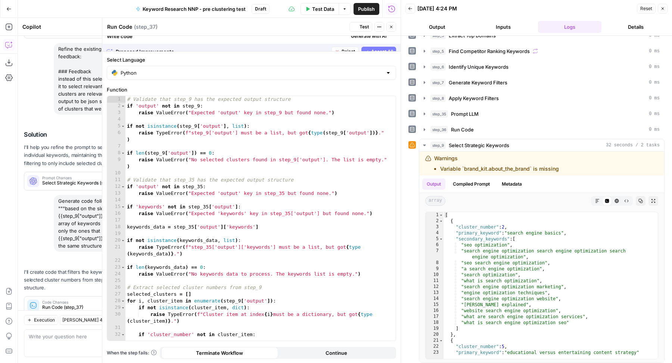
scroll to position [232, 0]
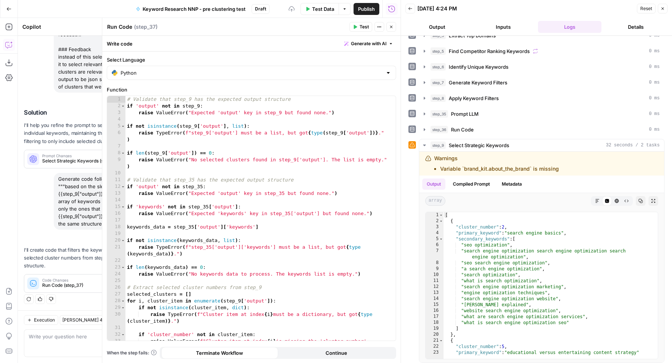
click at [359, 24] on button "Test" at bounding box center [361, 27] width 23 height 10
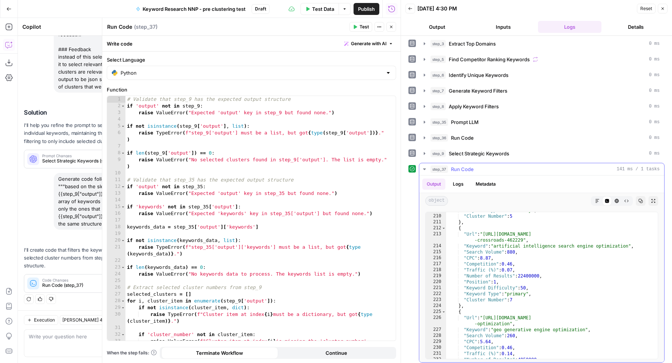
scroll to position [1260, 0]
click at [390, 30] on button "Close" at bounding box center [392, 27] width 10 height 10
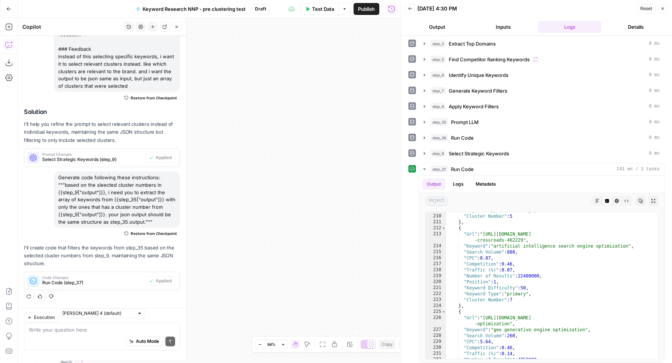
scroll to position [232, 0]
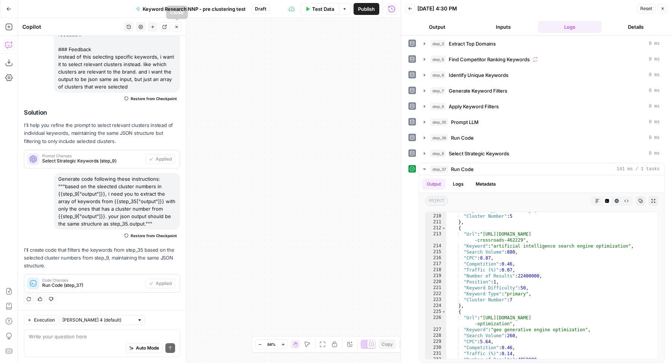
click at [174, 24] on button "Close" at bounding box center [177, 27] width 10 height 10
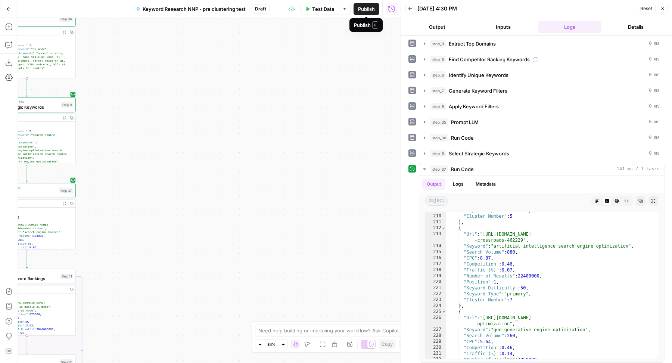
click at [363, 3] on button "Publish" at bounding box center [367, 9] width 26 height 12
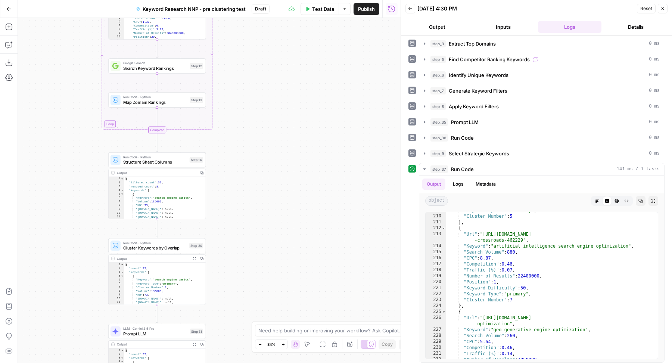
click at [259, 6] on span "Draft" at bounding box center [260, 9] width 11 height 7
click at [665, 7] on button "Close" at bounding box center [663, 9] width 10 height 10
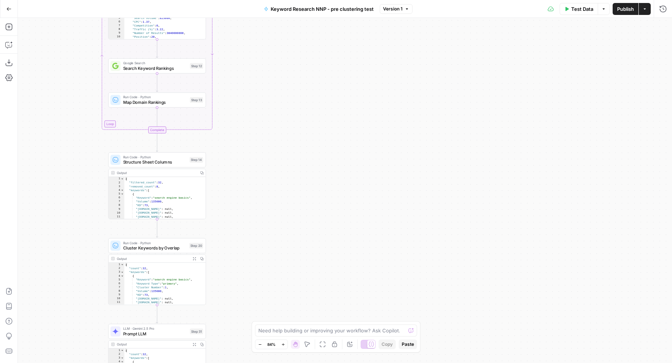
click at [13, 9] on button "Go Back" at bounding box center [8, 8] width 13 height 13
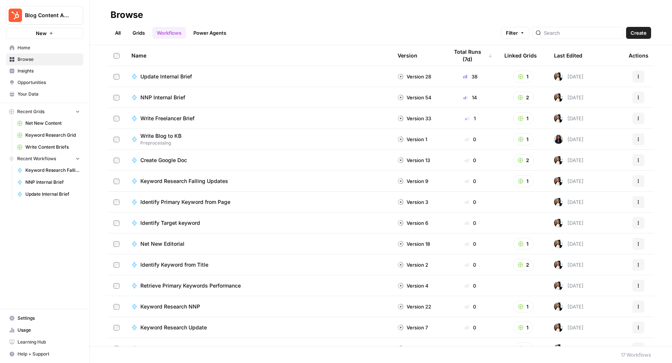
click at [44, 50] on span "Home" at bounding box center [49, 47] width 62 height 7
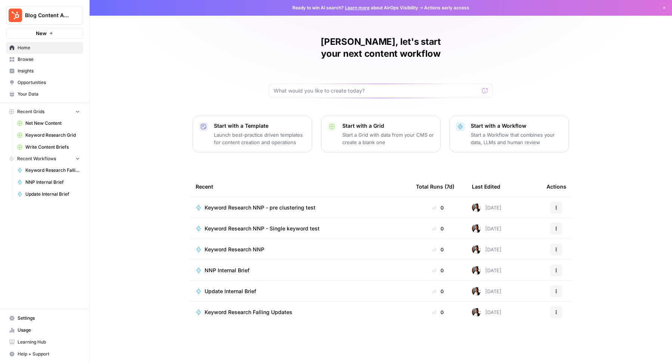
click at [555, 247] on icon "button" at bounding box center [556, 249] width 4 height 4
click at [582, 301] on span "Duplicate" at bounding box center [595, 302] width 60 height 7
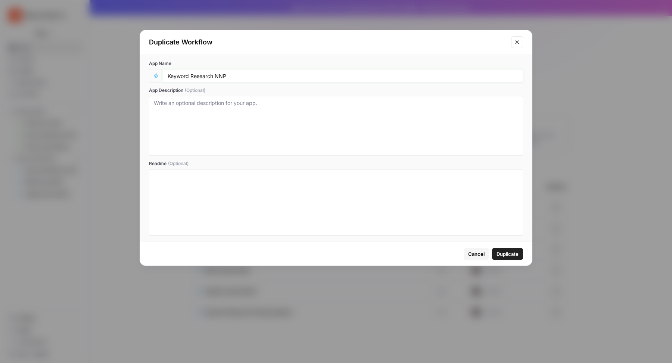
click at [406, 73] on input "Keyword Research NNP" at bounding box center [343, 75] width 351 height 7
type input "Keyword Research NNP w related & matching keywords"
click at [512, 253] on span "Duplicate" at bounding box center [508, 253] width 22 height 7
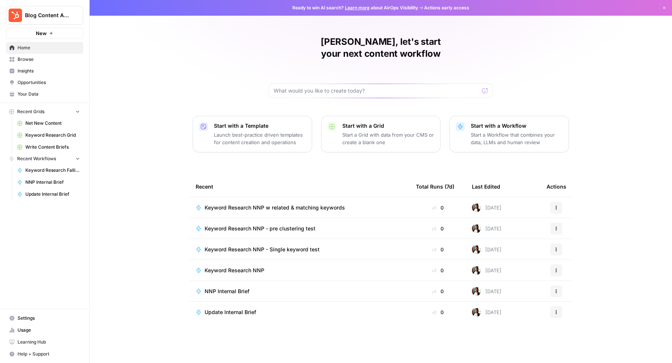
click at [318, 204] on span "Keyword Research NNP w related & matching keywords" at bounding box center [275, 207] width 140 height 7
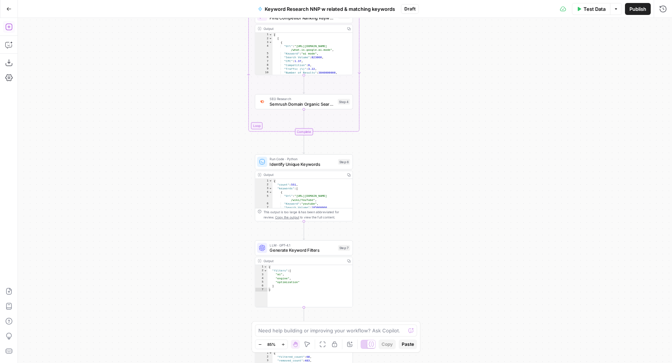
click at [10, 26] on icon "button" at bounding box center [8, 26] width 7 height 7
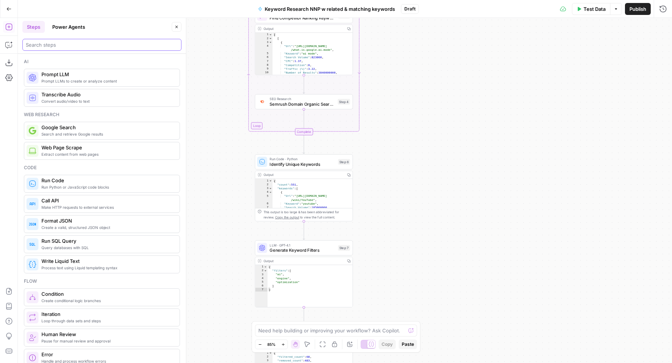
click at [63, 45] on input "search" at bounding box center [102, 44] width 152 height 7
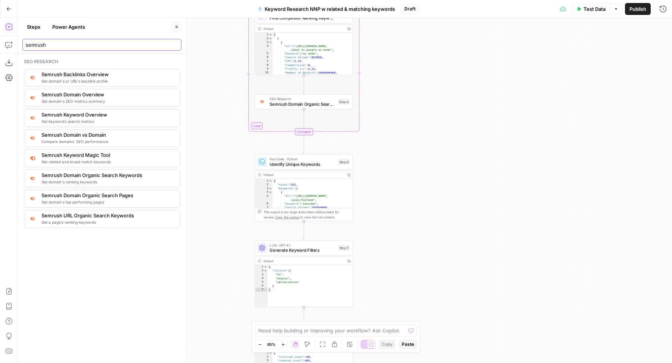
type input "semrush"
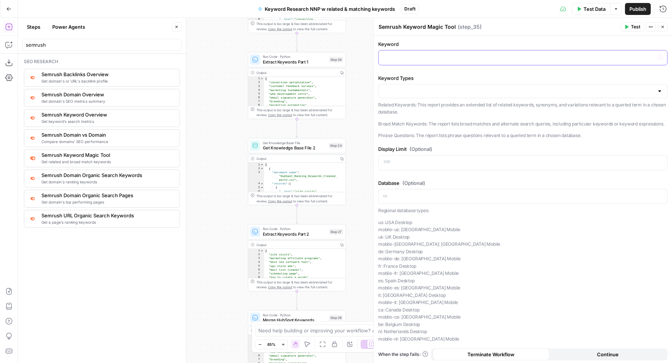
click at [409, 52] on div at bounding box center [523, 57] width 289 height 15
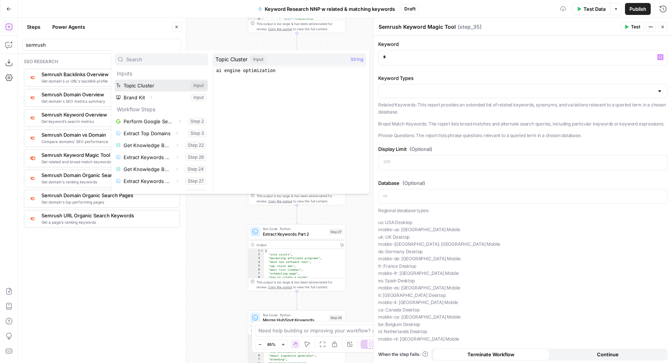
click at [177, 86] on button "Select variable Topic Cluster" at bounding box center [161, 86] width 93 height 12
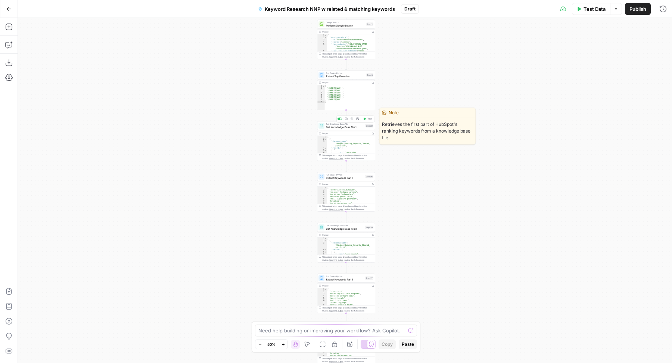
click at [341, 120] on div at bounding box center [341, 119] width 2 height 2
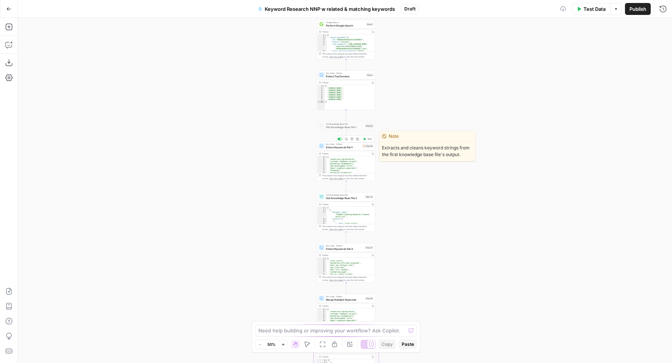
click at [341, 140] on div at bounding box center [340, 139] width 5 height 3
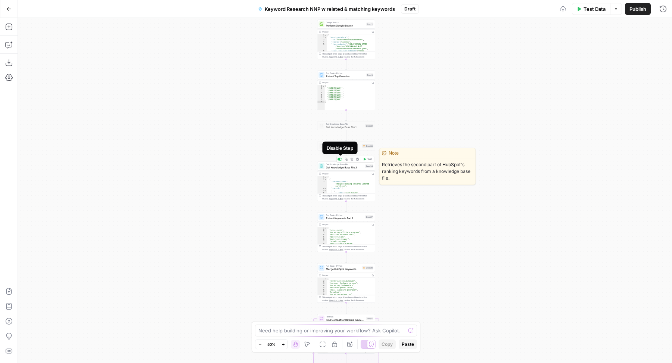
click at [341, 158] on div at bounding box center [341, 159] width 2 height 2
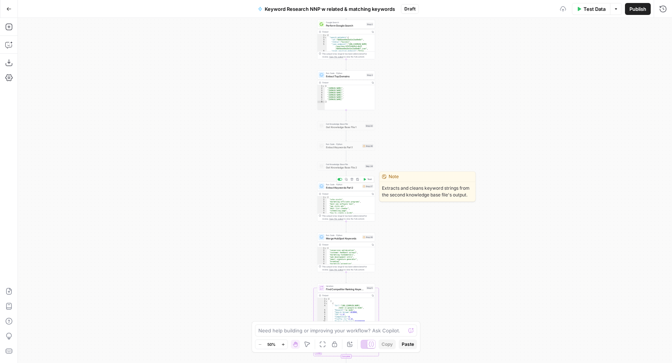
click at [340, 178] on div at bounding box center [340, 179] width 5 height 3
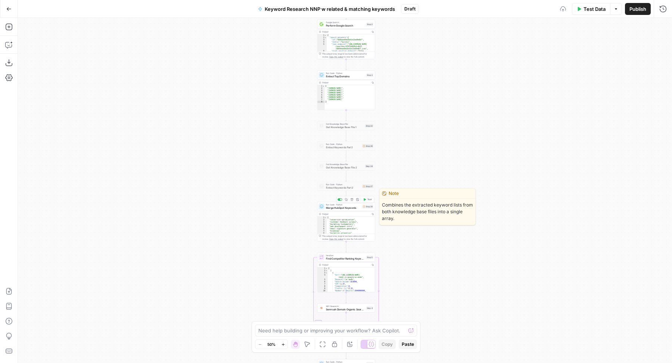
click at [340, 198] on div at bounding box center [340, 199] width 5 height 3
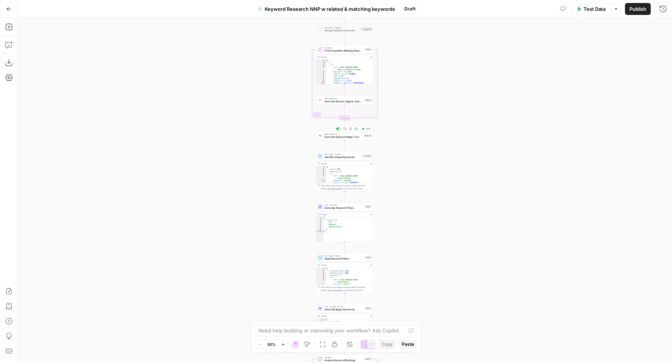
click at [326, 136] on span "Semrush Keyword Magic Tool" at bounding box center [344, 137] width 38 height 4
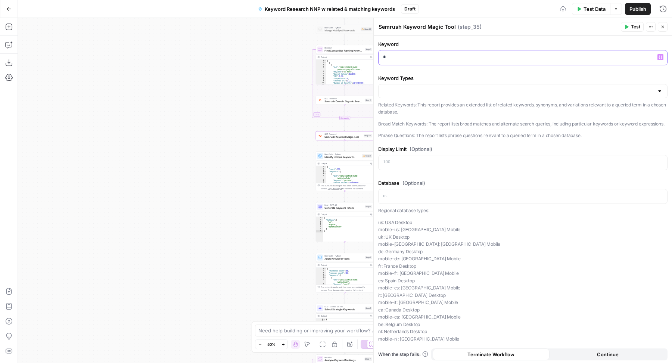
click at [391, 56] on p "*" at bounding box center [519, 56] width 273 height 7
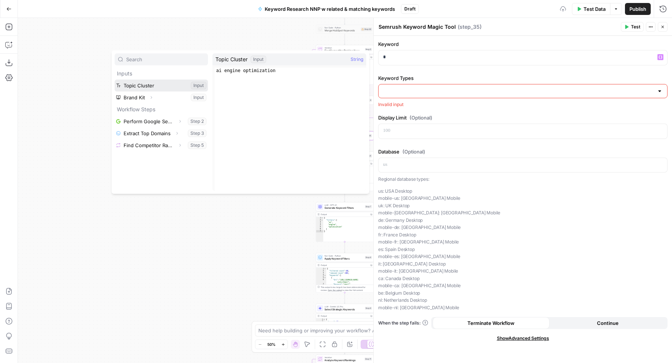
click at [158, 84] on button "Select variable Topic Cluster" at bounding box center [161, 86] width 93 height 12
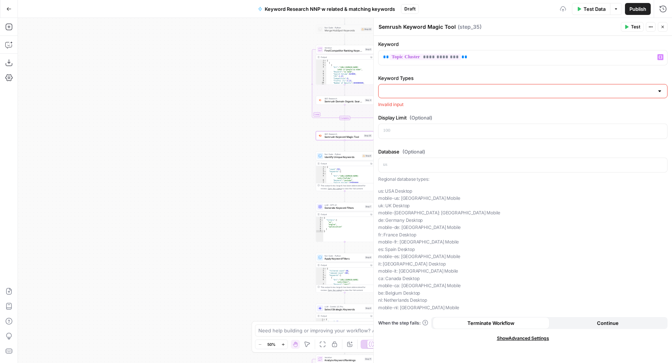
click at [425, 92] on input "Keyword Types" at bounding box center [518, 90] width 271 height 7
click at [408, 111] on span "Related Keywords" at bounding box center [522, 108] width 274 height 7
type input "Related Keywords"
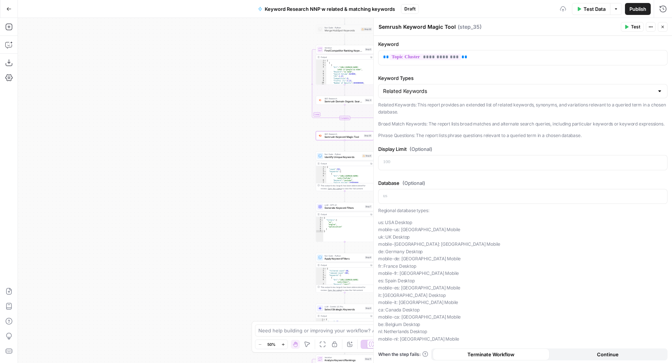
click at [663, 30] on button "Close" at bounding box center [663, 27] width 10 height 10
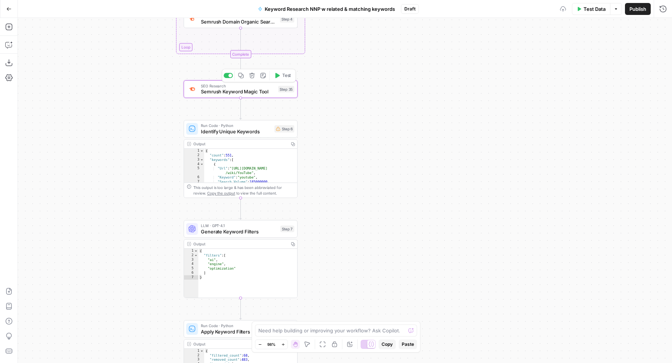
click at [242, 76] on icon "button" at bounding box center [241, 75] width 6 height 6
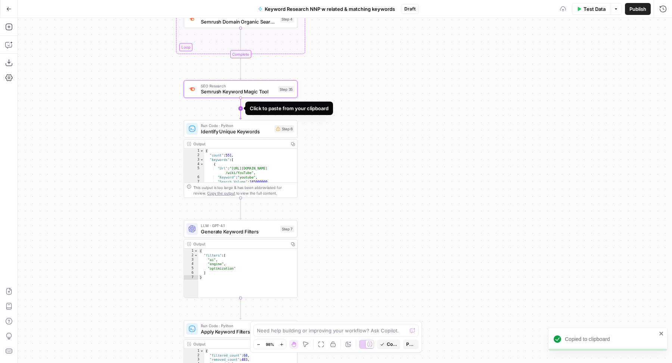
click at [240, 108] on icon "Edge from step_35 to step_6" at bounding box center [241, 109] width 2 height 22
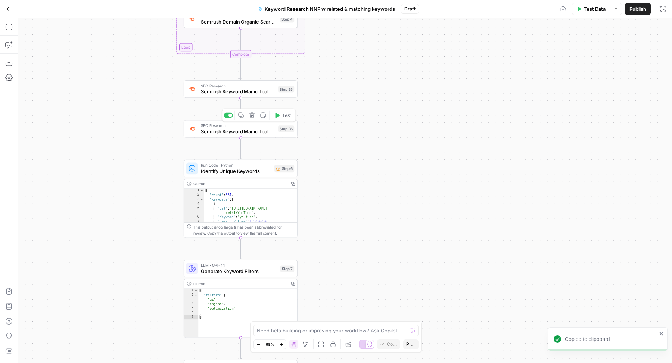
click at [228, 132] on span "Semrush Keyword Magic Tool" at bounding box center [238, 131] width 74 height 7
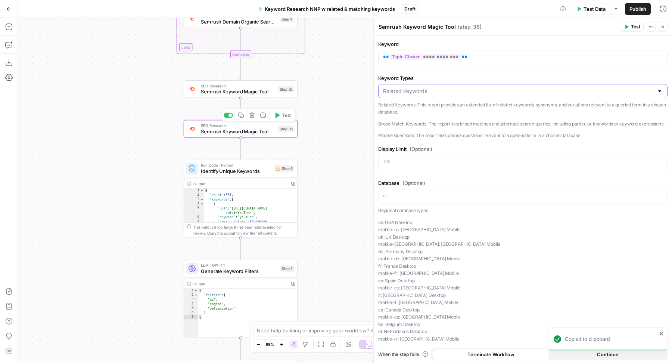
click at [451, 93] on input "Keyword Types" at bounding box center [518, 90] width 271 height 7
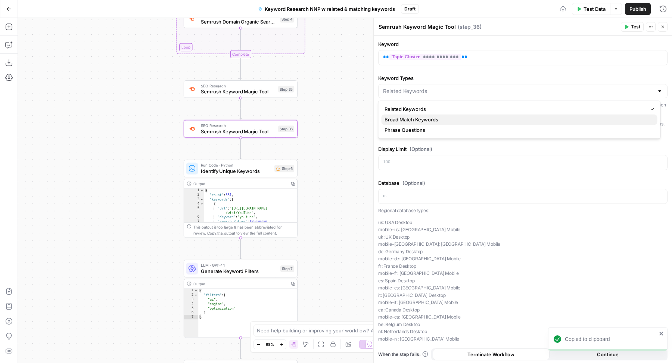
click at [426, 117] on span "Broad Match Keywords" at bounding box center [518, 119] width 267 height 7
type input "Broad Match Keywords"
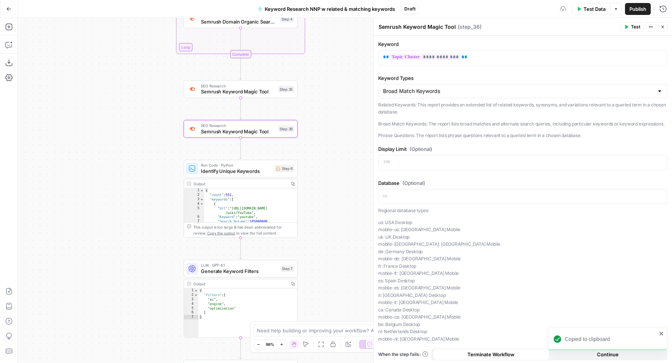
click at [402, 25] on textarea "Semrush Keyword Magic Tool" at bounding box center [417, 26] width 77 height 7
type textarea "Get matching keywords"
click at [664, 25] on icon "button" at bounding box center [663, 27] width 4 height 4
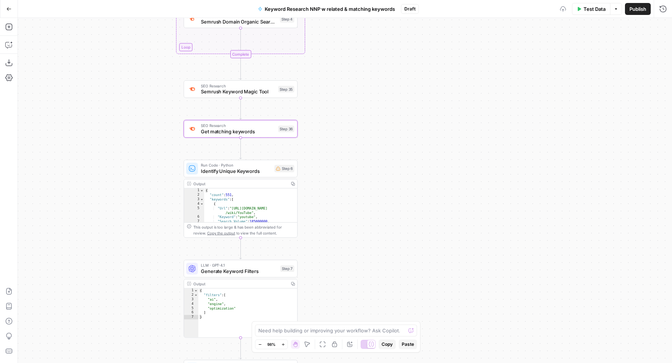
click at [266, 94] on span "Semrush Keyword Magic Tool" at bounding box center [238, 91] width 74 height 7
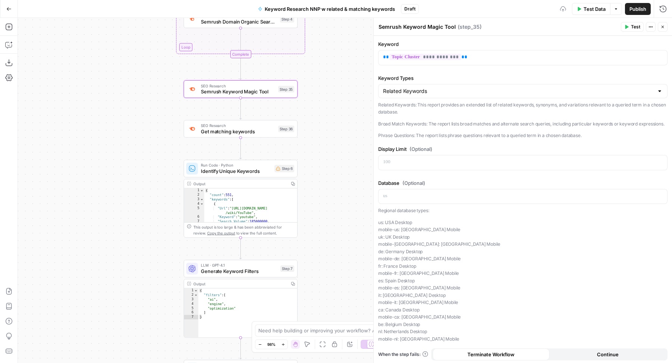
click at [415, 24] on textarea "Semrush Keyword Magic Tool" at bounding box center [417, 26] width 77 height 7
type textarea "Get related keywords"
click at [664, 29] on icon "button" at bounding box center [663, 27] width 4 height 4
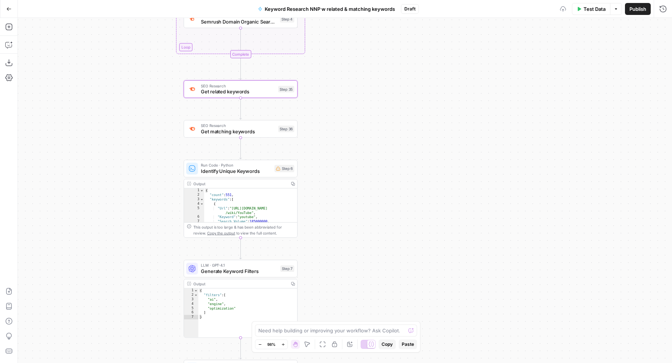
click at [639, 5] on span "Publish" at bounding box center [638, 8] width 17 height 7
click at [285, 73] on span "Test" at bounding box center [286, 75] width 9 height 7
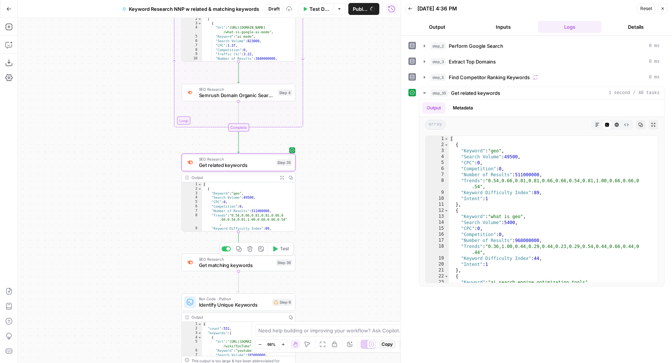
click at [284, 245] on button "Test" at bounding box center [280, 249] width 23 height 10
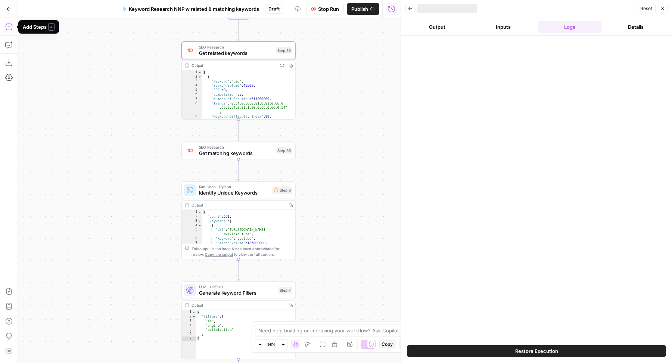
click at [11, 29] on icon "button" at bounding box center [8, 26] width 7 height 7
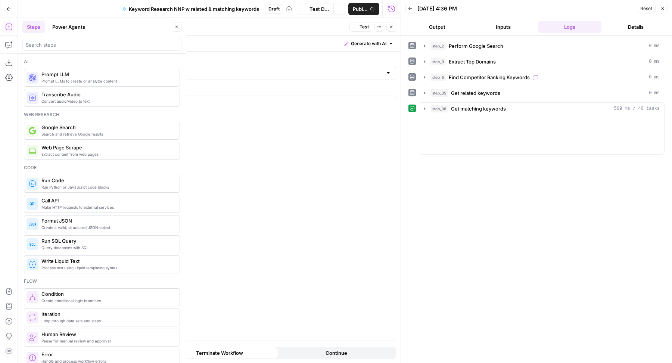
click at [175, 26] on icon "button" at bounding box center [176, 27] width 4 height 4
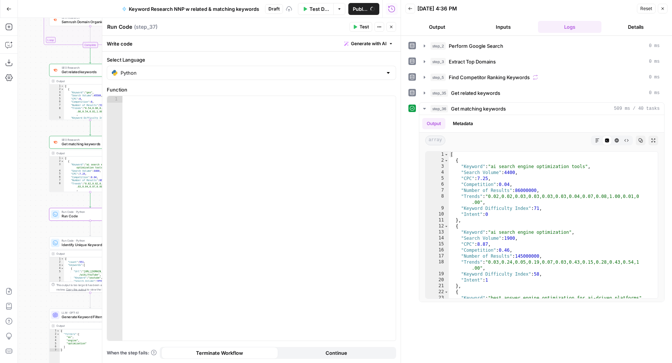
click at [360, 45] on span "Generate with AI" at bounding box center [368, 43] width 35 height 7
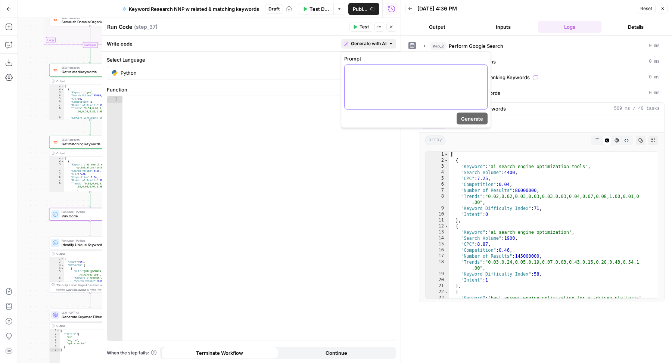
click at [376, 90] on div at bounding box center [416, 87] width 143 height 44
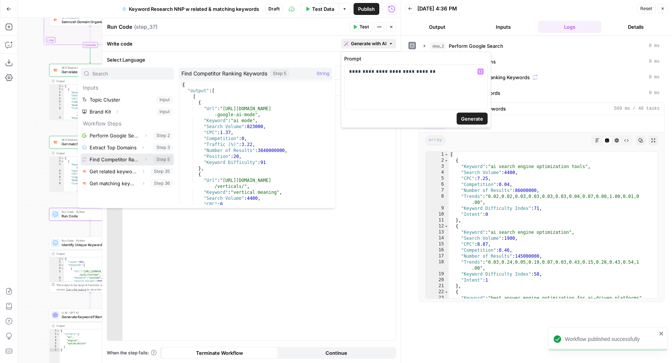
click at [147, 157] on icon "button" at bounding box center [146, 159] width 4 height 4
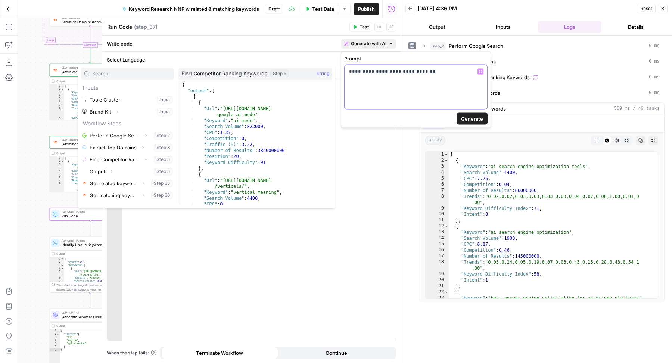
click at [393, 80] on div "**********" at bounding box center [416, 87] width 143 height 44
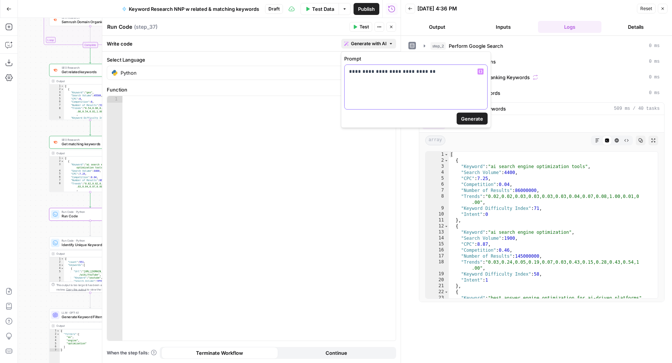
drag, startPoint x: 388, startPoint y: 71, endPoint x: 461, endPoint y: 70, distance: 73.2
click at [462, 70] on p "**********" at bounding box center [416, 71] width 134 height 7
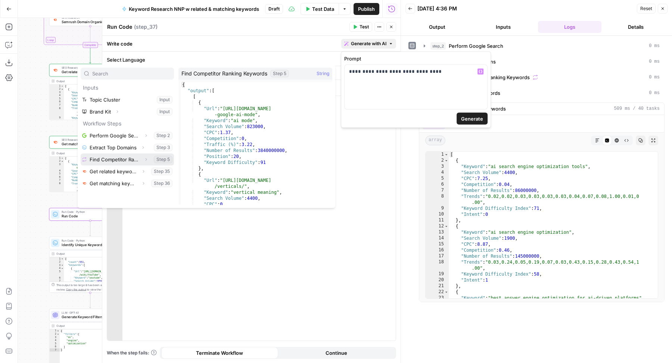
click at [146, 160] on icon "button" at bounding box center [146, 159] width 4 height 4
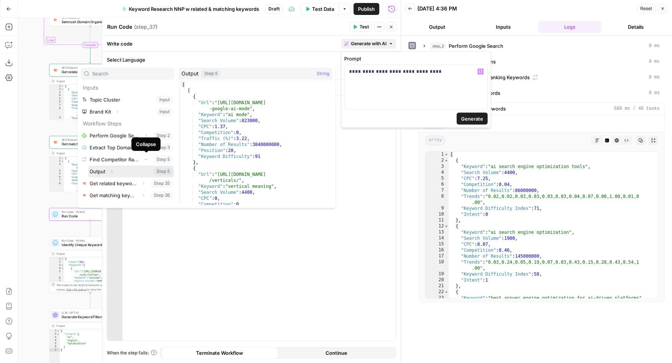
click at [125, 170] on button "Select variable Output" at bounding box center [131, 171] width 86 height 12
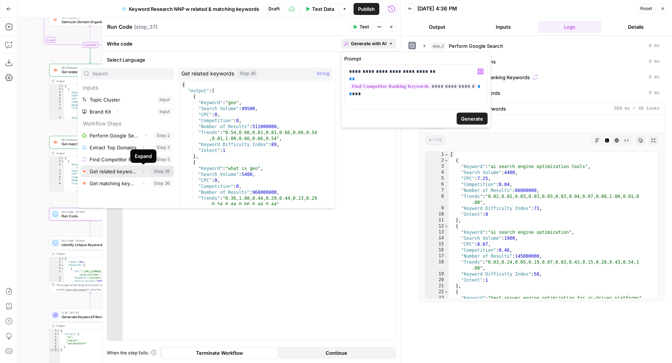
click at [145, 171] on icon "button" at bounding box center [143, 171] width 4 height 4
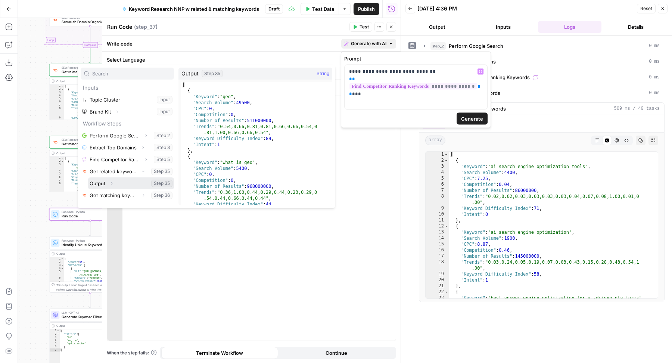
click at [126, 181] on button "Select variable Output" at bounding box center [131, 183] width 86 height 12
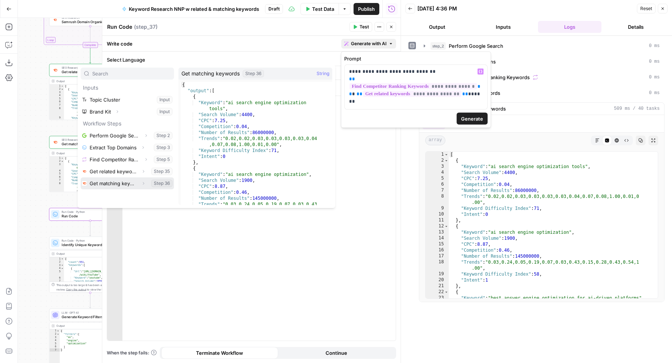
click at [144, 183] on icon "button" at bounding box center [143, 183] width 4 height 4
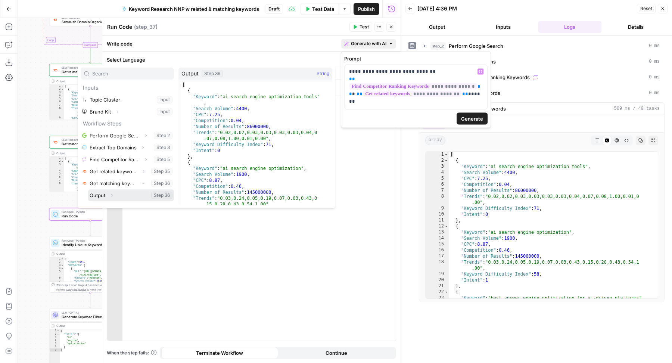
click at [131, 191] on button "Select variable Output" at bounding box center [131, 195] width 86 height 12
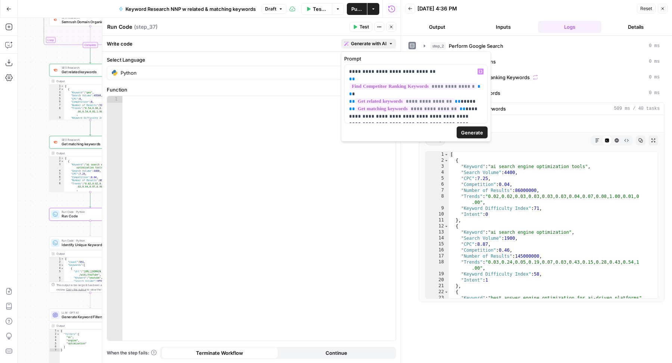
click at [473, 135] on span "Generate" at bounding box center [472, 132] width 22 height 7
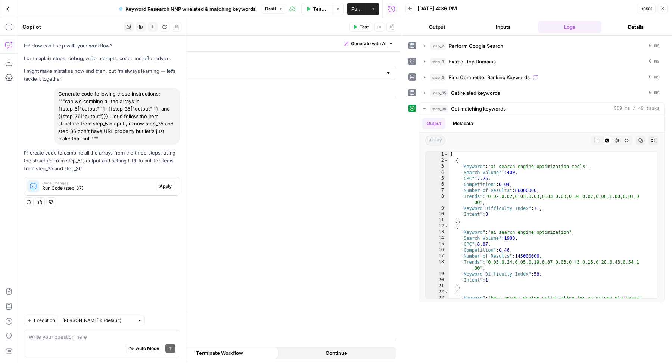
click at [164, 183] on span "Apply" at bounding box center [166, 186] width 12 height 7
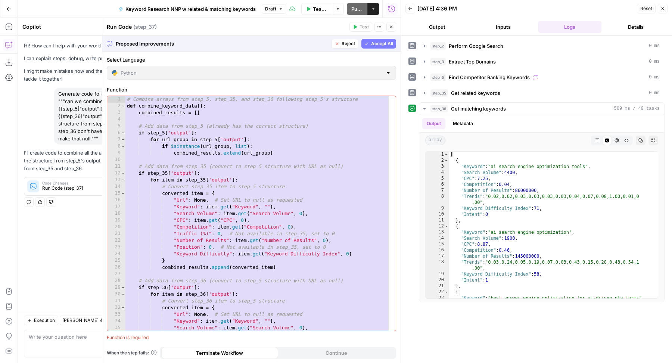
click at [387, 43] on span "Accept All" at bounding box center [382, 43] width 22 height 7
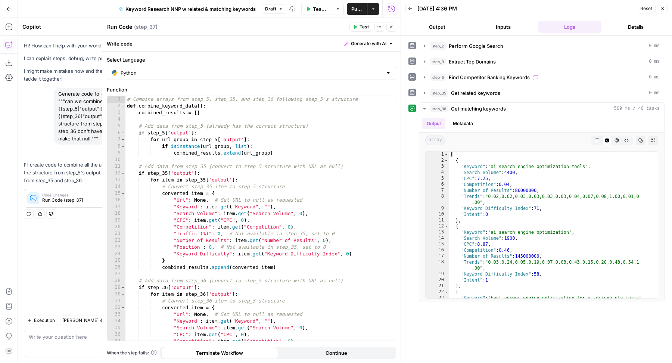
click at [365, 28] on span "Test" at bounding box center [364, 27] width 9 height 7
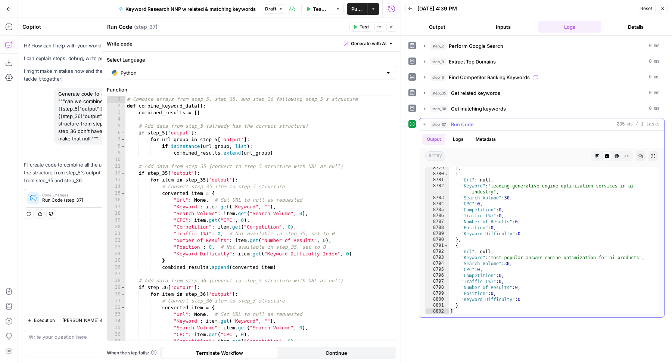
scroll to position [12094, 0]
click at [513, 109] on div "step_36 Get matching keywords 0 ms" at bounding box center [545, 108] width 229 height 7
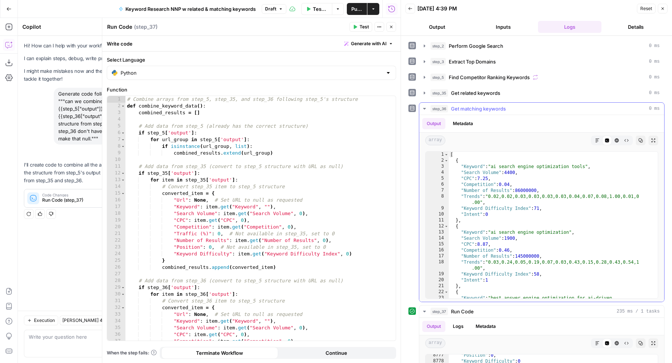
click at [513, 109] on div "step_36 Get matching keywords 0 ms" at bounding box center [545, 108] width 229 height 7
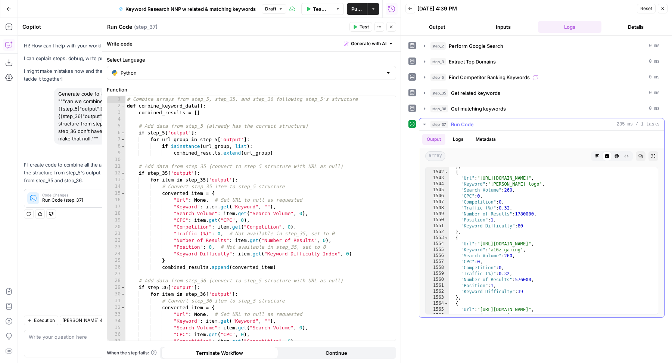
scroll to position [2002, 0]
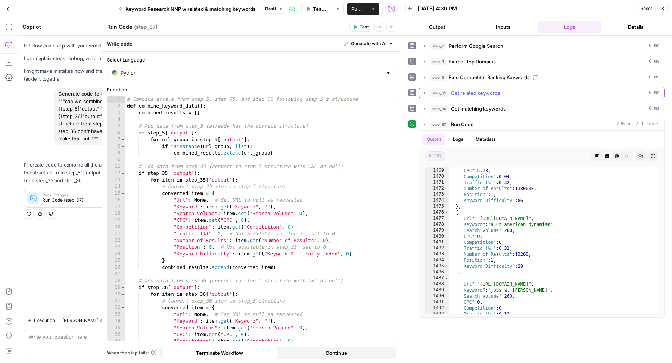
click at [489, 87] on button "step_35 Get related keywords 0 ms" at bounding box center [542, 93] width 245 height 12
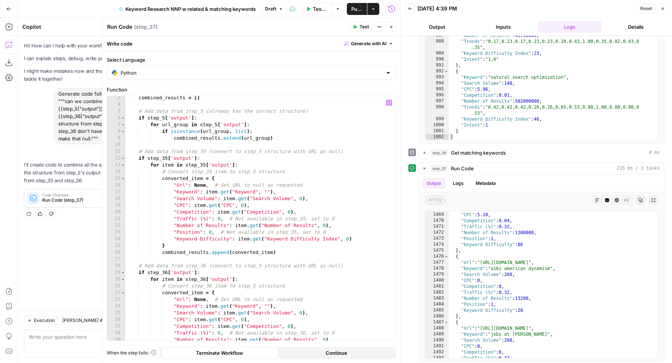
scroll to position [62, 0]
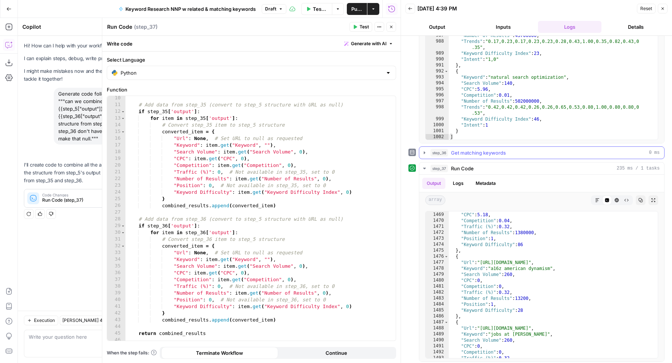
click at [520, 150] on div "step_36 Get matching keywords 0 ms" at bounding box center [545, 152] width 229 height 7
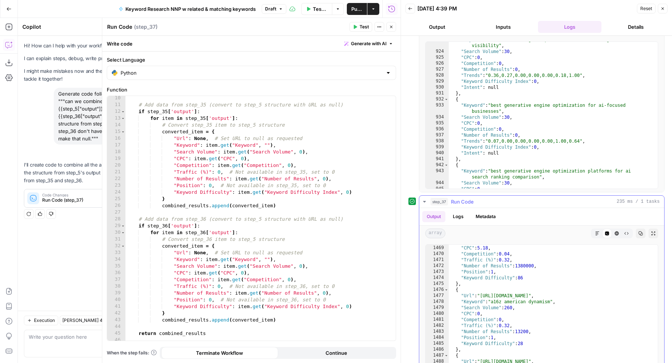
scroll to position [330, 0]
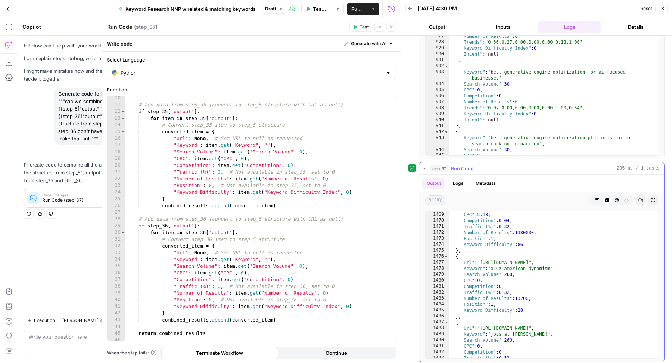
click at [582, 272] on div ""Search Volume" : 260 , "CPC" : 5.18 , "Competition" : 0.04 , "Traffic (%)" : 0…" at bounding box center [550, 285] width 202 height 159
type textarea "**********"
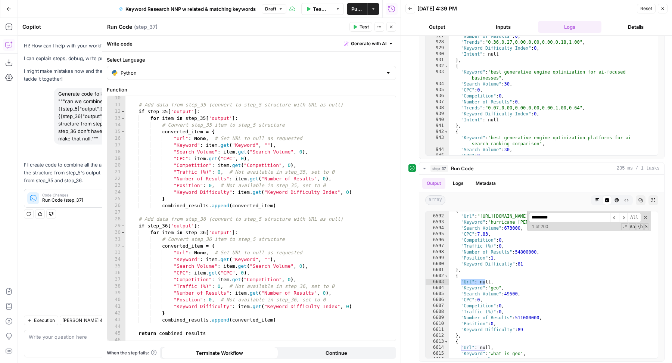
type input "*********"
click at [395, 24] on button "Close" at bounding box center [392, 27] width 10 height 10
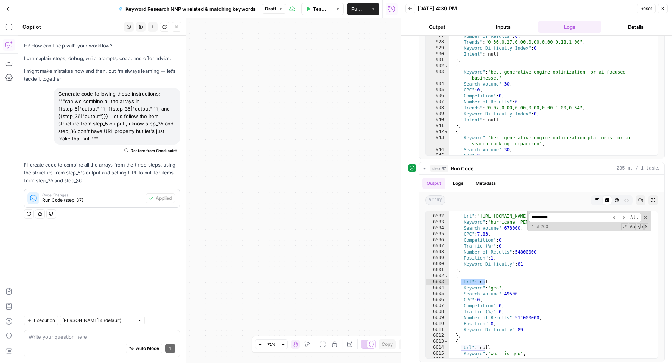
click at [663, 10] on icon "button" at bounding box center [663, 8] width 4 height 4
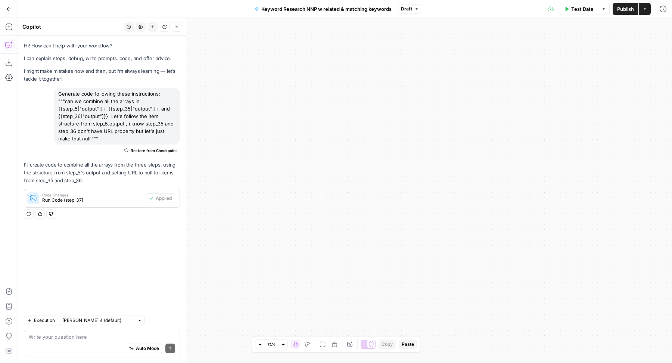
click at [178, 31] on button "Close" at bounding box center [177, 27] width 10 height 10
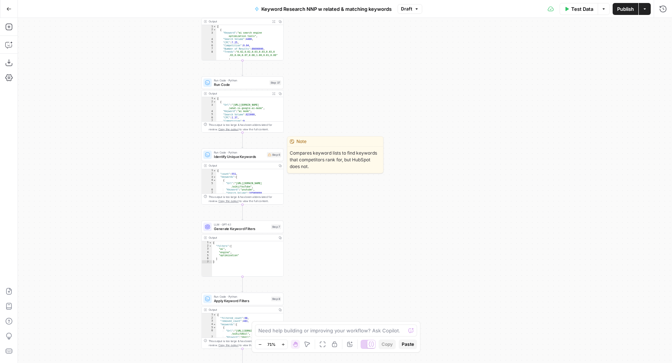
click at [227, 155] on span "Identify Unique Keywords" at bounding box center [239, 156] width 51 height 5
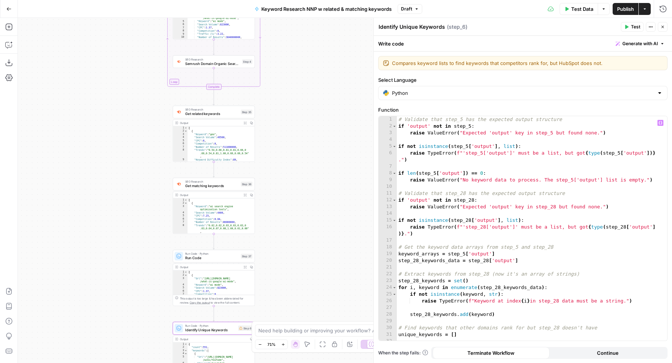
click at [549, 130] on div "# Validate that step_5 has the expected output structure if 'output' not in ste…" at bounding box center [529, 235] width 264 height 239
type textarea "**********"
click at [644, 43] on span "Generate with AI" at bounding box center [640, 43] width 35 height 7
click at [608, 81] on div at bounding box center [593, 87] width 143 height 44
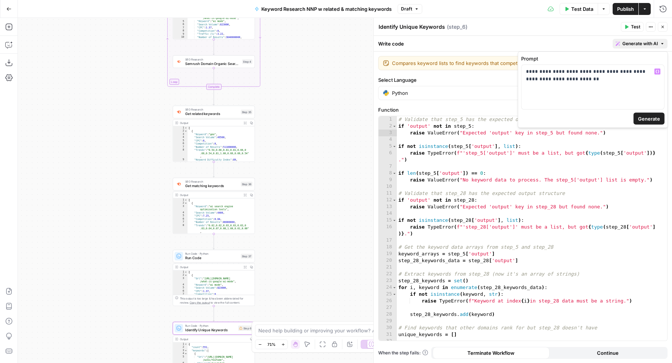
click at [651, 116] on span "Generate" at bounding box center [649, 118] width 22 height 7
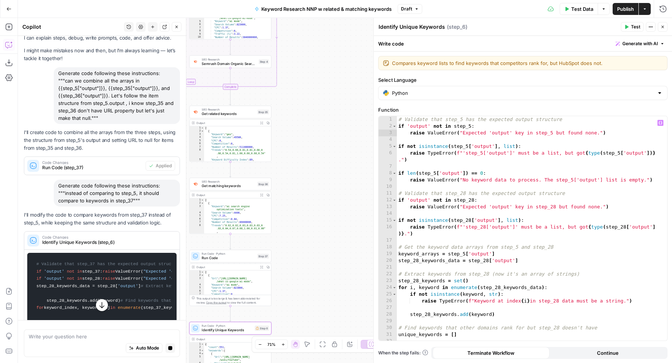
scroll to position [0, 0]
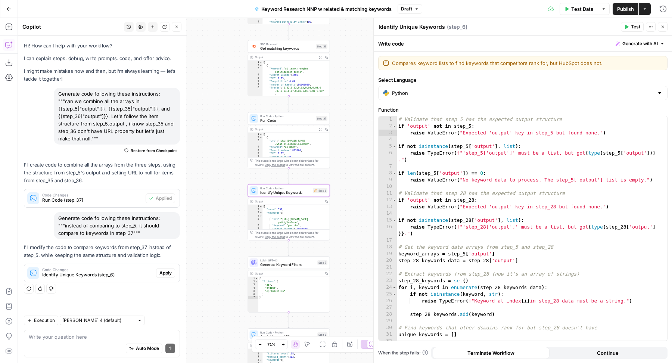
click at [170, 270] on span "Apply" at bounding box center [166, 273] width 12 height 7
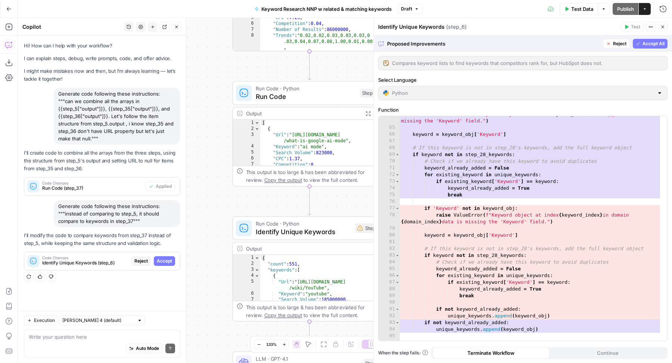
scroll to position [555, 0]
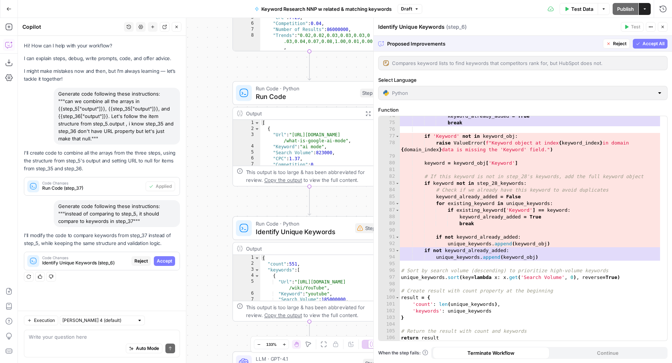
click at [650, 43] on span "Accept All" at bounding box center [654, 43] width 22 height 7
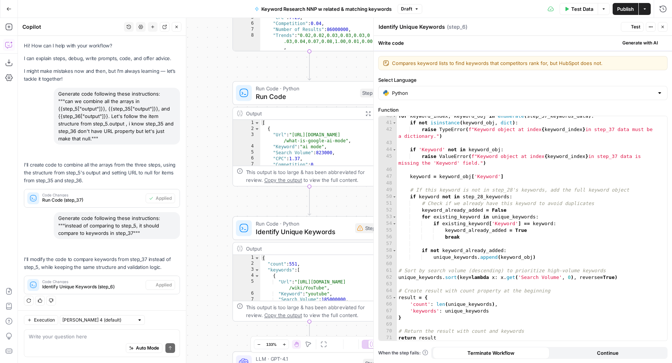
scroll to position [293, 0]
click at [663, 29] on icon "button" at bounding box center [663, 27] width 4 height 4
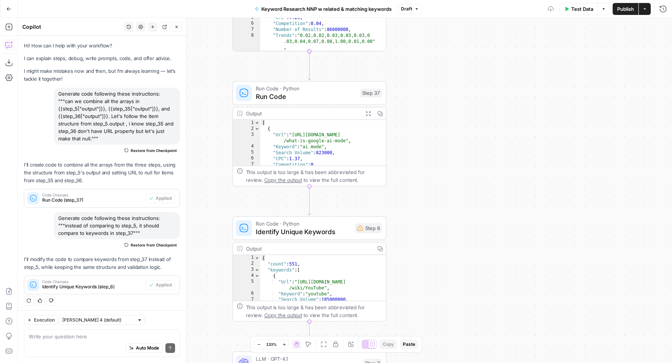
click at [179, 28] on icon "button" at bounding box center [176, 27] width 4 height 4
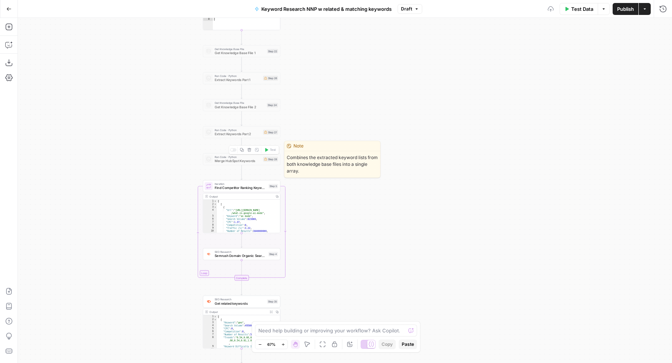
click at [235, 150] on div at bounding box center [233, 149] width 6 height 3
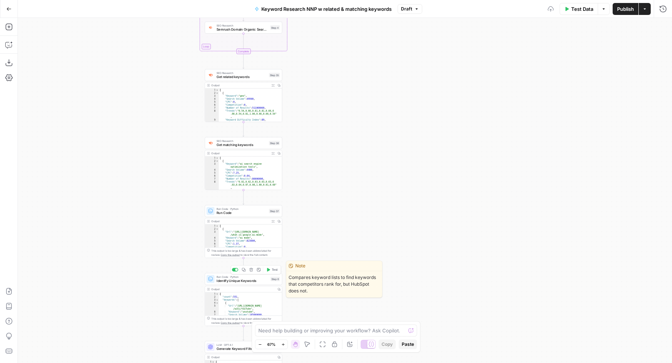
click at [271, 267] on button "Test" at bounding box center [271, 270] width 15 height 6
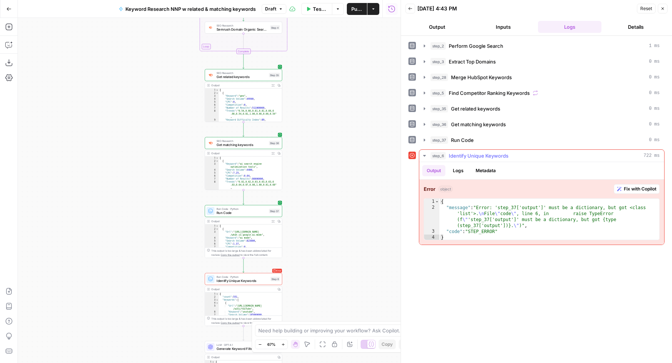
click at [633, 188] on span "Fix with Copilot" at bounding box center [640, 189] width 33 height 7
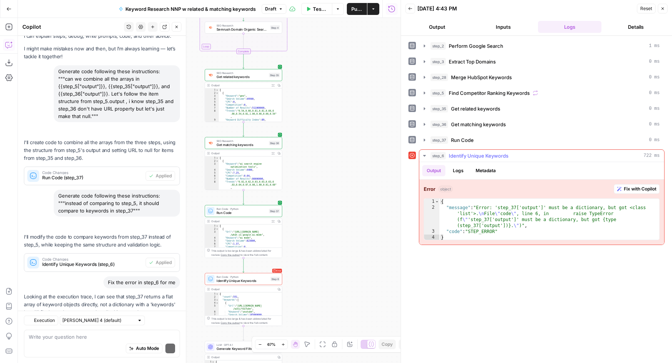
scroll to position [68, 0]
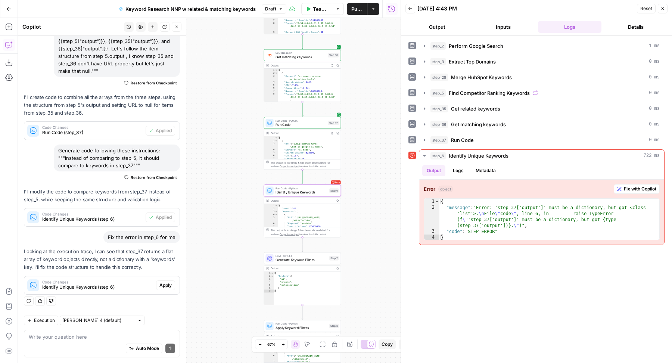
click at [160, 285] on span "Apply" at bounding box center [166, 285] width 12 height 7
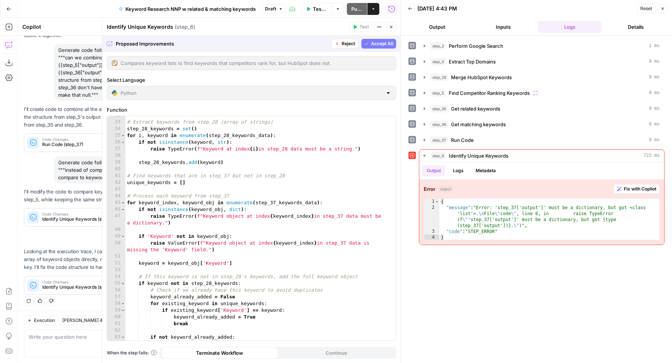
scroll to position [0, 0]
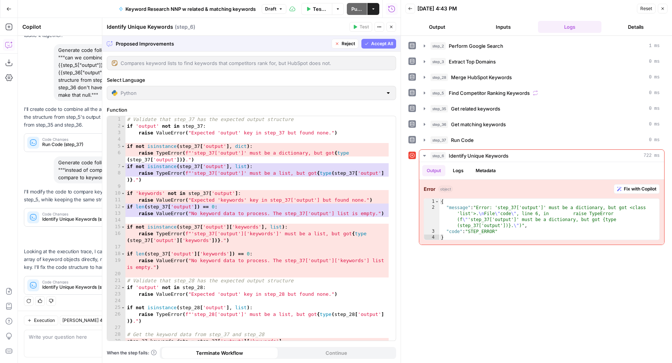
click at [375, 42] on span "Accept All" at bounding box center [382, 43] width 22 height 7
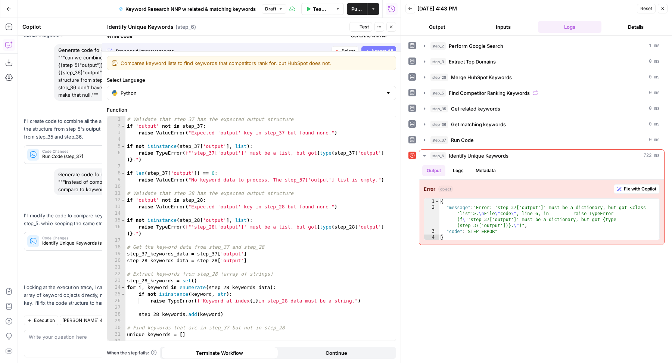
scroll to position [80, 0]
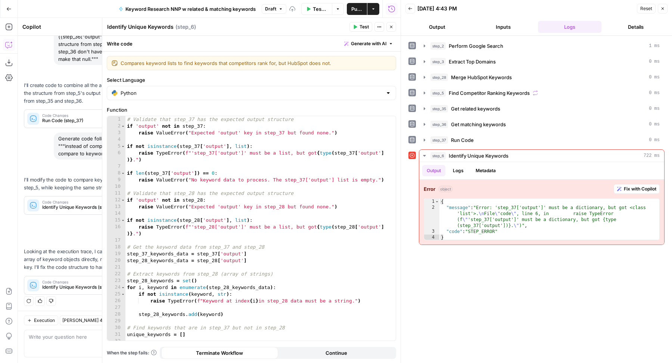
click at [361, 26] on span "Test" at bounding box center [364, 27] width 9 height 7
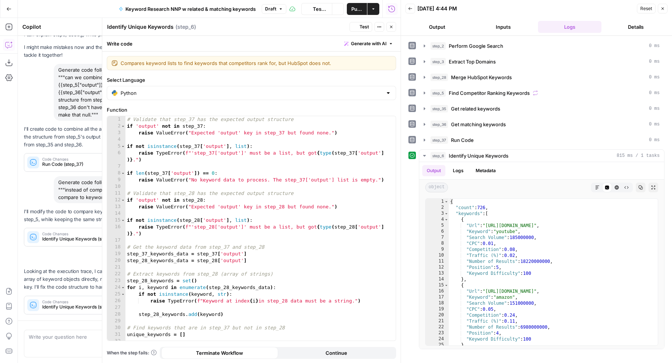
scroll to position [22, 0]
click at [394, 25] on button "Close" at bounding box center [392, 27] width 10 height 10
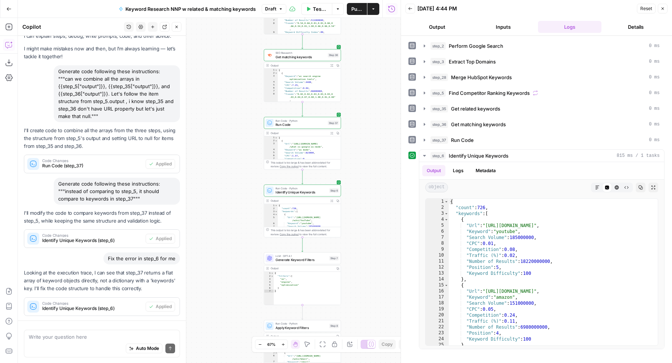
click at [177, 27] on icon "button" at bounding box center [177, 27] width 3 height 3
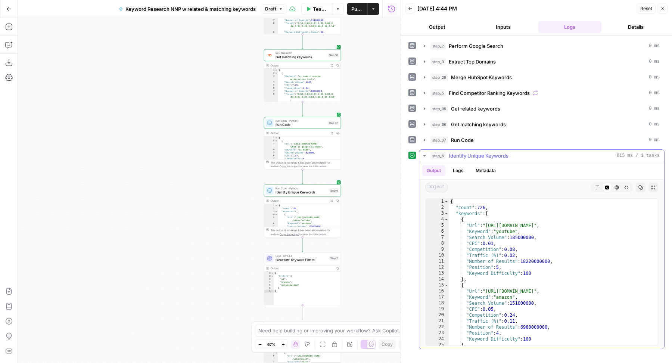
click at [610, 260] on div "{ "count" : 726 , "keywords" : [ { "Url" : "https://en.wikipedia.org/wiki/YouTu…" at bounding box center [550, 278] width 203 height 159
type textarea "**********"
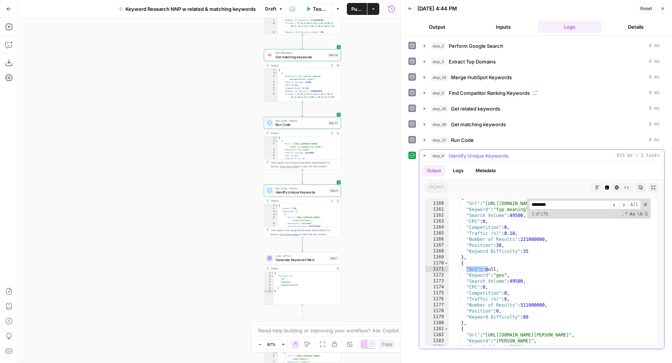
scroll to position [1776, 0]
type input "**********"
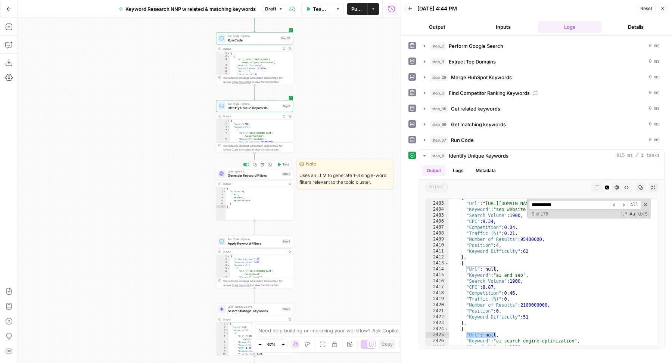
click at [284, 167] on button "Test" at bounding box center [282, 164] width 15 height 6
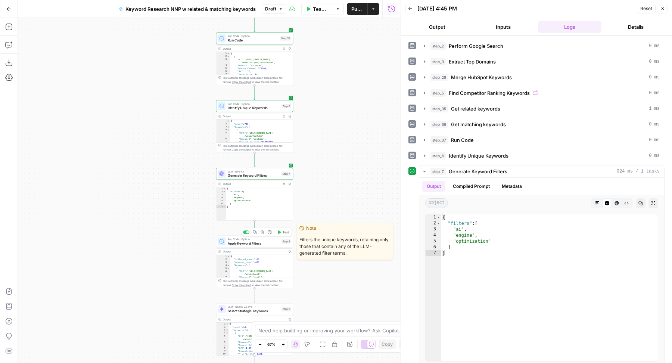
click at [285, 235] on button "Test" at bounding box center [282, 232] width 15 height 6
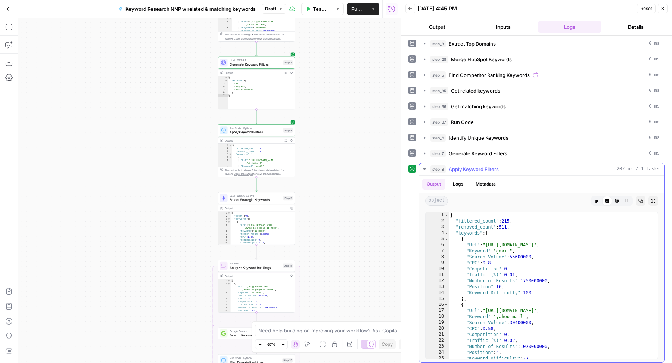
scroll to position [0, 0]
click at [505, 151] on span "Generate Keyword Filters" at bounding box center [478, 153] width 59 height 7
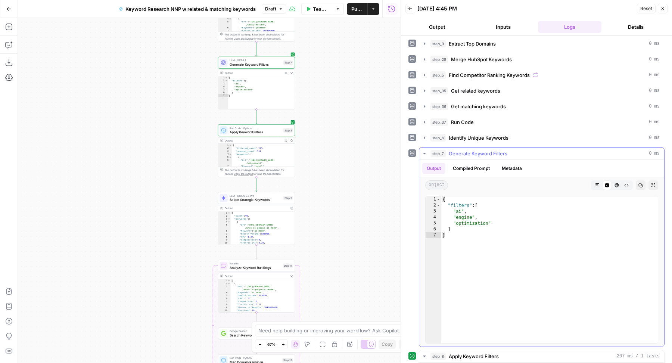
click at [505, 151] on span "Generate Keyword Filters" at bounding box center [478, 153] width 59 height 7
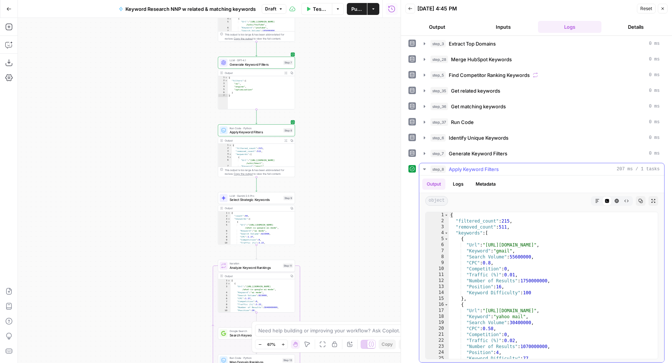
click at [488, 251] on div "{ "filtered_count" : 215 , "removed_count" : 511 , "keywords" : [ { "Url" : "ht…" at bounding box center [550, 291] width 202 height 159
type textarea "**********"
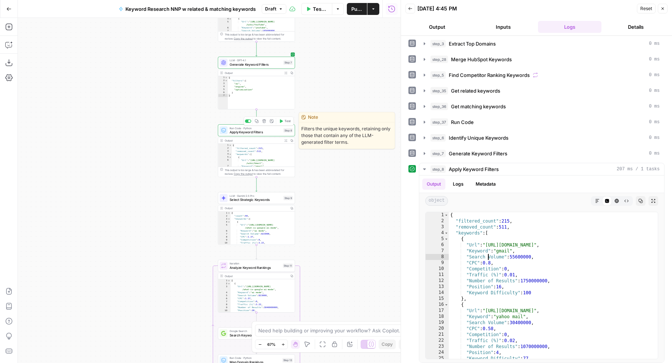
click at [241, 132] on span "Apply Keyword Filters" at bounding box center [256, 132] width 52 height 5
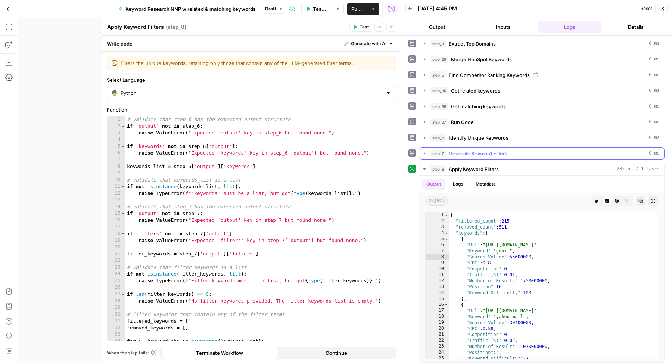
click at [483, 152] on span "Generate Keyword Filters" at bounding box center [478, 153] width 59 height 7
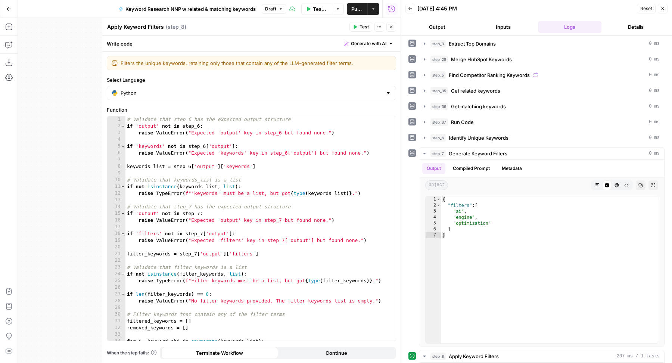
click at [359, 41] on span "Generate with AI" at bounding box center [368, 43] width 35 height 7
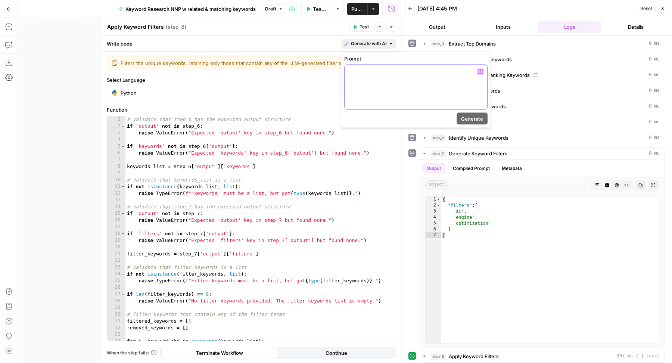
click at [410, 74] on p at bounding box center [416, 71] width 134 height 7
click at [392, 29] on icon "button" at bounding box center [391, 27] width 4 height 4
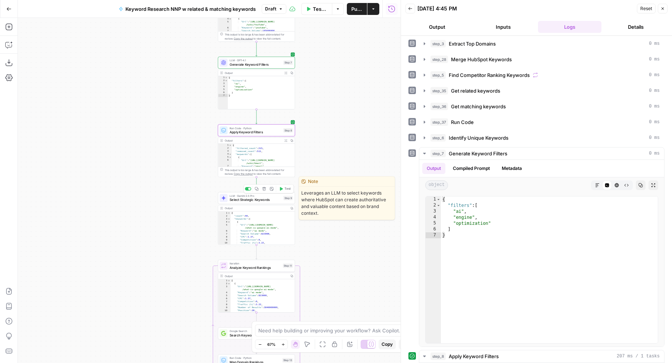
click at [283, 189] on icon "button" at bounding box center [281, 189] width 4 height 4
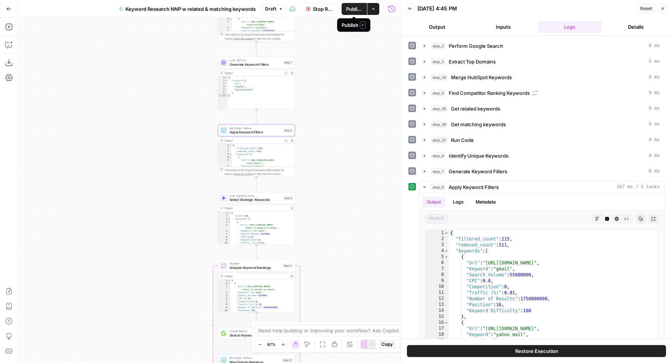
click at [354, 9] on span "Publish" at bounding box center [354, 8] width 16 height 7
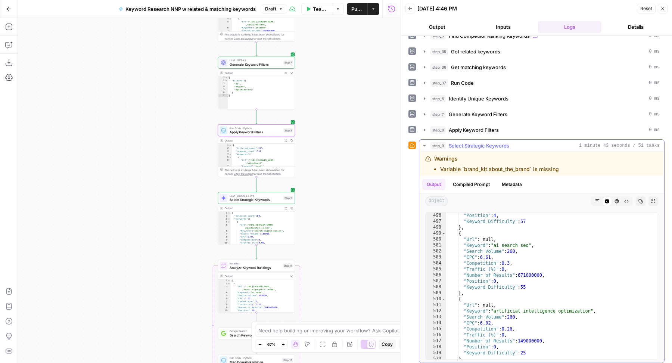
scroll to position [2982, 0]
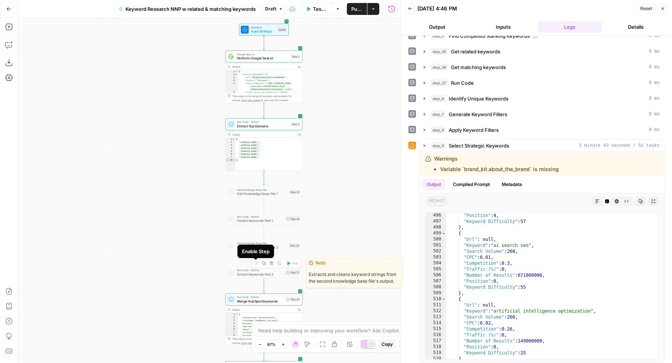
click at [255, 262] on div at bounding box center [256, 263] width 6 height 3
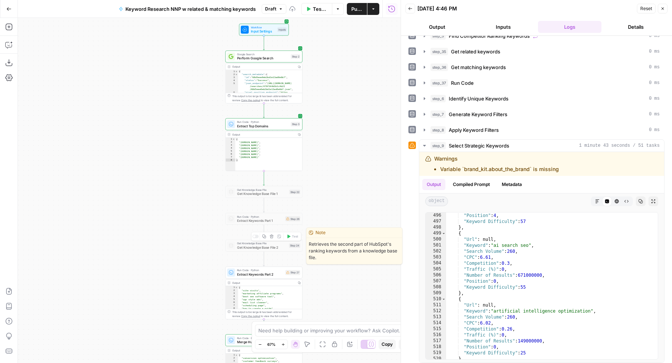
click at [257, 235] on div at bounding box center [256, 236] width 6 height 3
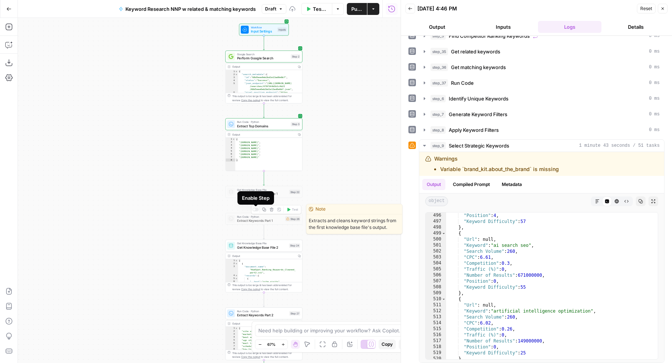
click at [257, 210] on div at bounding box center [256, 209] width 6 height 3
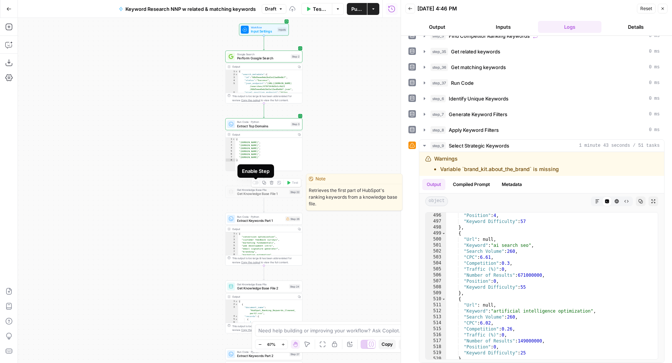
click at [257, 184] on div at bounding box center [256, 182] width 6 height 3
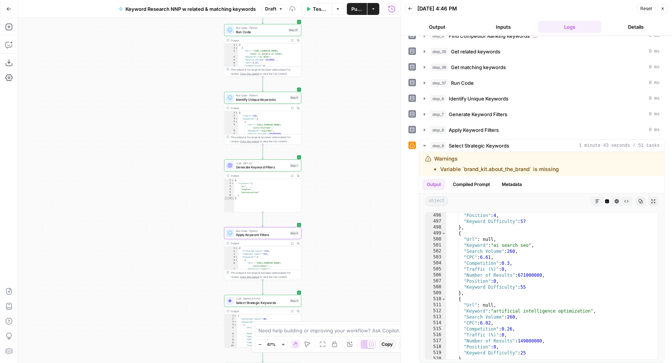
click at [354, 13] on button "Publish" at bounding box center [357, 9] width 20 height 12
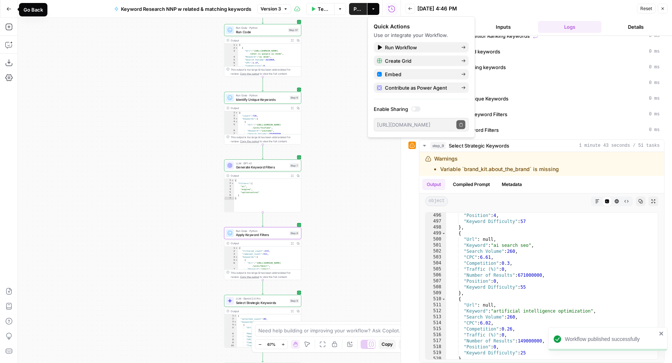
click at [9, 11] on icon "button" at bounding box center [8, 8] width 5 height 5
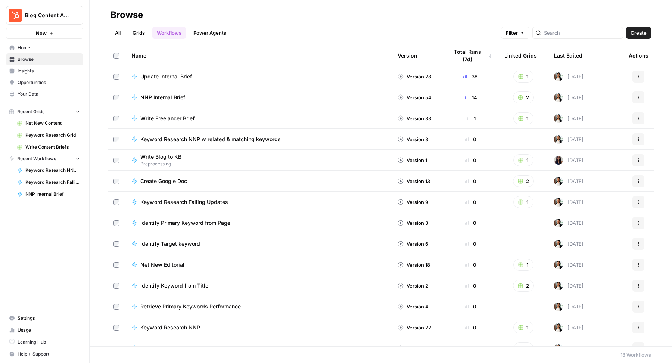
click at [41, 46] on span "Home" at bounding box center [49, 47] width 62 height 7
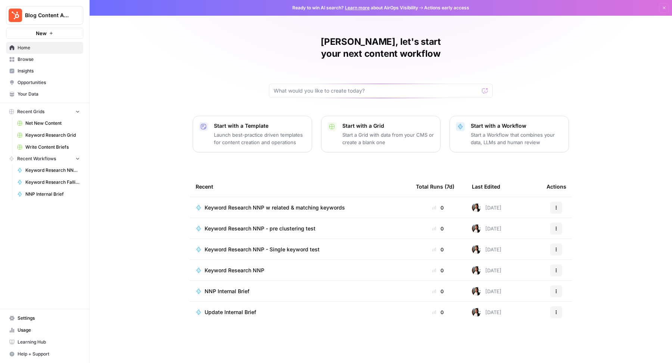
click at [284, 225] on span "Keyword Research NNP - pre clustering test" at bounding box center [260, 228] width 111 height 7
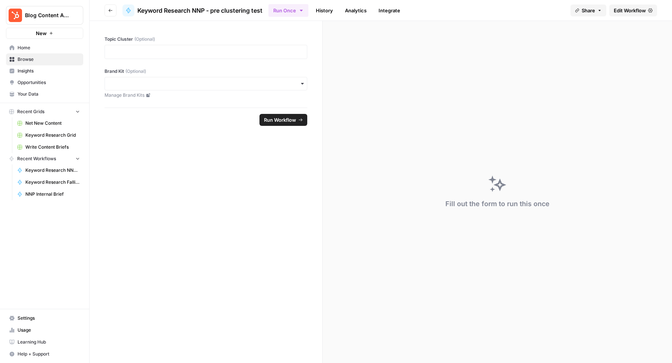
click at [639, 8] on span "Edit Workflow" at bounding box center [630, 10] width 32 height 7
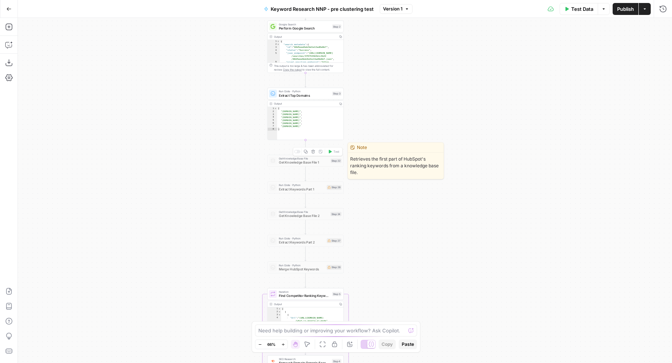
click at [297, 152] on div at bounding box center [296, 152] width 3 height 3
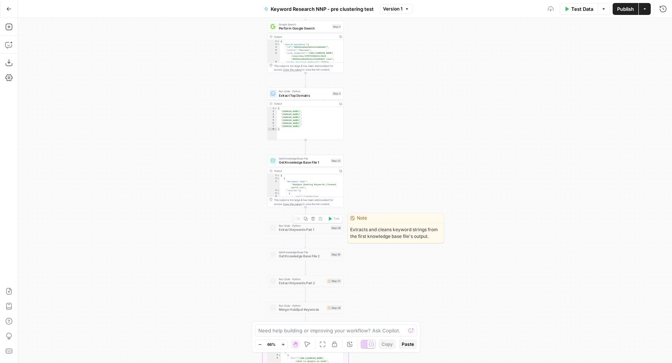
click at [298, 220] on div at bounding box center [297, 218] width 6 height 3
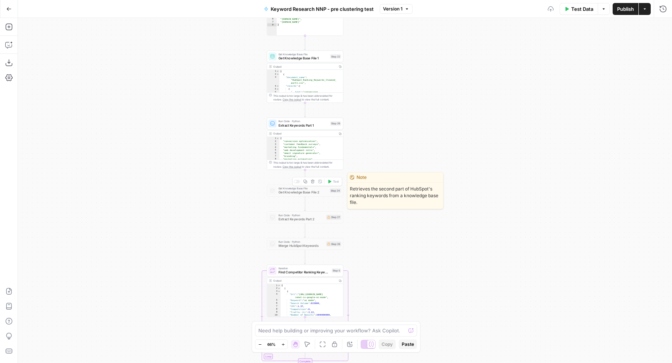
click at [298, 182] on div at bounding box center [297, 181] width 6 height 3
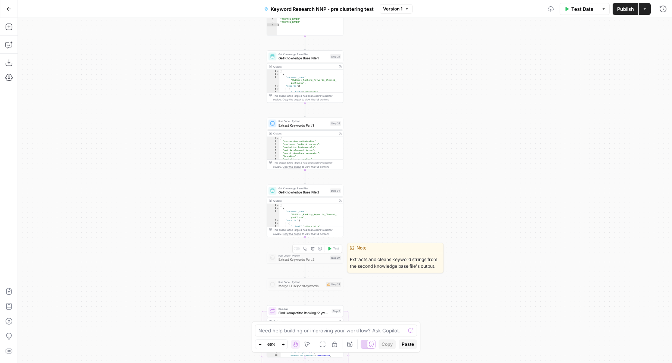
click at [297, 249] on div at bounding box center [297, 248] width 6 height 3
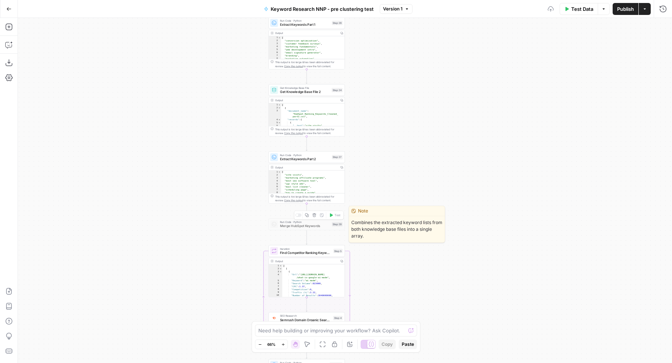
click at [298, 215] on div at bounding box center [299, 214] width 6 height 3
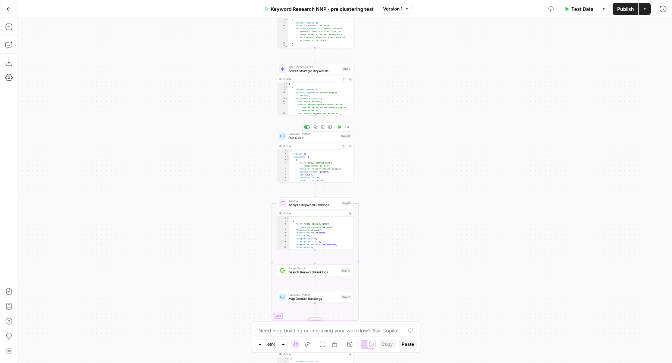
click at [296, 138] on span "Run Code" at bounding box center [314, 137] width 50 height 5
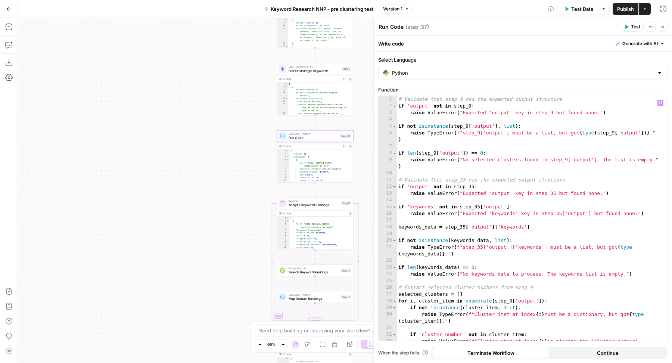
type textarea "**********"
click at [483, 248] on div "# Validate that step_9 has the expected output structure if 'output' not in ste…" at bounding box center [529, 228] width 264 height 265
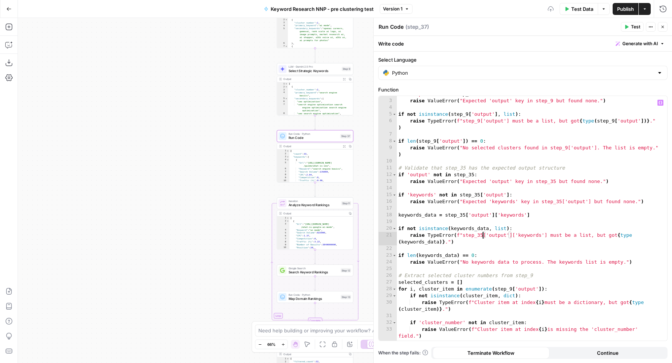
scroll to position [12, 0]
click at [664, 25] on icon "button" at bounding box center [663, 27] width 4 height 4
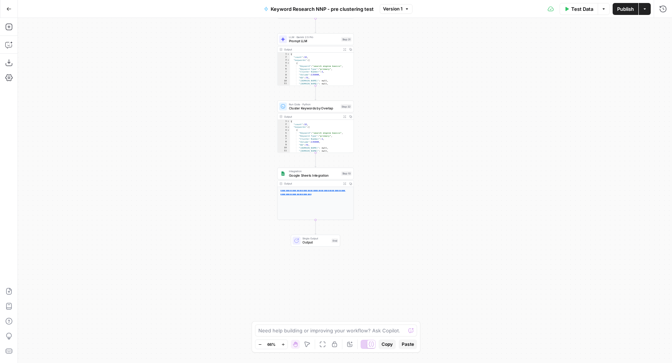
click at [625, 11] on span "Publish" at bounding box center [626, 8] width 17 height 7
click at [4, 9] on button "Go Back" at bounding box center [8, 8] width 13 height 13
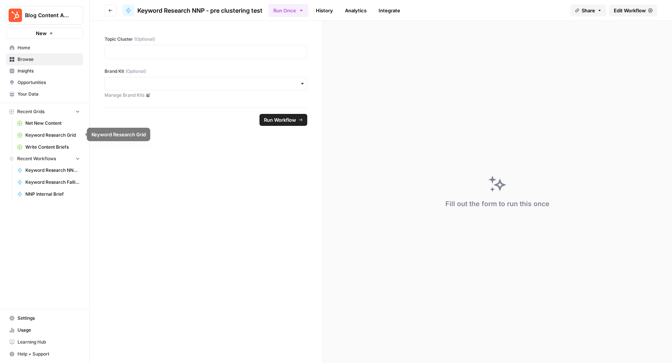
click at [59, 136] on span "Keyword Research Grid" at bounding box center [52, 135] width 55 height 7
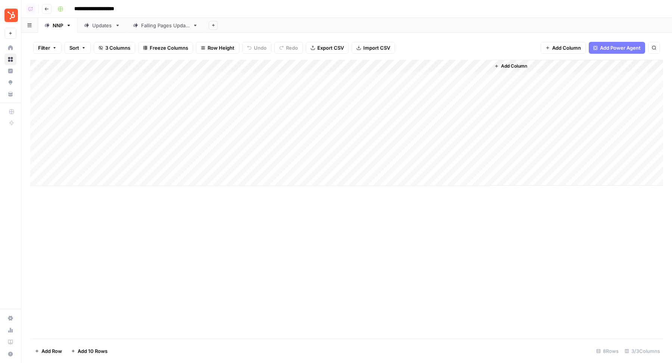
click at [69, 24] on icon "button" at bounding box center [68, 25] width 5 height 5
click at [85, 50] on span "Duplicate Sheet" at bounding box center [98, 49] width 36 height 7
click at [225, 28] on div "NNP" at bounding box center [224, 25] width 10 height 7
type input "********"
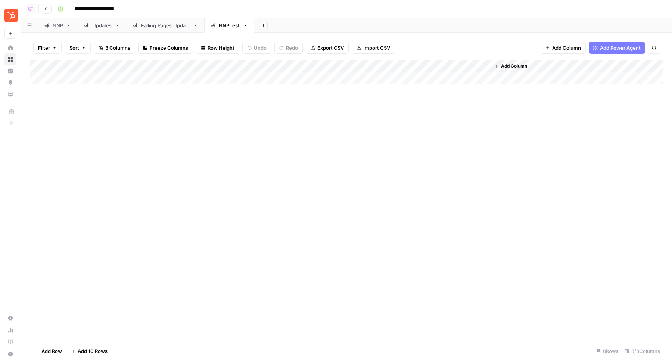
click at [520, 68] on span "Add Column" at bounding box center [514, 66] width 26 height 7
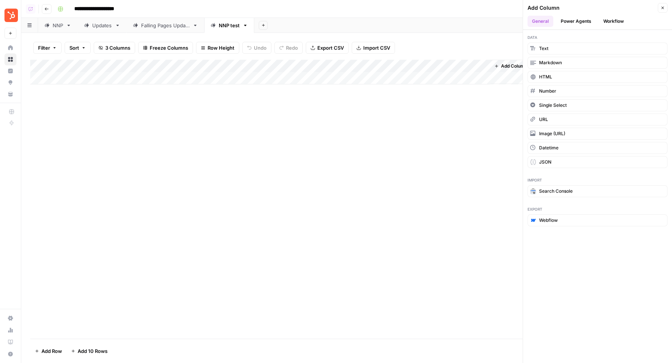
click at [609, 22] on button "Workflow" at bounding box center [614, 21] width 30 height 11
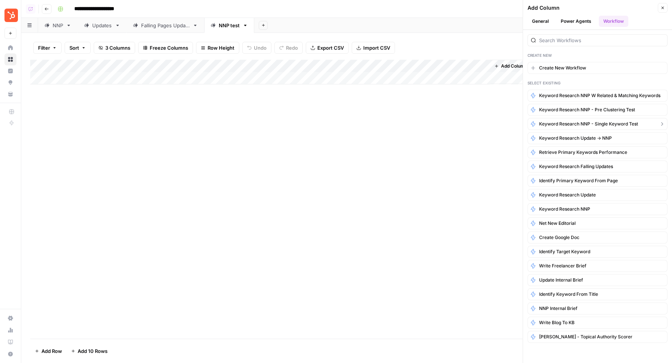
click at [578, 124] on span "Keyword Research NNP - Single keyword test" at bounding box center [588, 124] width 99 height 7
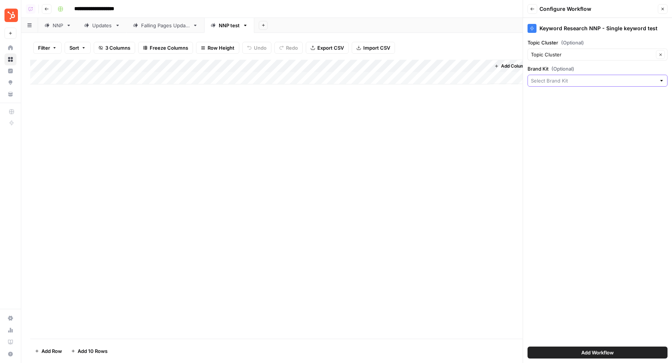
click at [560, 81] on input "Brand Kit (Optional)" at bounding box center [593, 80] width 125 height 7
click at [553, 100] on span "HubSpot" at bounding box center [596, 97] width 124 height 7
type input "HubSpot"
click at [565, 354] on button "Add Workflow" at bounding box center [598, 353] width 140 height 12
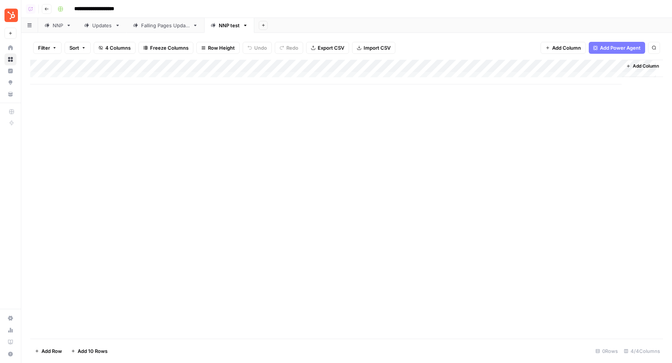
scroll to position [0, 16]
click at [645, 66] on span "Add Column" at bounding box center [646, 66] width 26 height 7
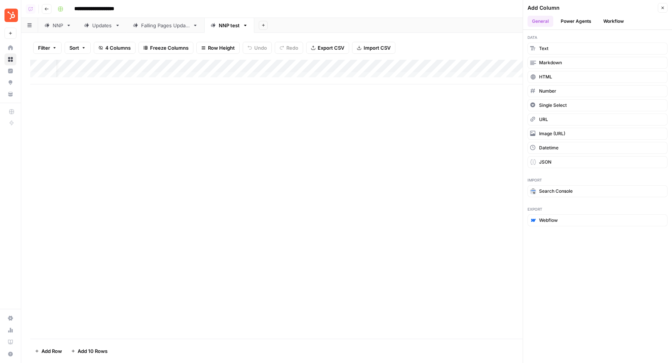
click at [624, 17] on button "Workflow" at bounding box center [614, 21] width 30 height 11
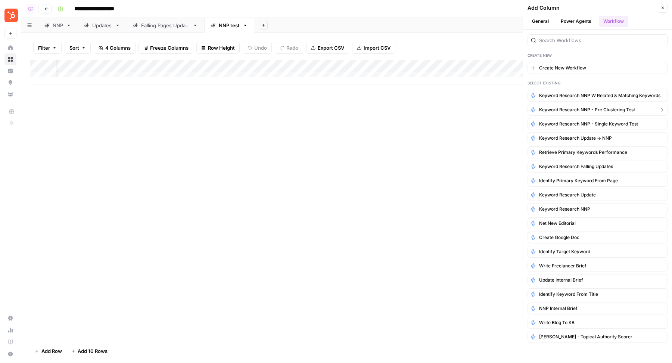
click at [608, 109] on span "Keyword Research NNP - pre clustering test" at bounding box center [587, 109] width 96 height 7
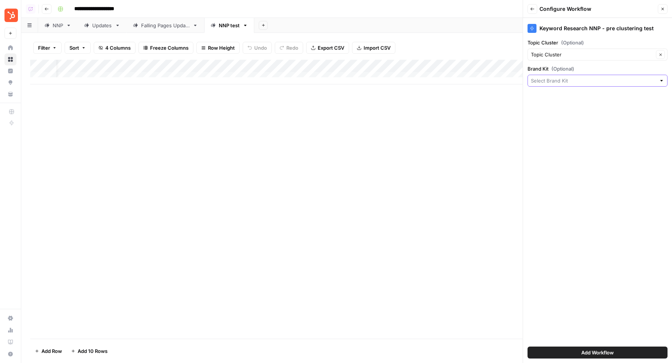
click at [563, 82] on input "Brand Kit (Optional)" at bounding box center [593, 80] width 125 height 7
click at [553, 96] on span "HubSpot" at bounding box center [596, 97] width 124 height 7
type input "HubSpot"
click at [597, 356] on button "Add Workflow" at bounding box center [598, 353] width 140 height 12
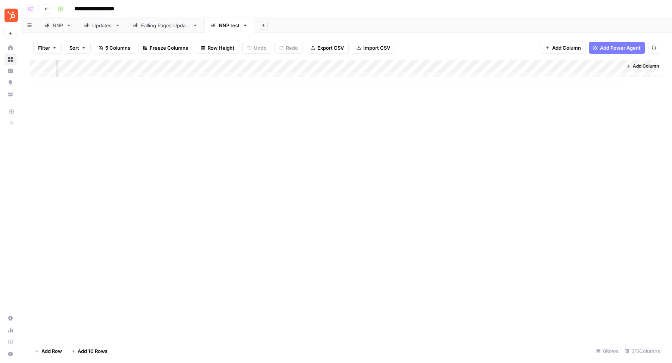
scroll to position [0, 153]
click at [636, 68] on span "Add Column" at bounding box center [646, 66] width 26 height 7
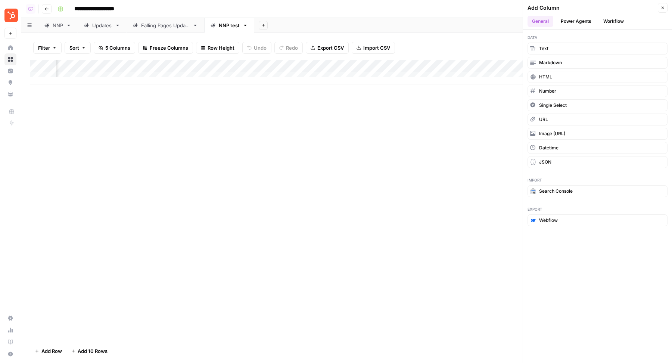
click at [613, 21] on button "Workflow" at bounding box center [614, 21] width 30 height 11
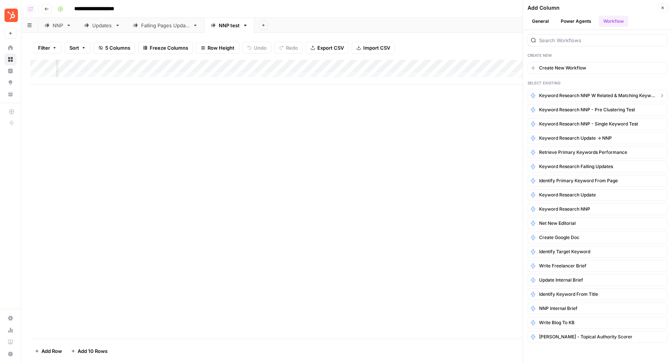
click at [598, 94] on span "Keyword Research NNP w related & matching keywords" at bounding box center [597, 95] width 117 height 7
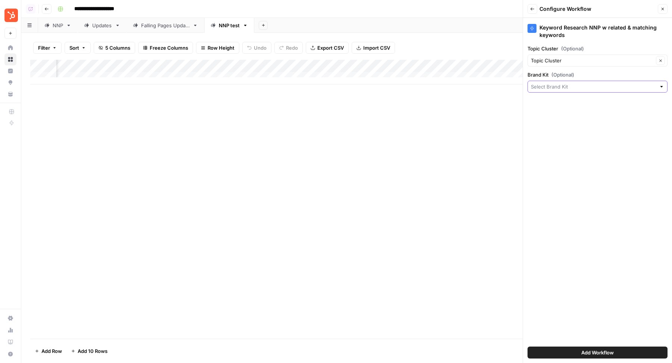
click at [567, 86] on input "Brand Kit (Optional)" at bounding box center [593, 86] width 125 height 7
click at [554, 100] on span "HubSpot" at bounding box center [596, 103] width 124 height 7
type input "HubSpot"
click at [601, 350] on span "Add Workflow" at bounding box center [598, 352] width 33 height 7
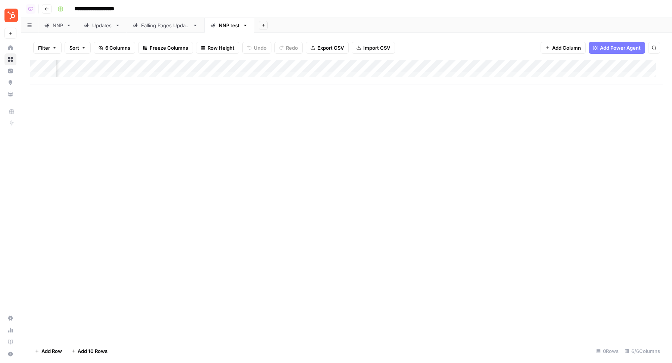
scroll to position [0, 81]
click at [55, 25] on div "NNP" at bounding box center [58, 25] width 10 height 7
type input "**********"
click at [118, 144] on div "Add Column" at bounding box center [346, 123] width 633 height 126
click at [232, 27] on div "NNP test" at bounding box center [229, 25] width 21 height 7
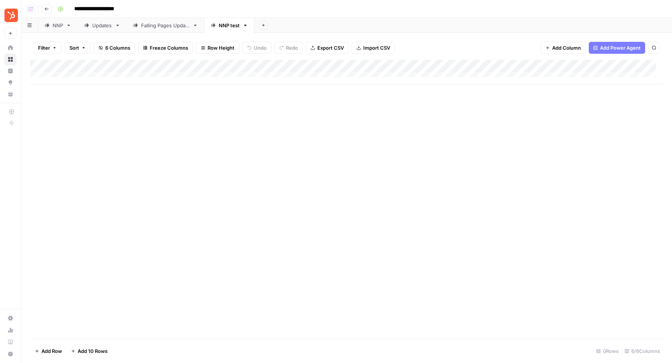
click at [106, 75] on div "Add Column" at bounding box center [346, 72] width 633 height 25
click at [282, 78] on div "Add Column" at bounding box center [346, 78] width 633 height 37
click at [145, 78] on div "Add Column" at bounding box center [346, 78] width 633 height 37
click at [205, 76] on div "Add Column" at bounding box center [346, 78] width 633 height 37
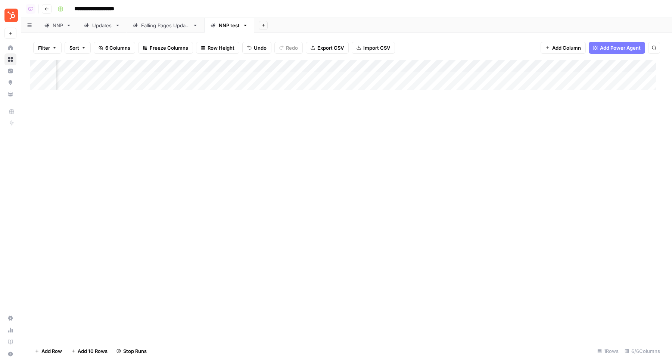
click at [54, 27] on div "NNP" at bounding box center [58, 25] width 10 height 7
click at [226, 144] on div "Add Column" at bounding box center [346, 123] width 633 height 126
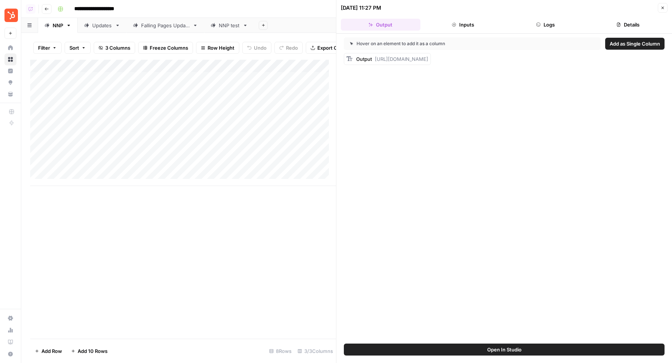
click at [604, 25] on button "Details" at bounding box center [628, 25] width 80 height 12
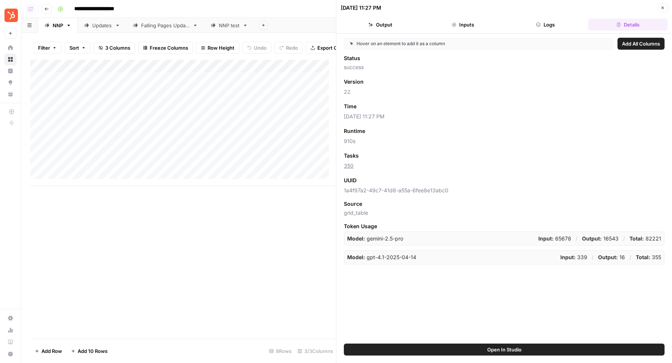
click at [662, 7] on icon "button" at bounding box center [663, 8] width 4 height 4
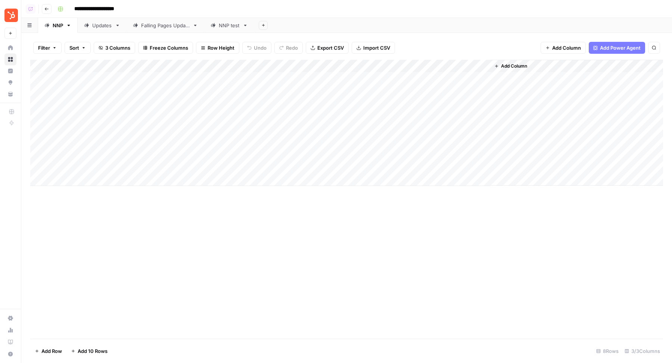
click at [222, 28] on div "NNP test" at bounding box center [229, 25] width 21 height 7
click at [561, 77] on div "Add Column" at bounding box center [346, 78] width 633 height 37
click at [519, 76] on div "Add Column" at bounding box center [346, 78] width 633 height 37
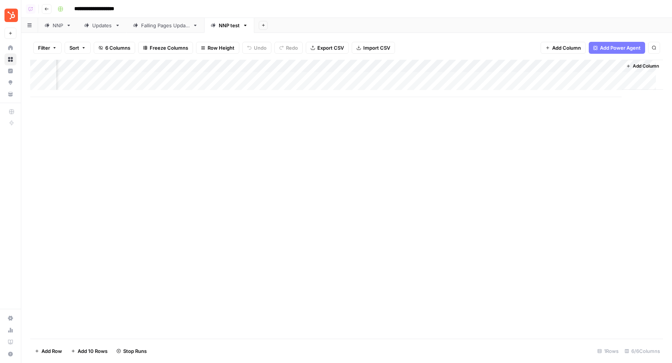
click at [508, 78] on div "Add Column" at bounding box center [346, 78] width 633 height 37
